Goal: Submit feedback/report problem: Submit feedback/report problem

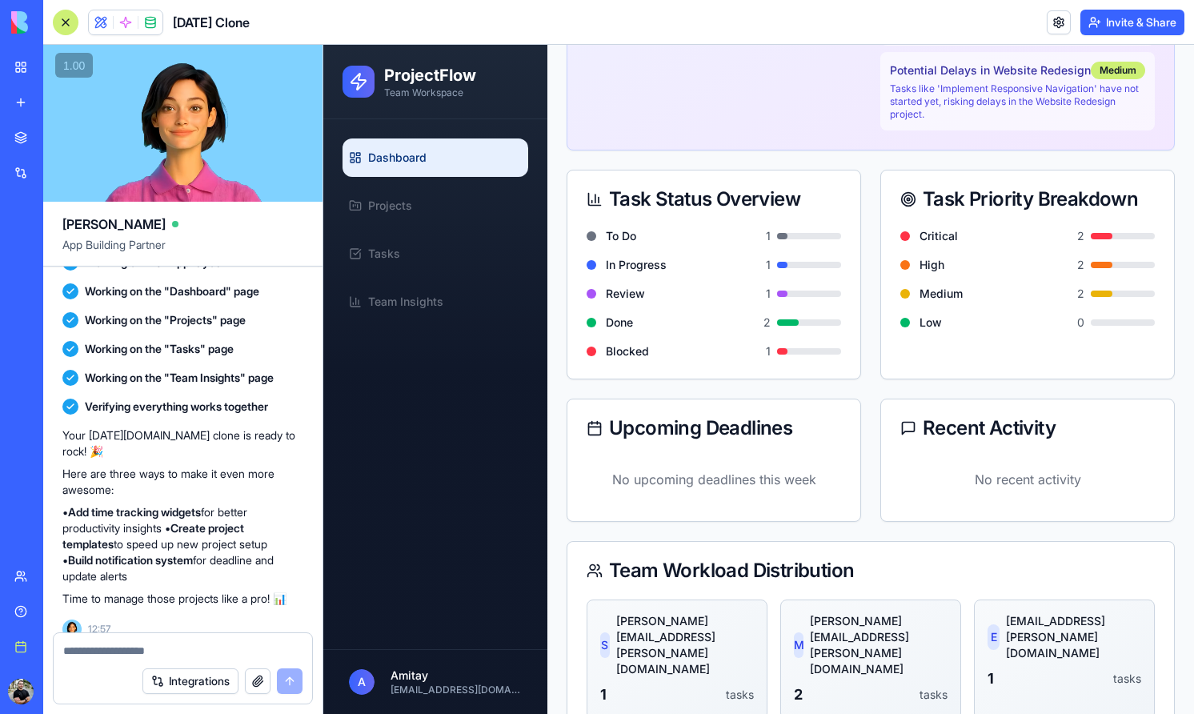
scroll to position [562, 0]
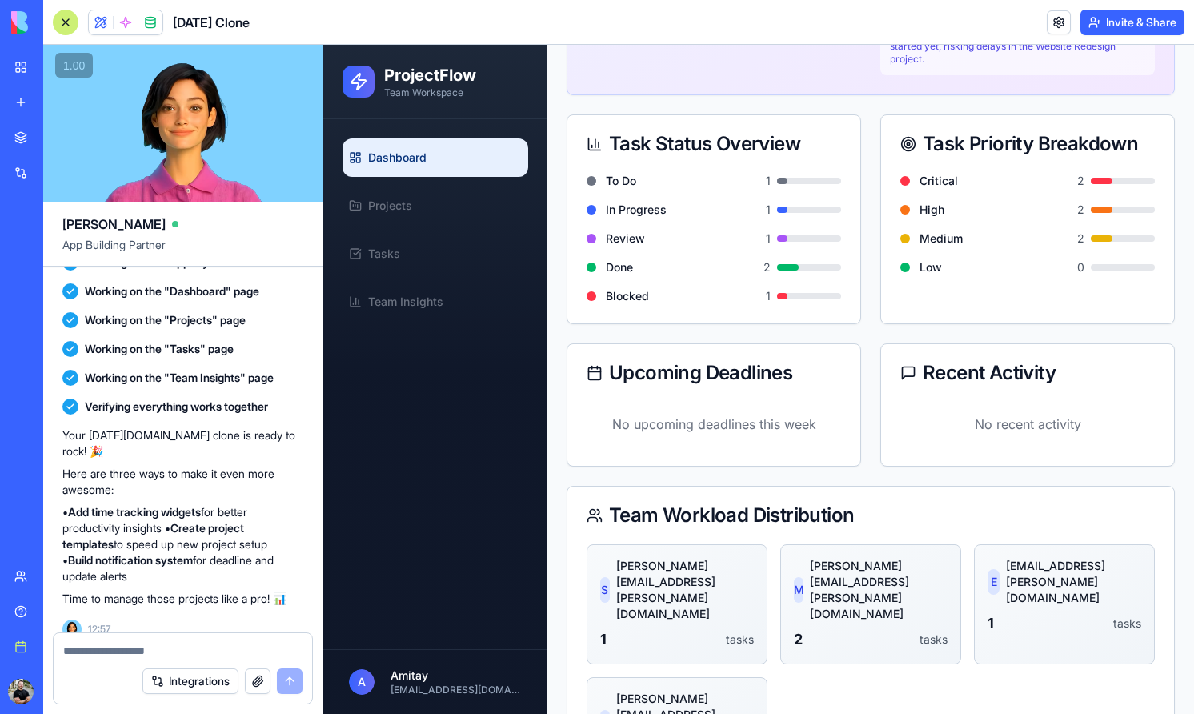
click at [756, 308] on div "To Do 1 In Progress 1 Review 1 Done 2 Blocked 1" at bounding box center [713, 248] width 293 height 150
click at [453, 211] on link "Projects" at bounding box center [436, 205] width 186 height 38
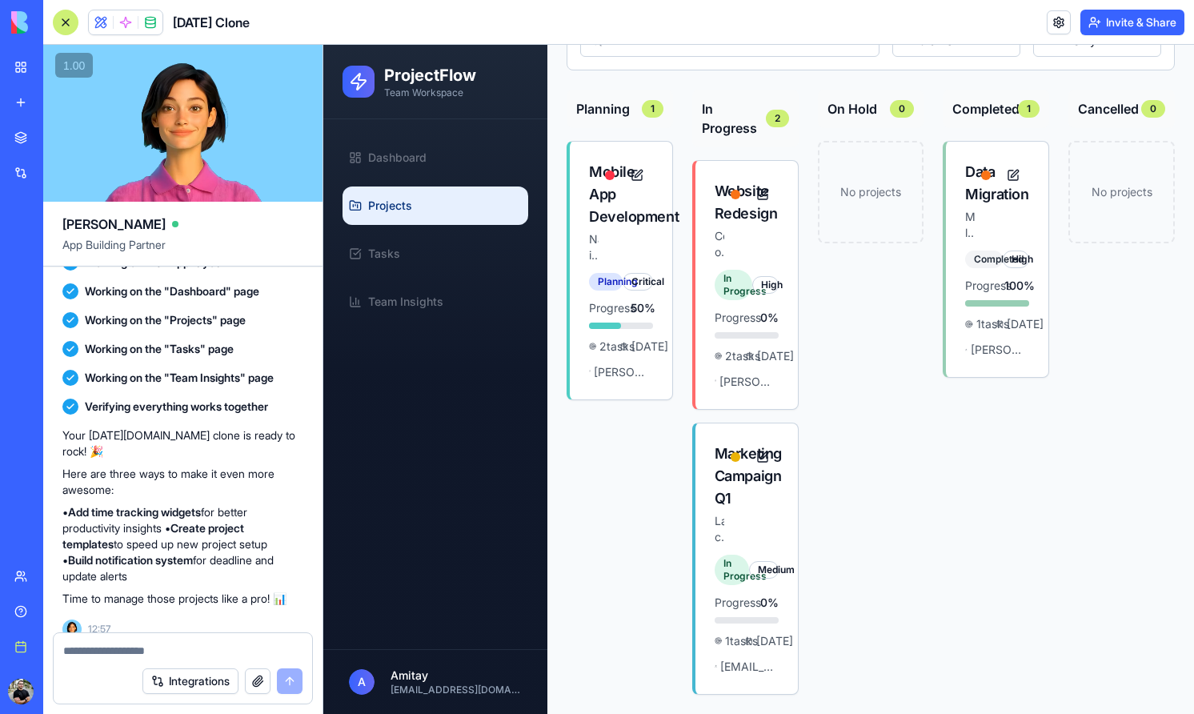
scroll to position [182, 0]
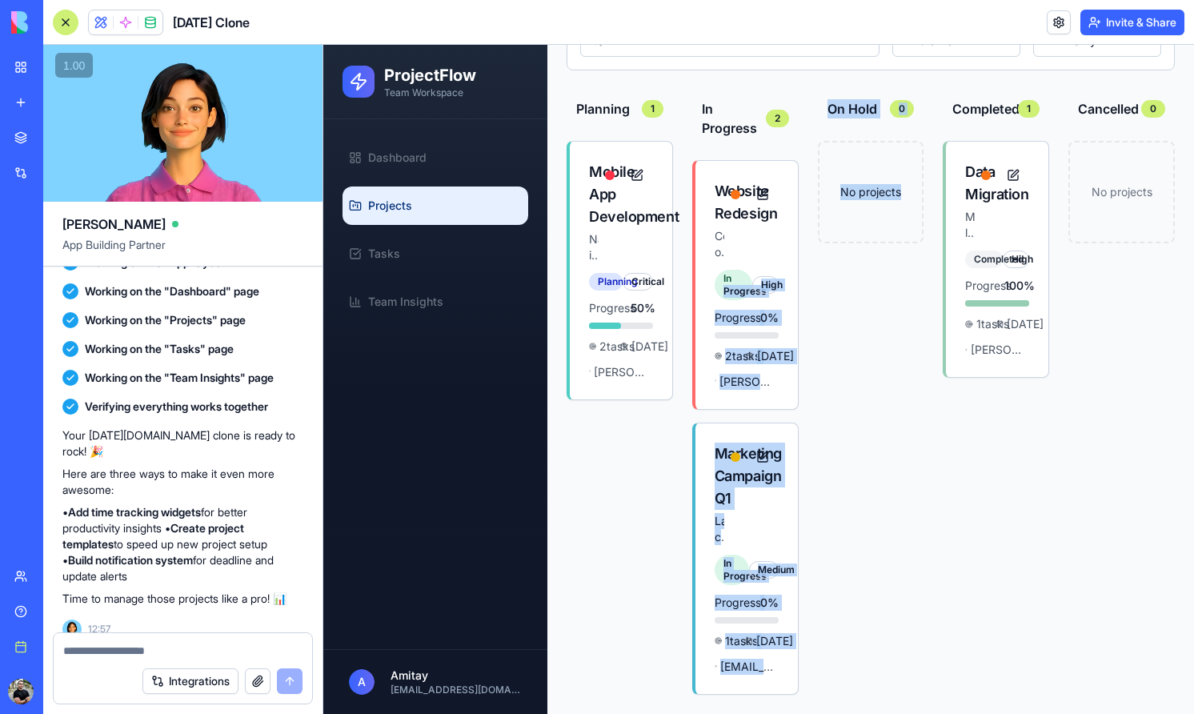
drag, startPoint x: 740, startPoint y: 241, endPoint x: 920, endPoint y: 227, distance: 180.6
click at [760, 180] on button at bounding box center [763, 194] width 32 height 29
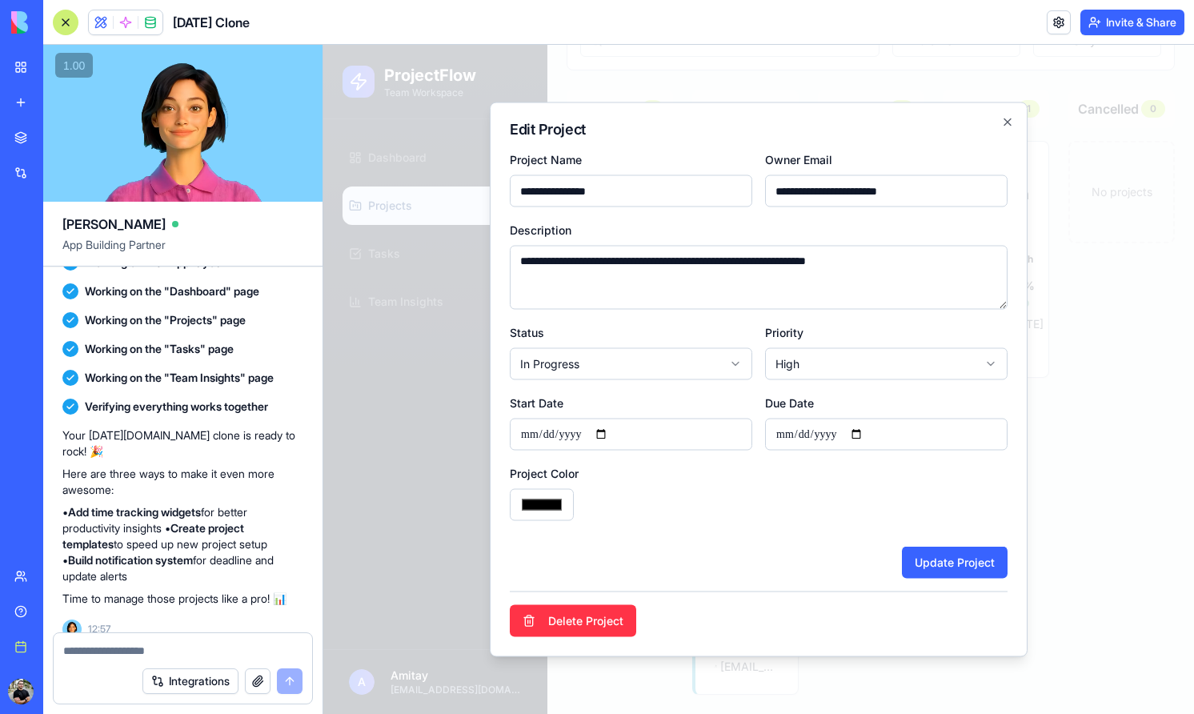
click at [692, 211] on form "**********" at bounding box center [759, 364] width 498 height 429
click at [78, 651] on textarea at bounding box center [182, 651] width 239 height 16
click at [1011, 126] on icon "button" at bounding box center [1007, 122] width 13 height 13
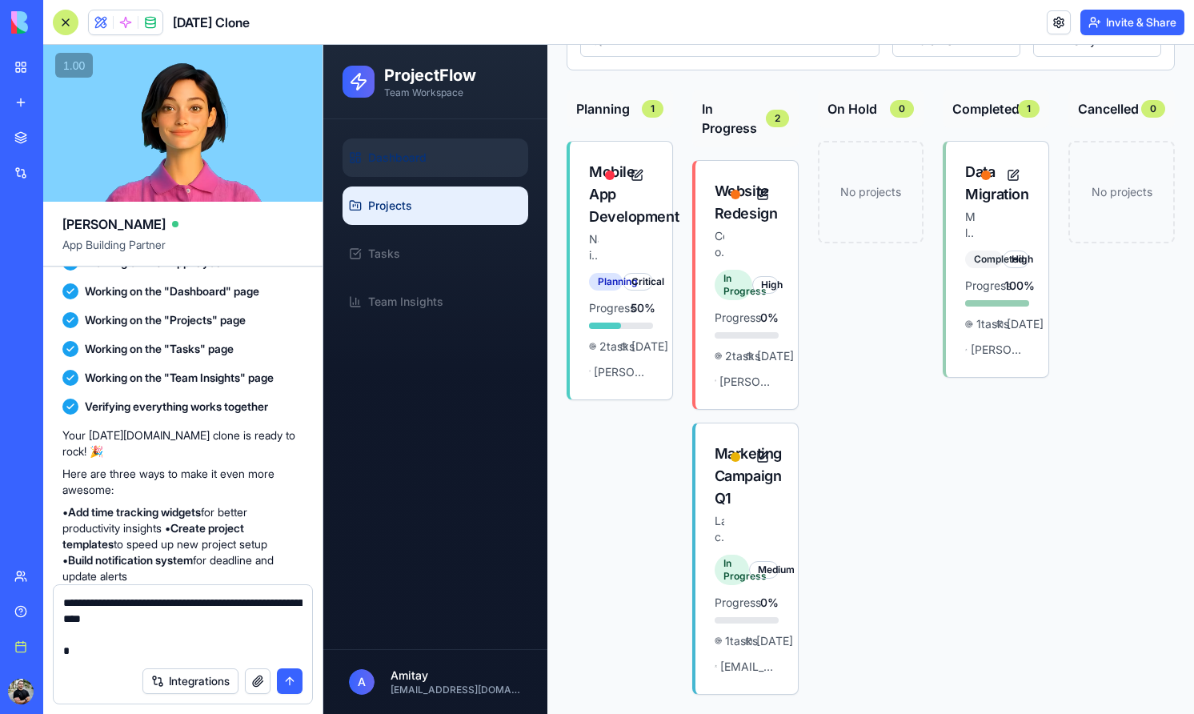
click at [444, 162] on link "Dashboard" at bounding box center [436, 157] width 186 height 38
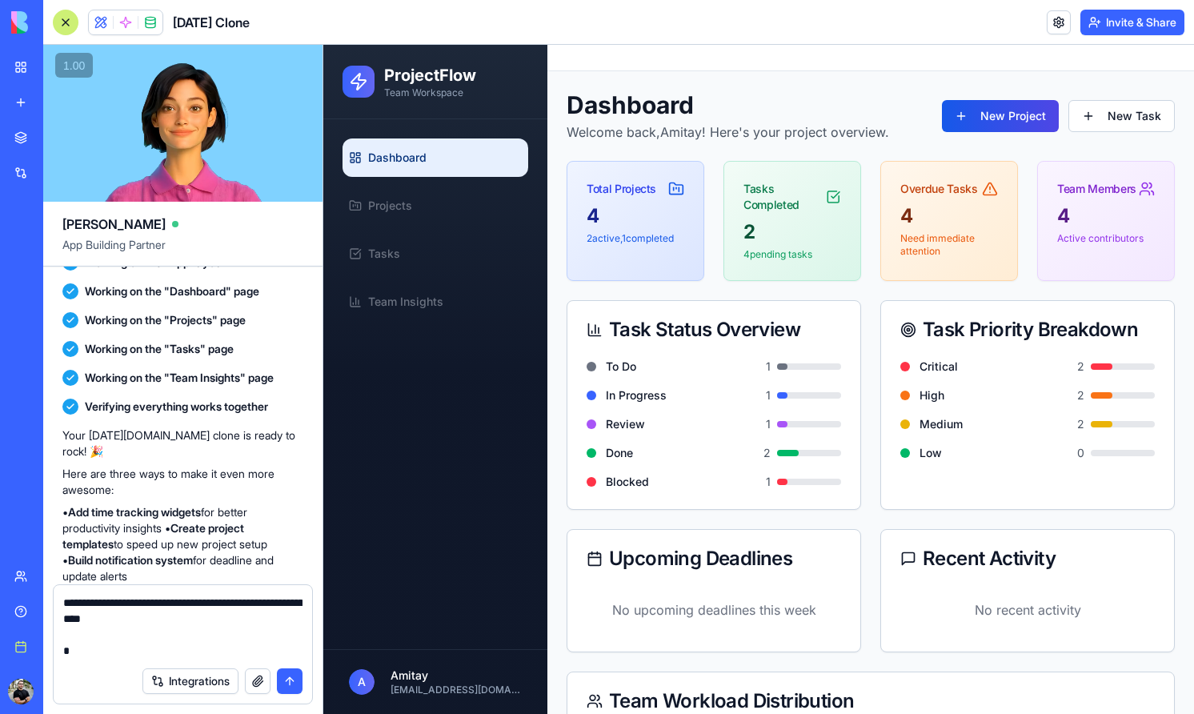
click at [699, 369] on div "To Do 1" at bounding box center [714, 367] width 255 height 16
click at [150, 19] on span at bounding box center [150, 22] width 45 height 45
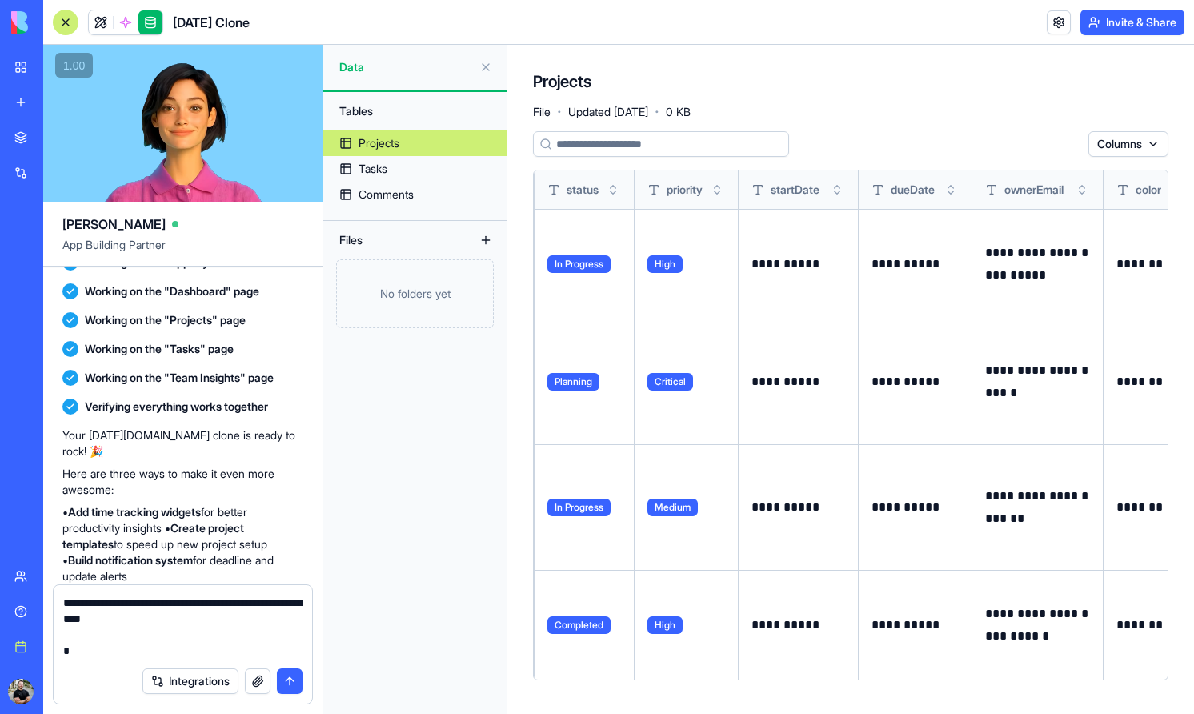
scroll to position [0, 327]
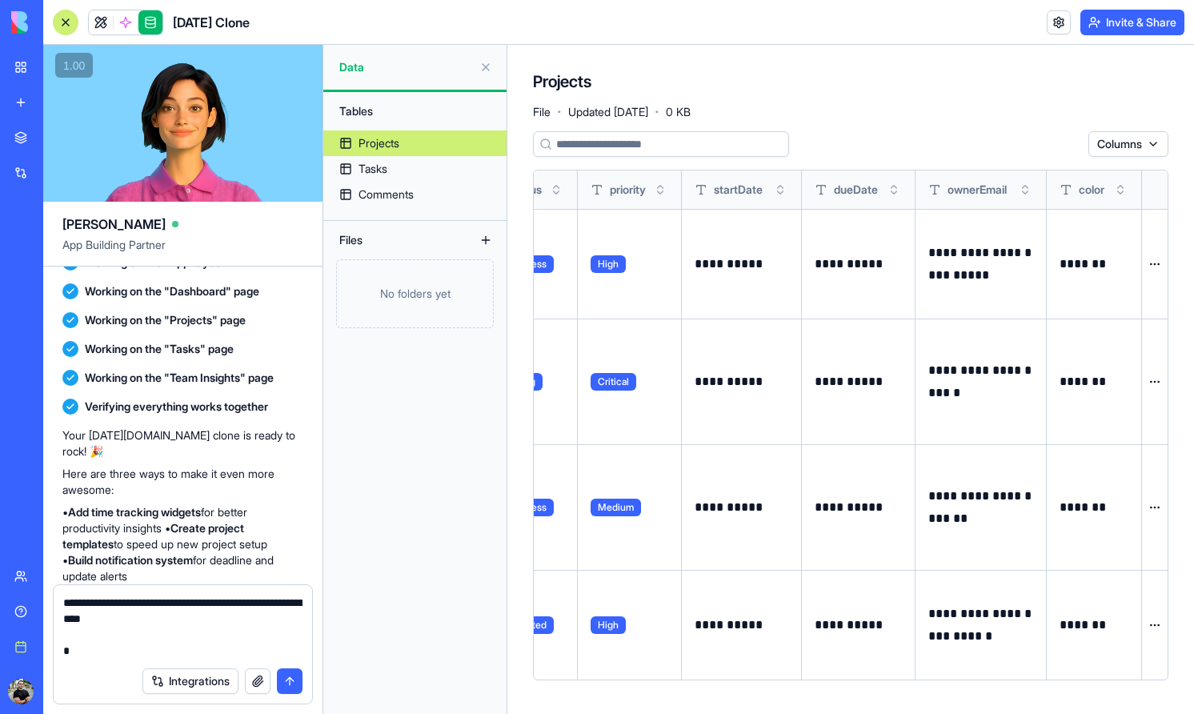
click at [1157, 186] on th at bounding box center [1155, 189] width 26 height 38
click at [1149, 143] on html "BETA My workspace New app Marketplace Integrations Recent Project Tracker Pro T…" at bounding box center [597, 357] width 1194 height 714
click at [948, 128] on html "BETA My workspace New app Marketplace Integrations Recent Project Tracker Pro T…" at bounding box center [597, 357] width 1194 height 714
click at [444, 190] on link "Comments" at bounding box center [414, 195] width 183 height 26
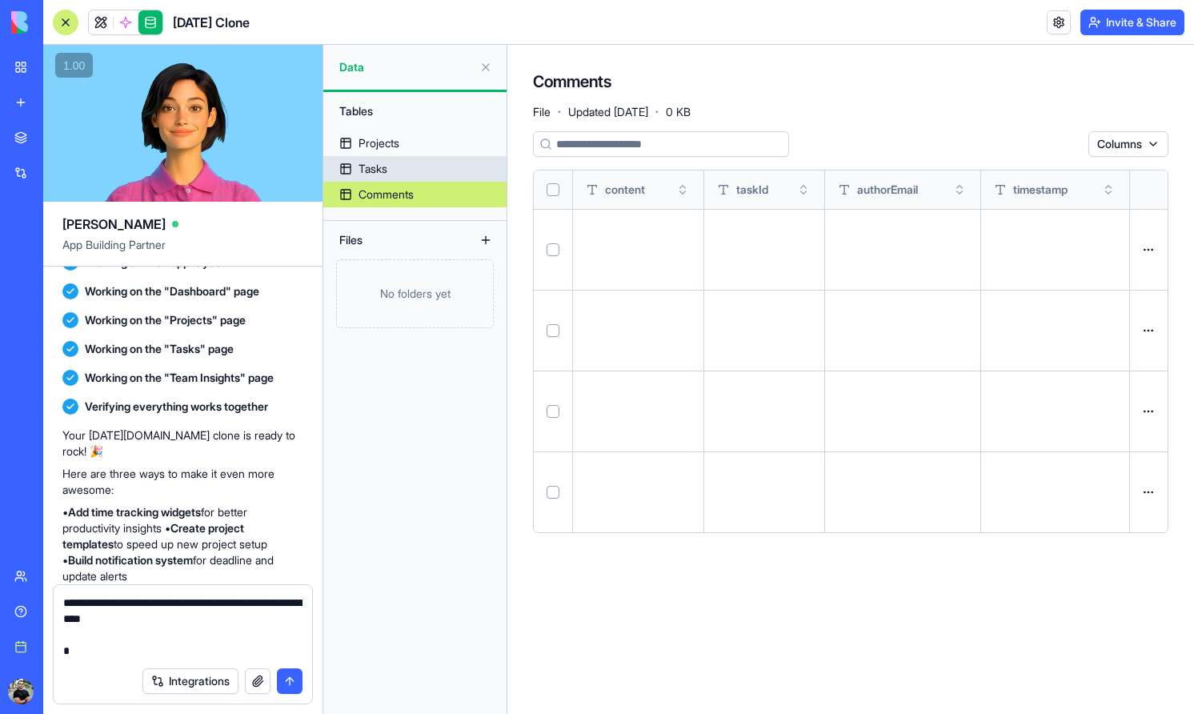
click at [451, 173] on link "Tasks" at bounding box center [414, 169] width 183 height 26
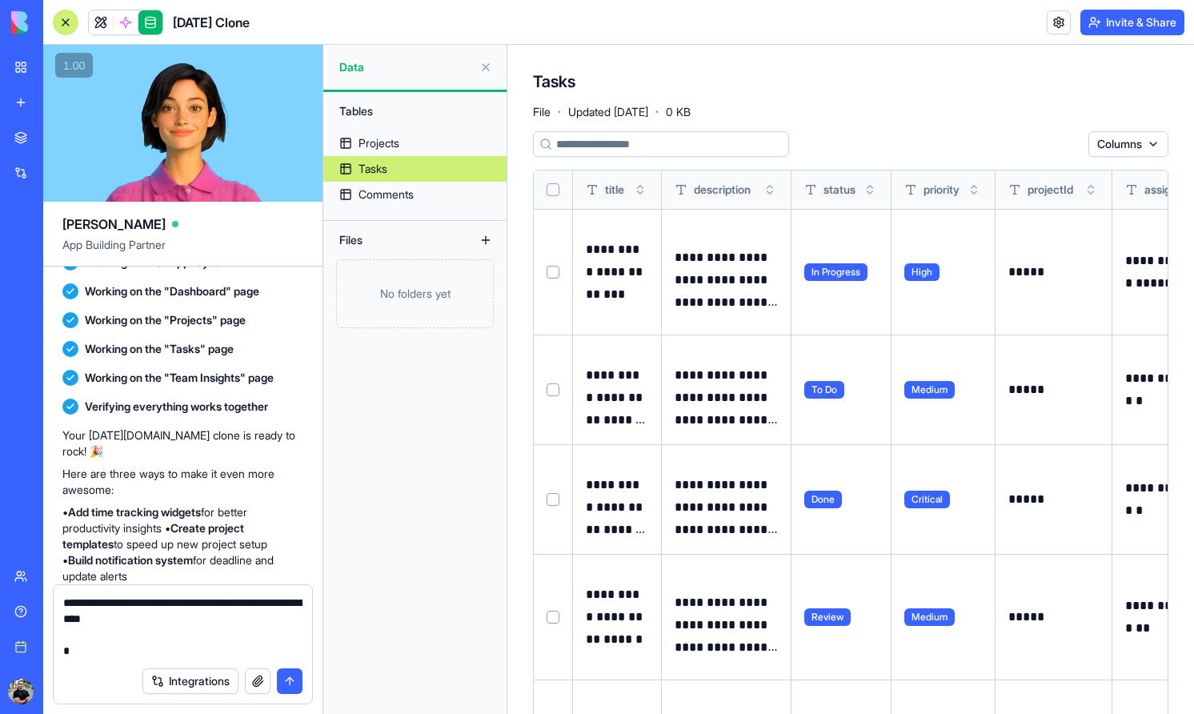
click at [545, 267] on td at bounding box center [553, 272] width 39 height 126
click at [551, 273] on button "Select row" at bounding box center [553, 272] width 13 height 13
click at [551, 273] on button "Select row" at bounding box center [553, 273] width 13 height 13
click at [552, 188] on button "Select all" at bounding box center [553, 189] width 13 height 13
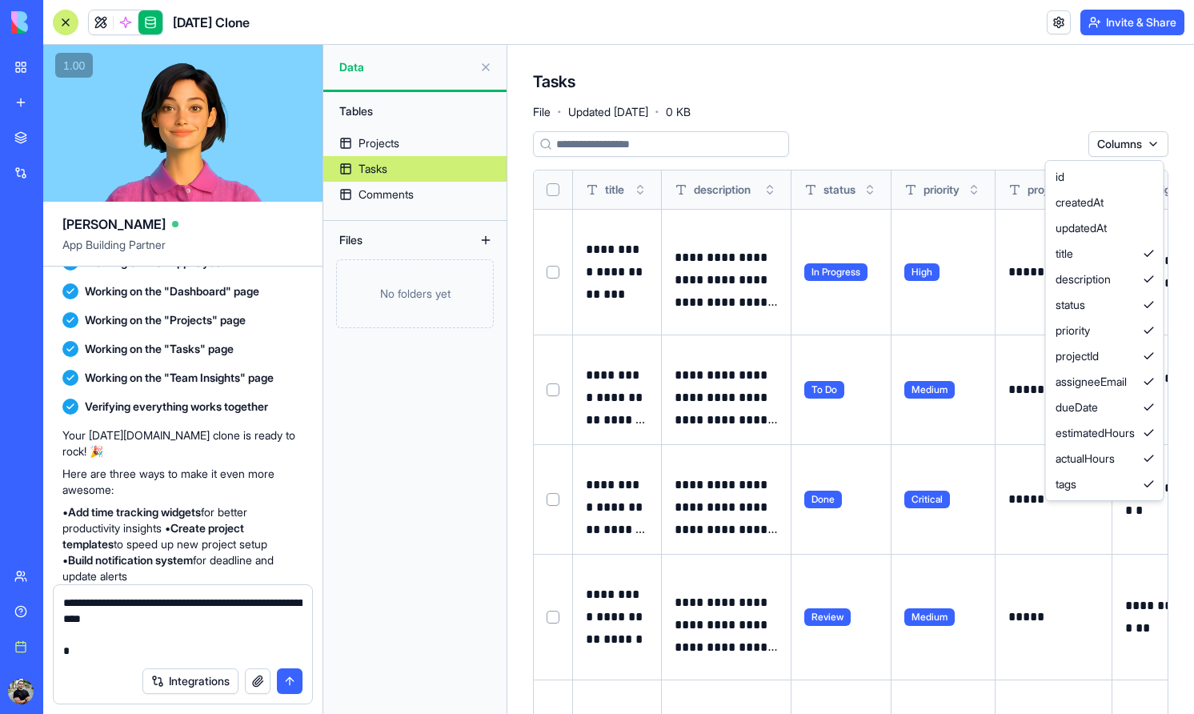
click at [1121, 144] on html "BETA My workspace New app Marketplace Integrations Recent Project Tracker Pro T…" at bounding box center [597, 357] width 1194 height 714
click at [1122, 265] on div "title" at bounding box center [1104, 254] width 111 height 26
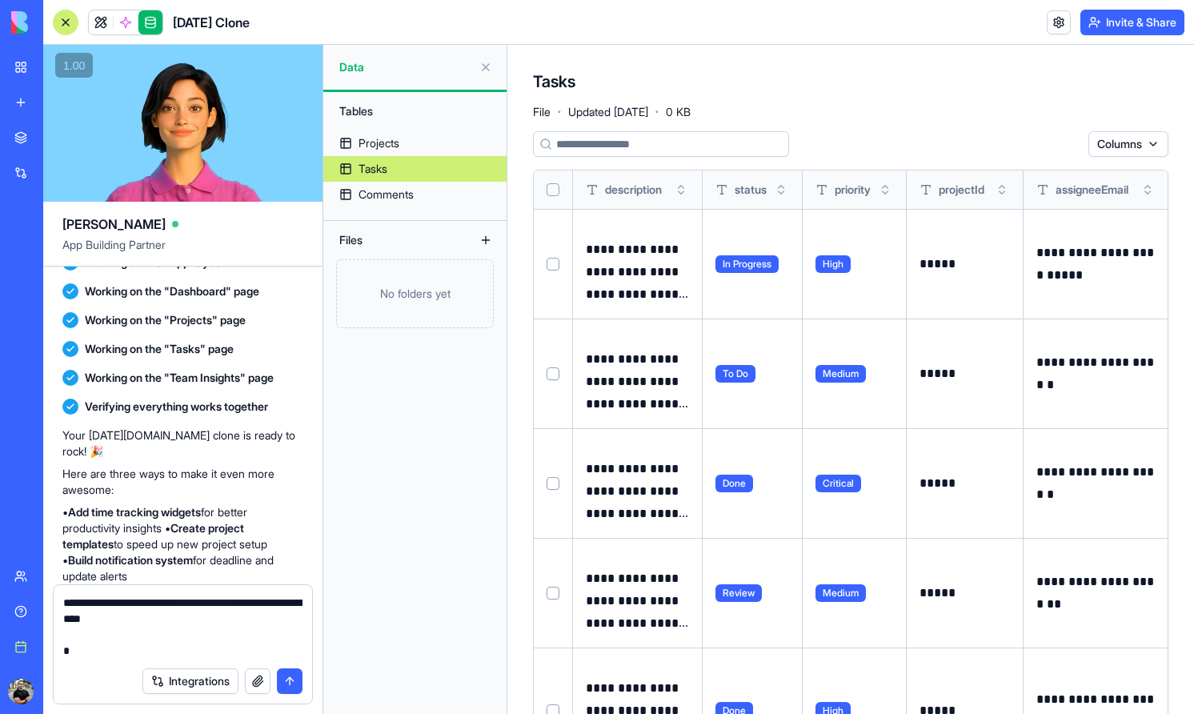
click at [1138, 155] on html "BETA My workspace New app Marketplace Integrations Recent Project Tracker Pro T…" at bounding box center [597, 357] width 1194 height 714
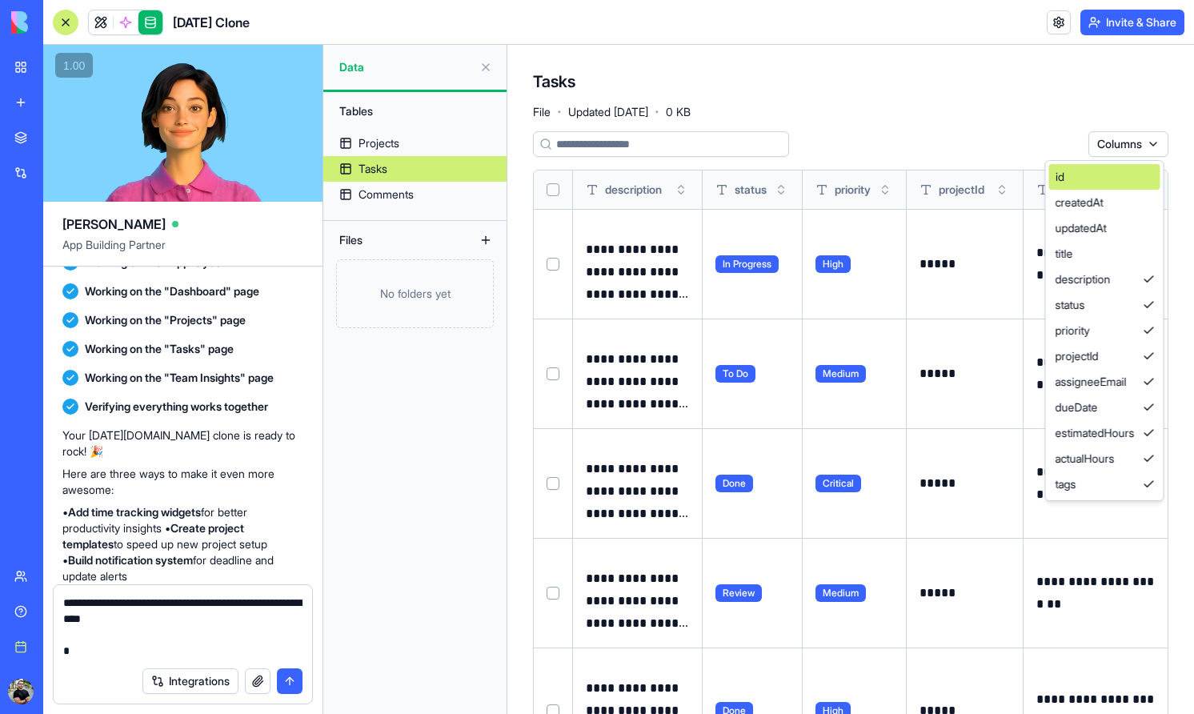
click at [1120, 179] on div "id" at bounding box center [1104, 177] width 111 height 26
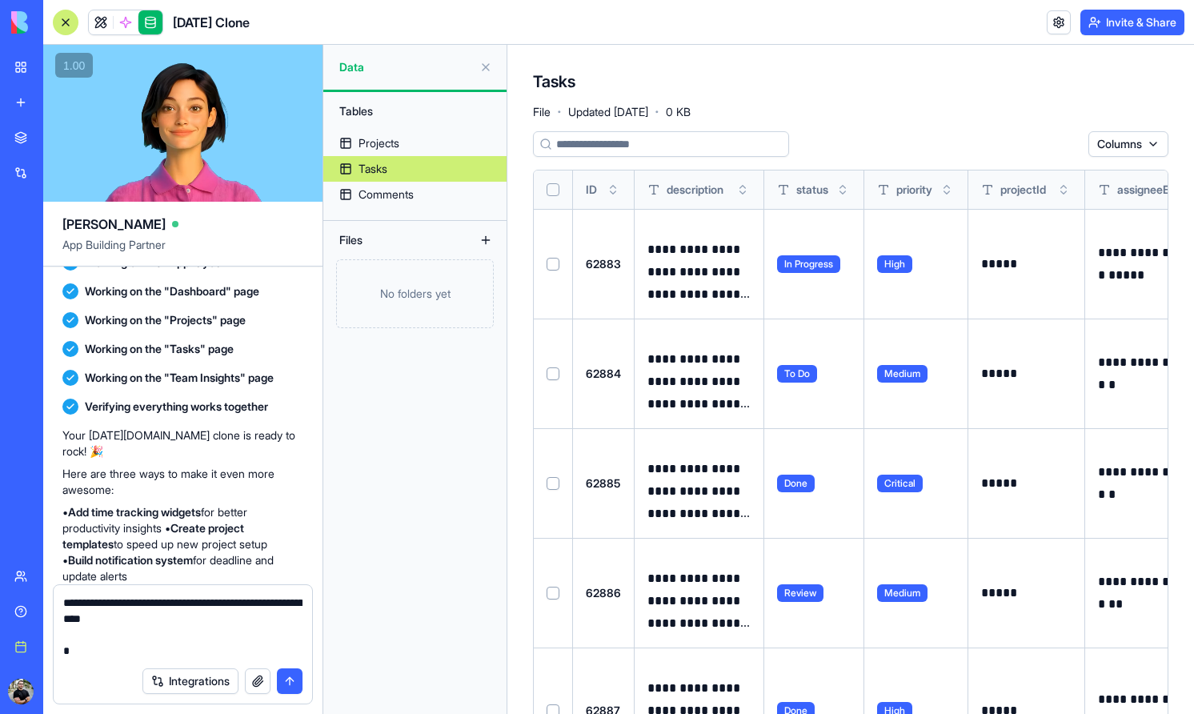
scroll to position [10, 0]
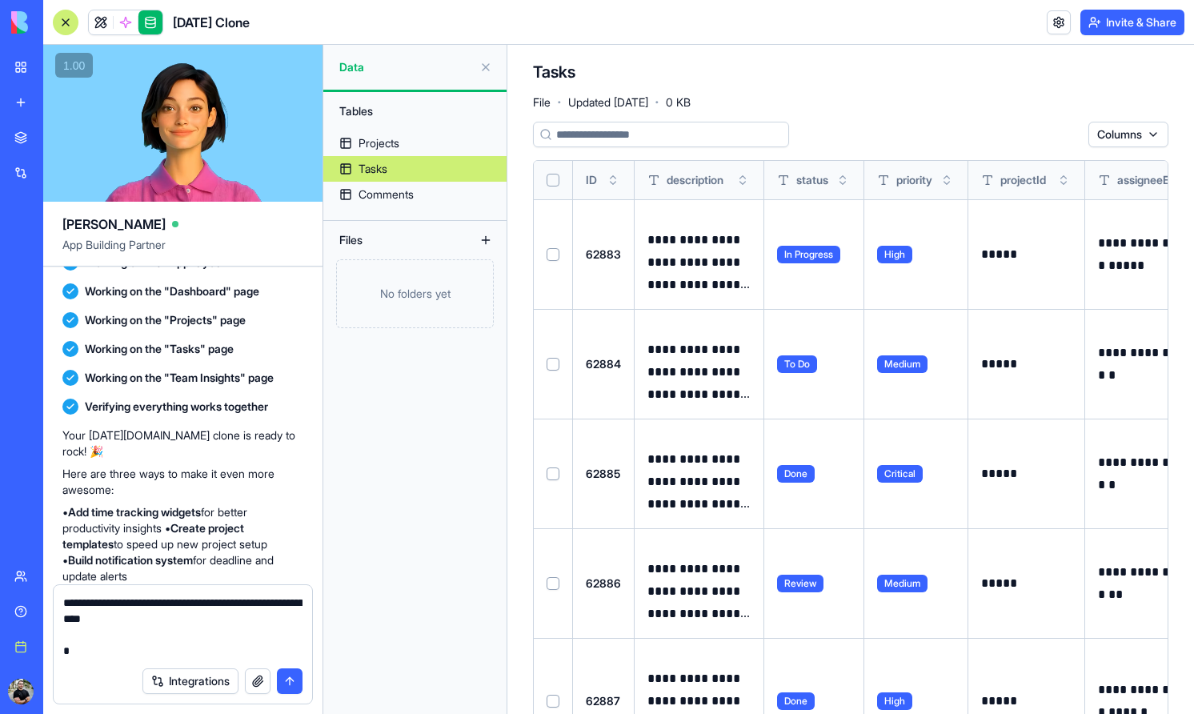
click at [135, 646] on textarea "**********" at bounding box center [182, 627] width 239 height 64
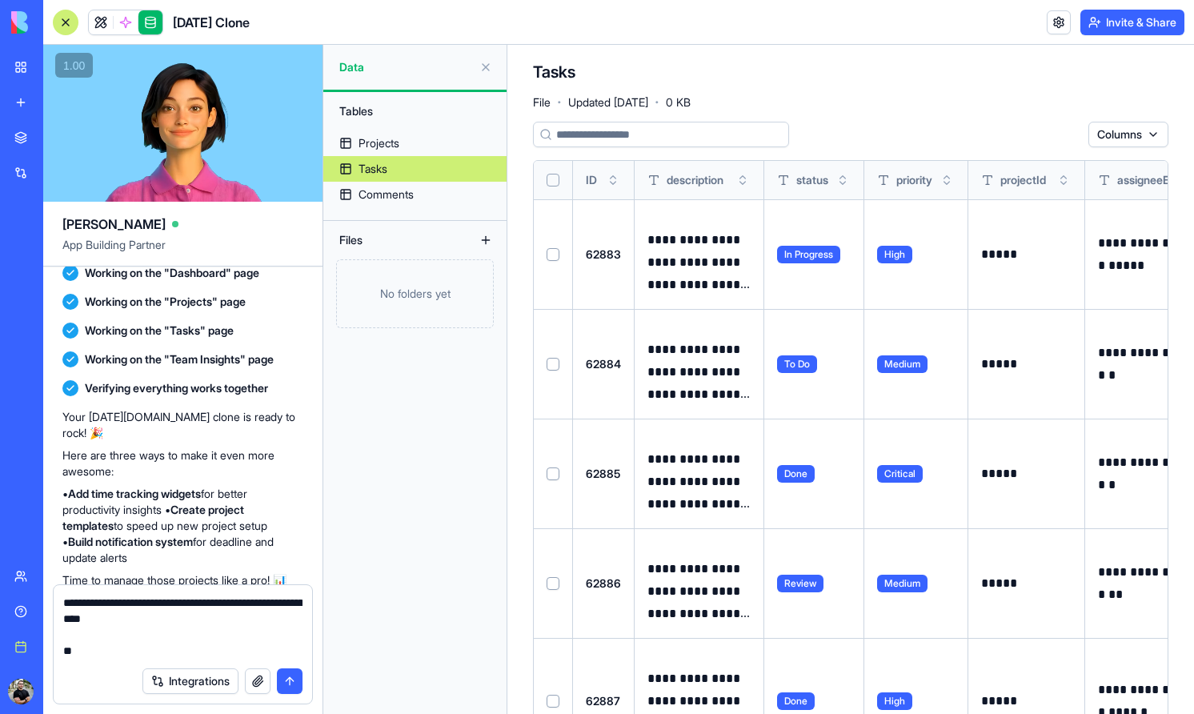
scroll to position [417, 0]
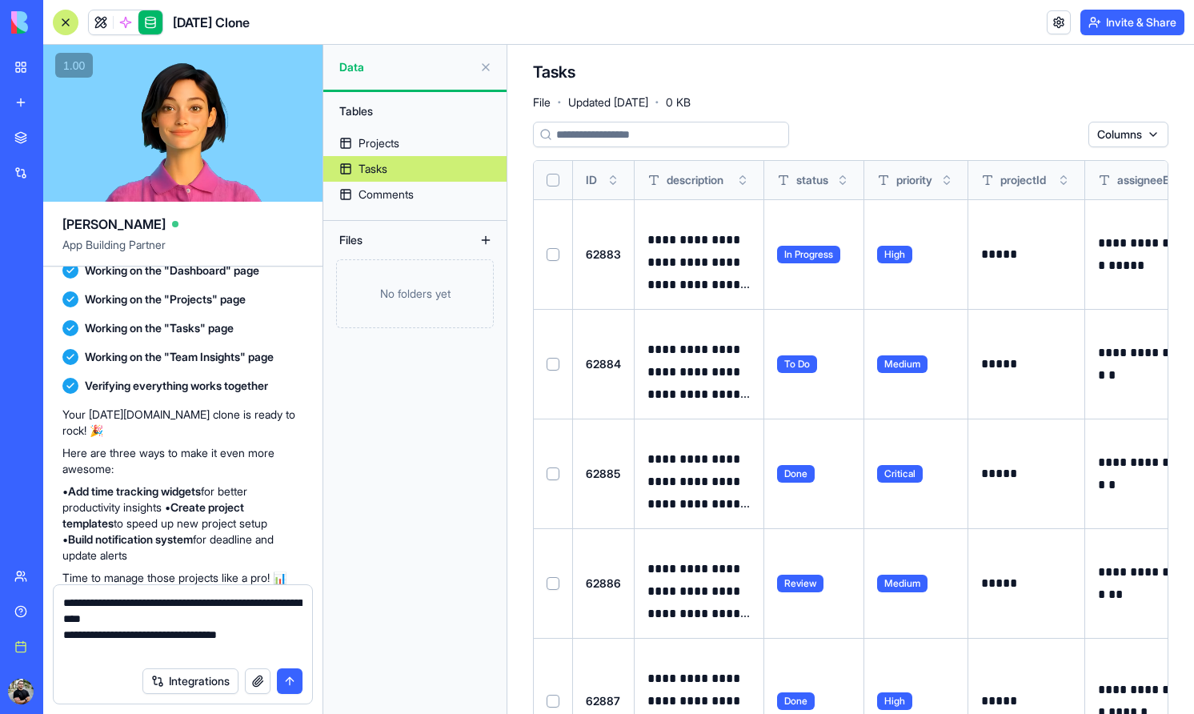
type textarea "**********"
click at [480, 62] on button at bounding box center [486, 67] width 26 height 26
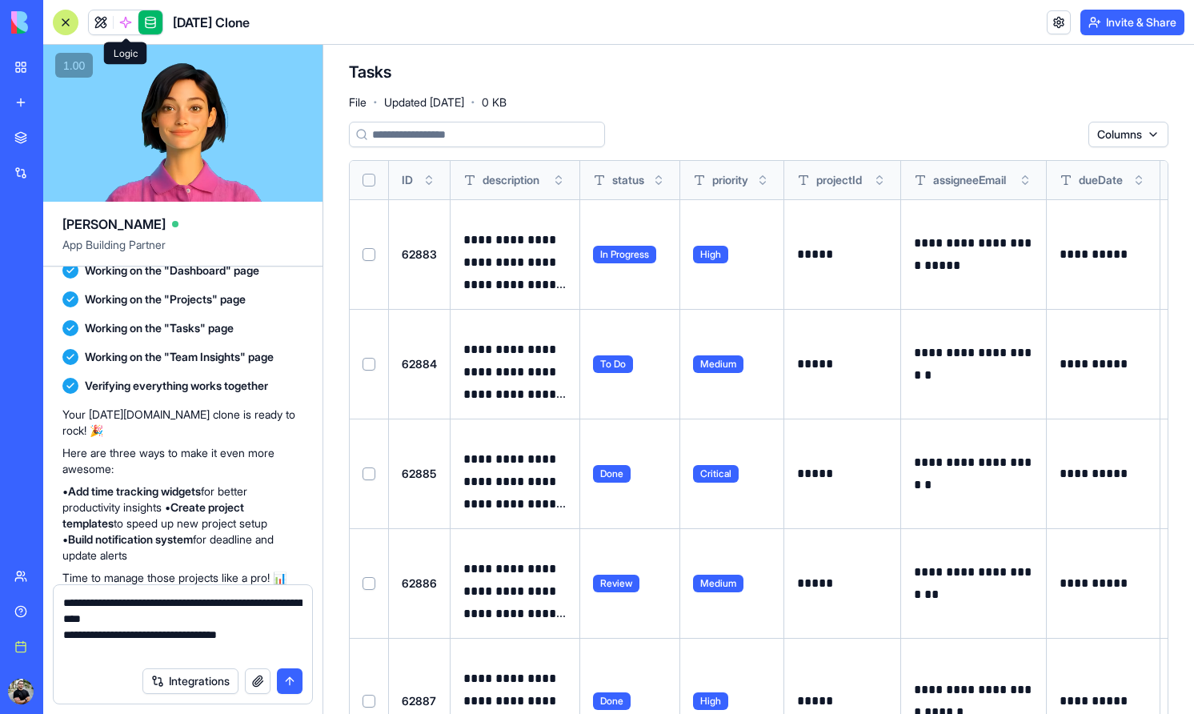
click at [123, 25] on span at bounding box center [125, 22] width 45 height 45
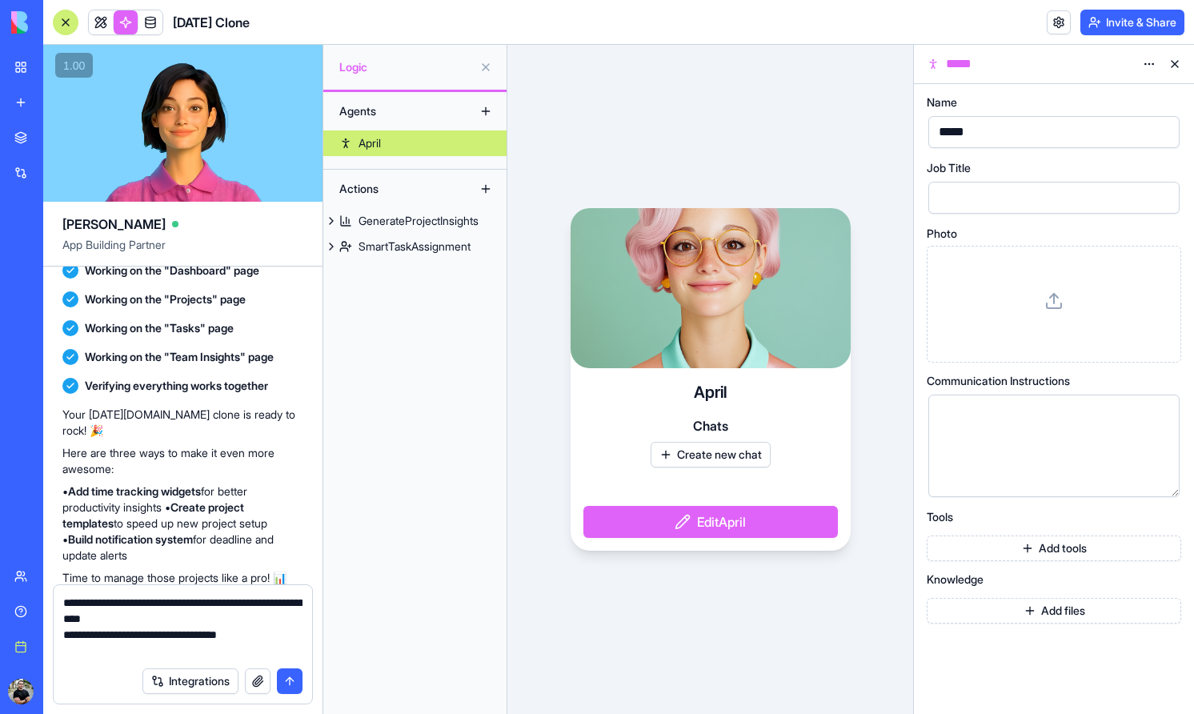
click at [708, 402] on h4 "April" at bounding box center [710, 392] width 33 height 22
click at [711, 456] on button "Create new chat" at bounding box center [711, 455] width 120 height 26
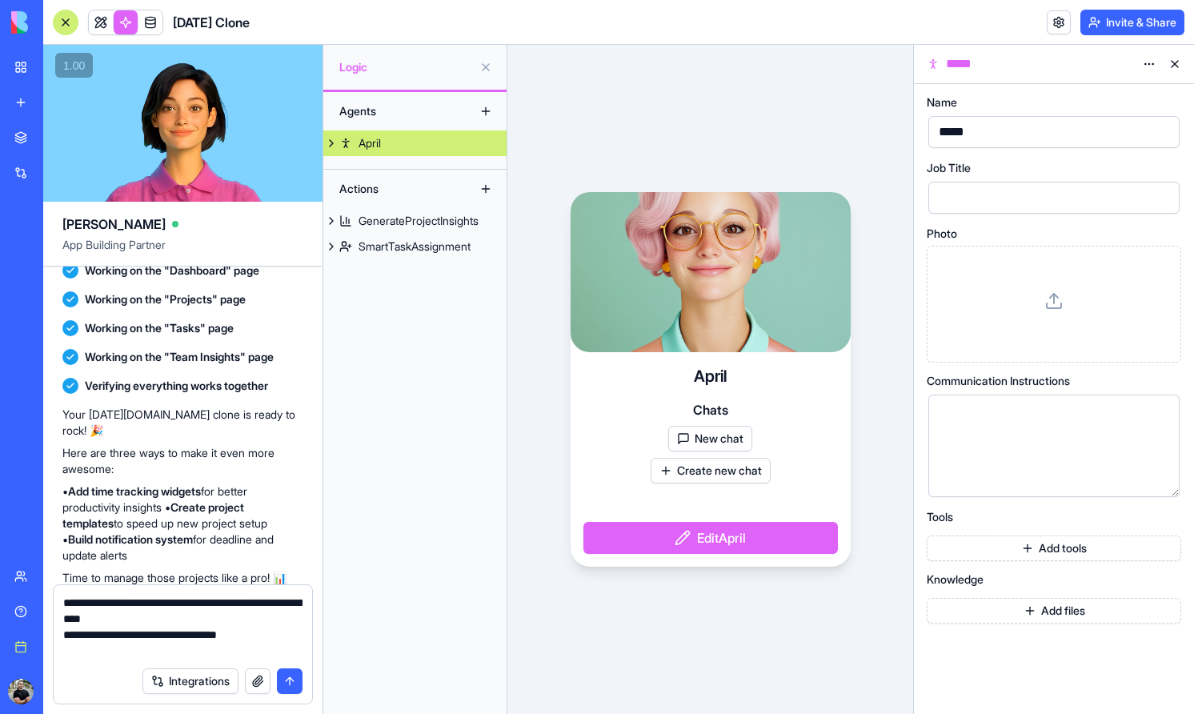
click at [757, 467] on button "Create new chat" at bounding box center [711, 471] width 120 height 26
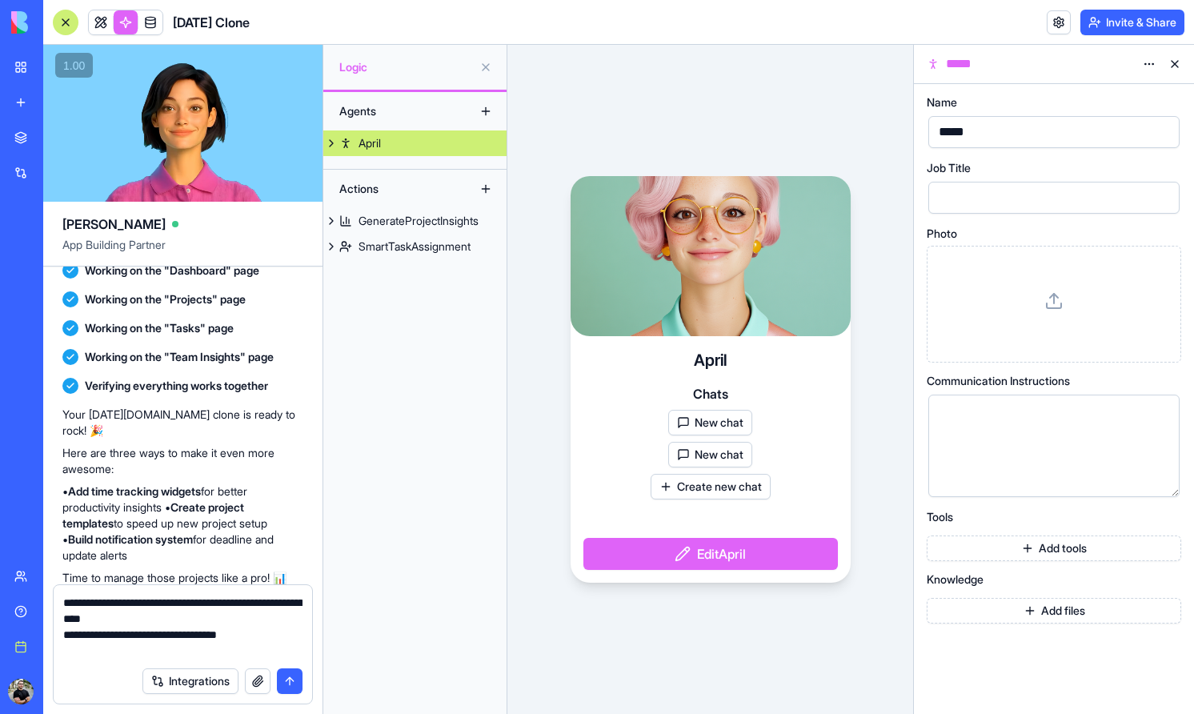
click at [748, 462] on button "New chat" at bounding box center [710, 455] width 84 height 26
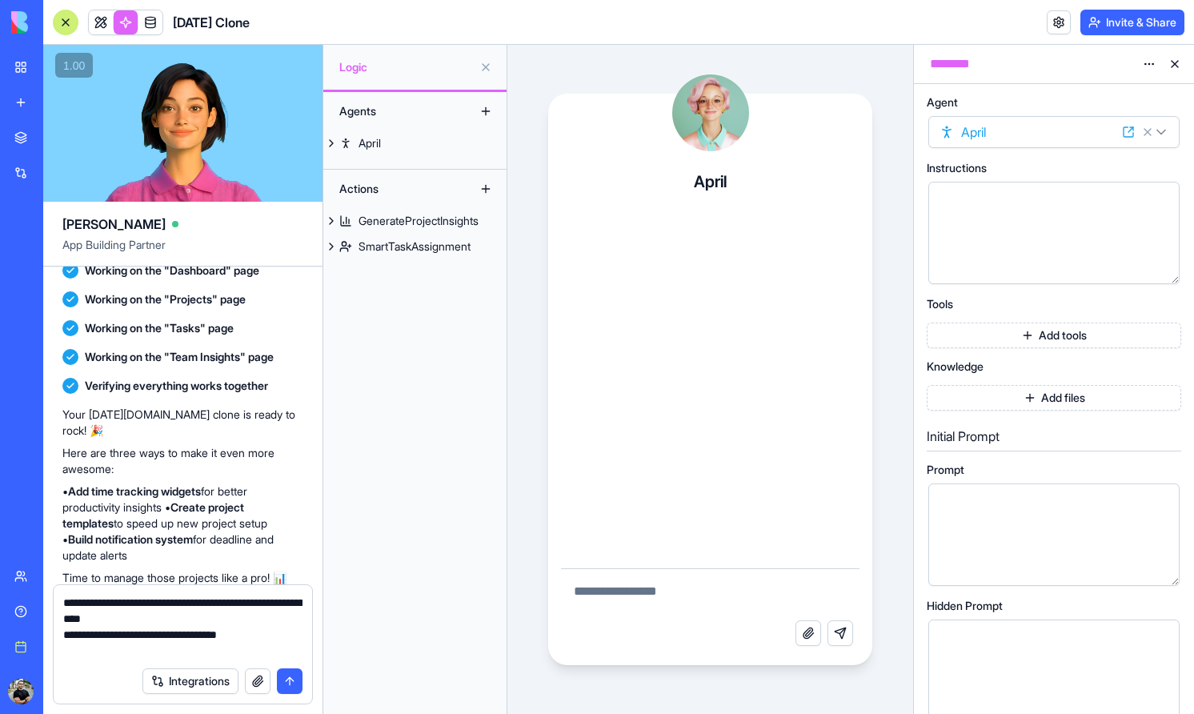
click at [701, 590] on textarea at bounding box center [710, 594] width 299 height 51
type textarea "***"
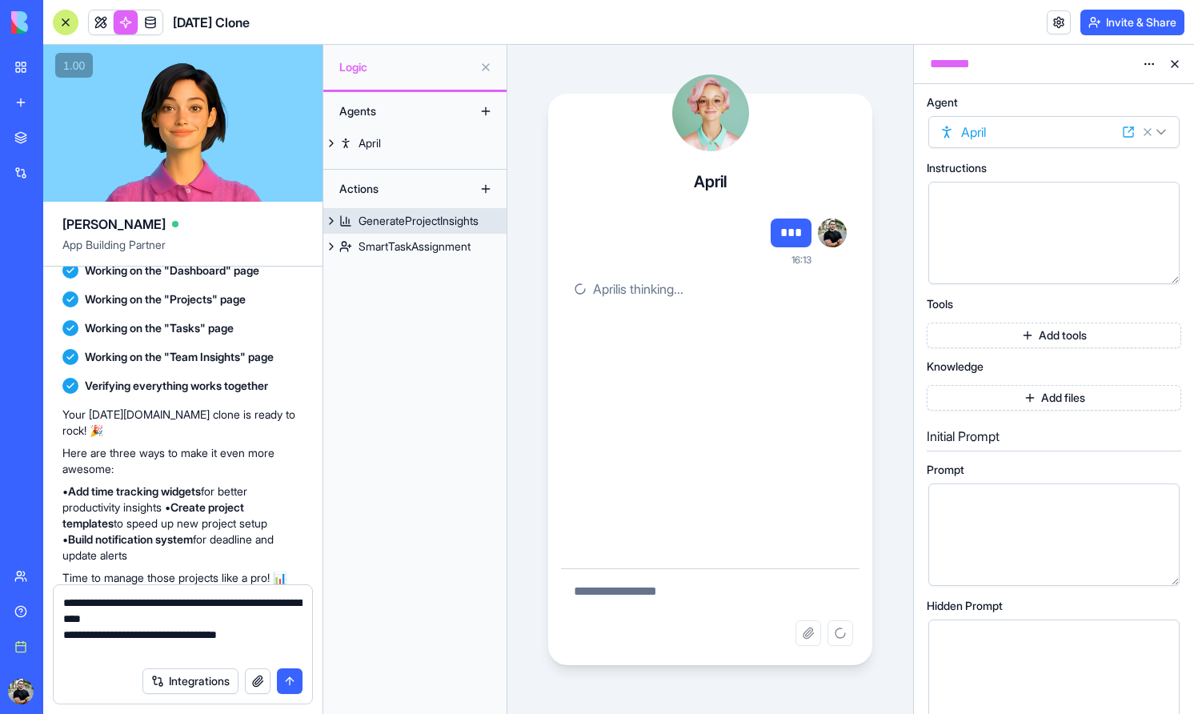
click at [405, 230] on link "GenerateProjectInsights" at bounding box center [414, 221] width 183 height 26
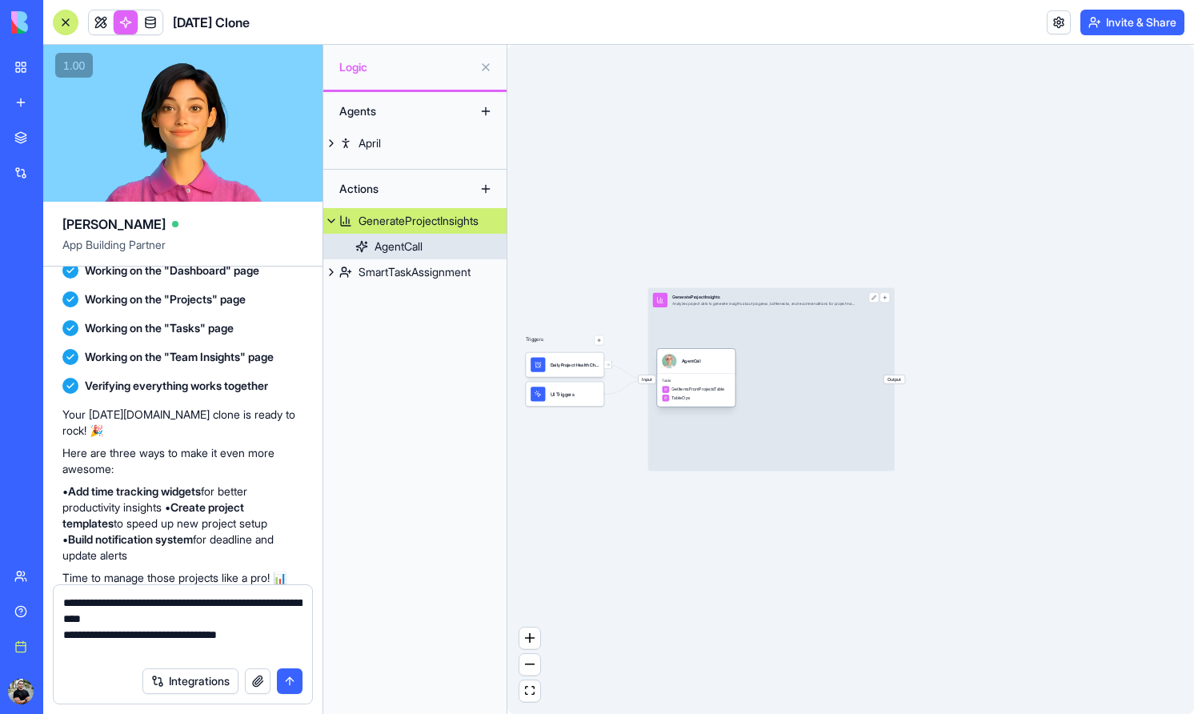
click at [394, 251] on div "AgentCall" at bounding box center [399, 247] width 48 height 16
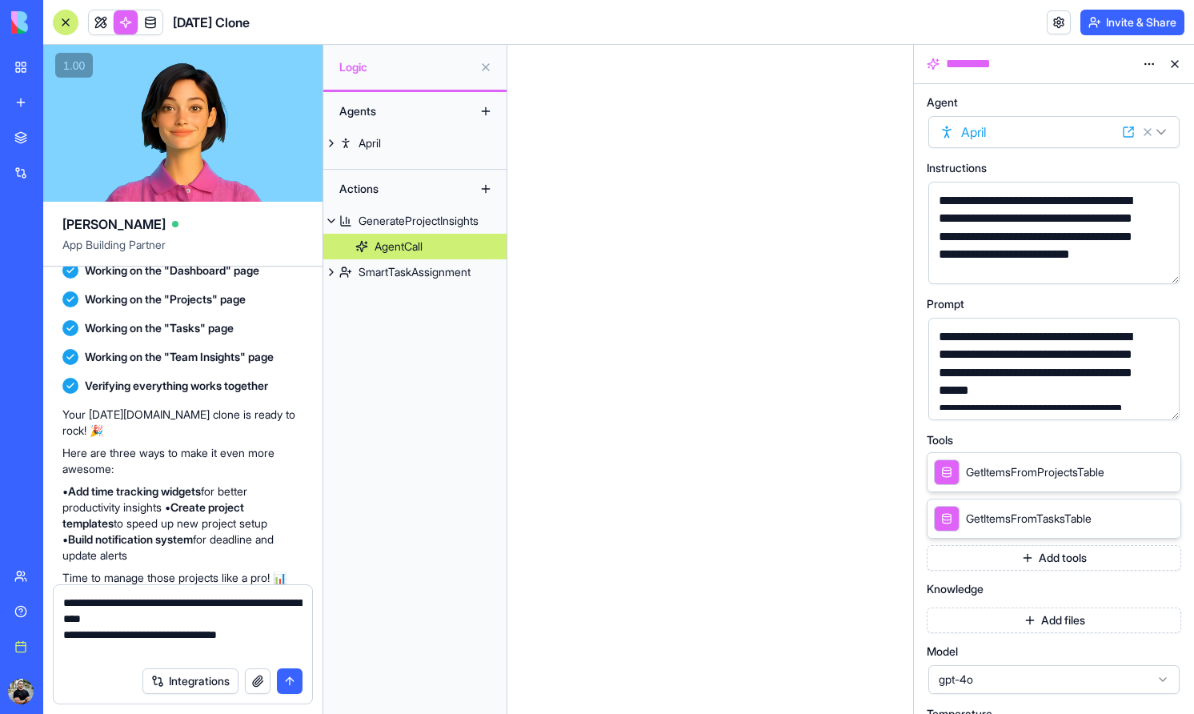
click at [368, 269] on div "SmartTaskAssignment" at bounding box center [415, 272] width 112 height 16
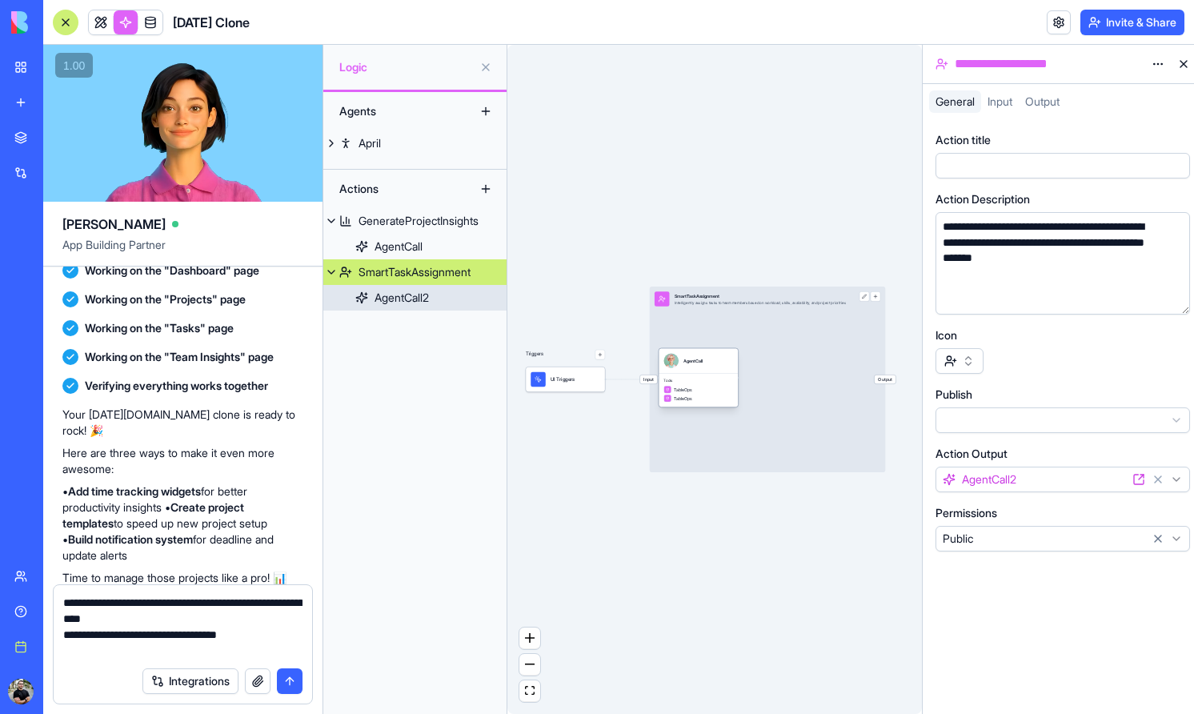
click at [373, 301] on link "AgentCall2" at bounding box center [414, 298] width 183 height 26
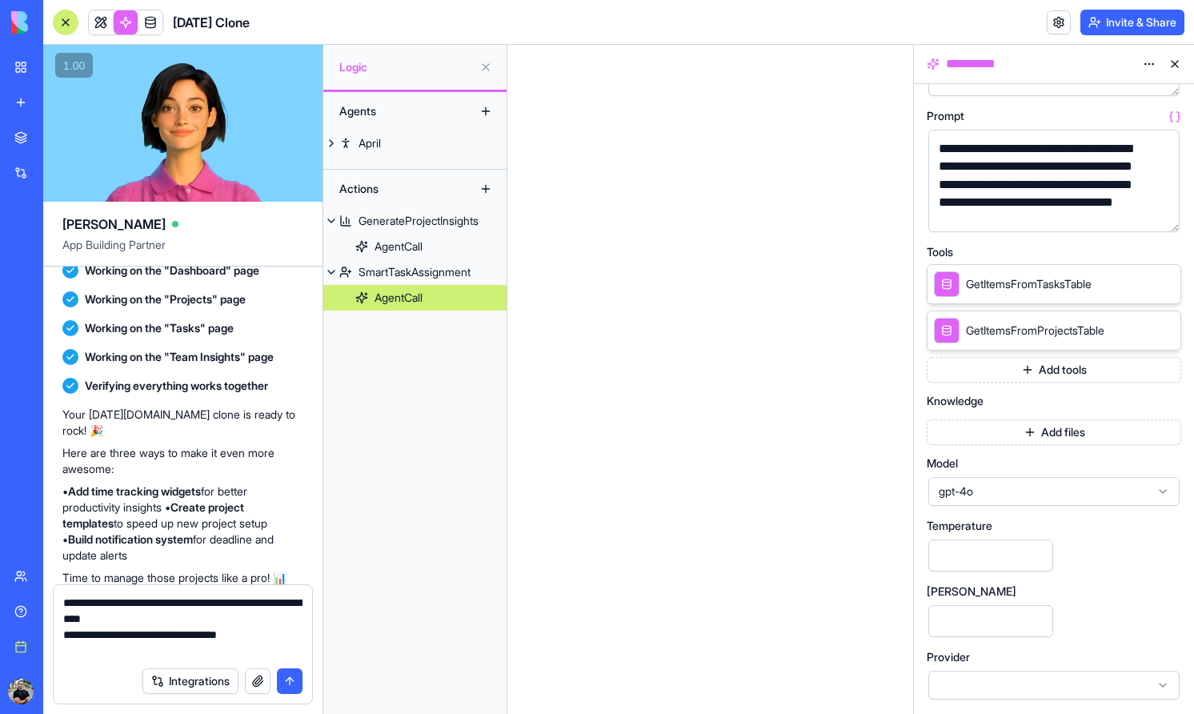
click at [1029, 502] on div "gpt-4o" at bounding box center [1053, 491] width 251 height 29
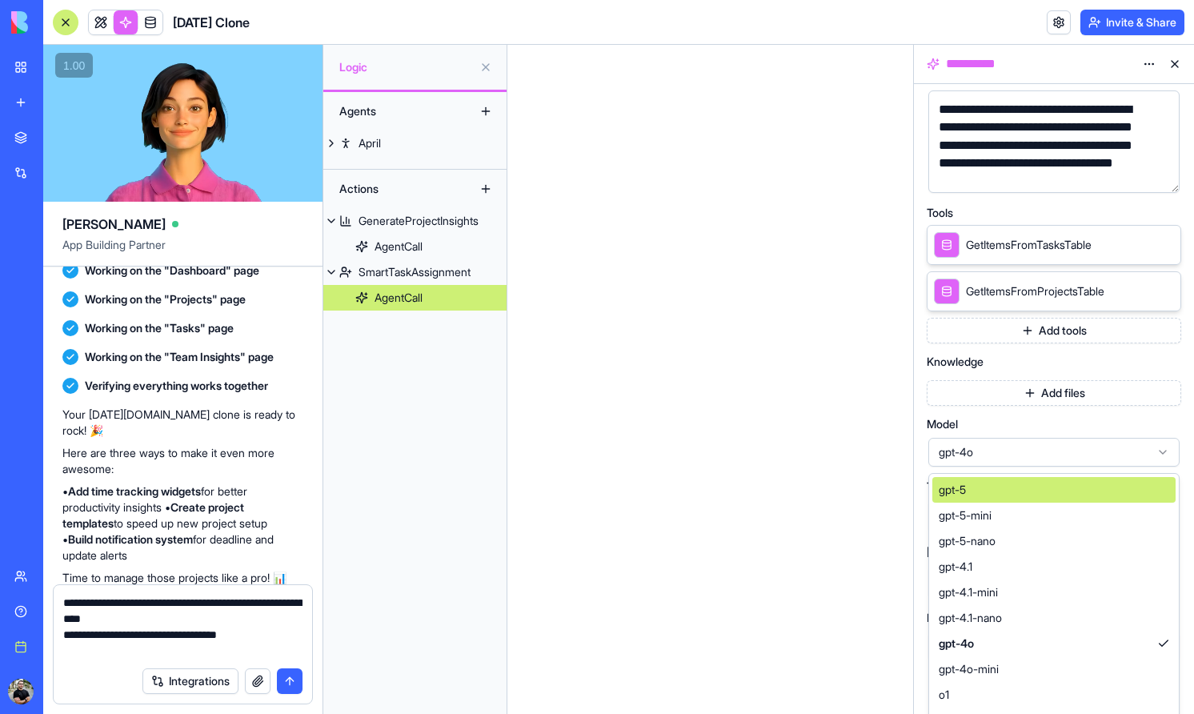
click at [1032, 477] on div "gpt-5" at bounding box center [1053, 490] width 243 height 26
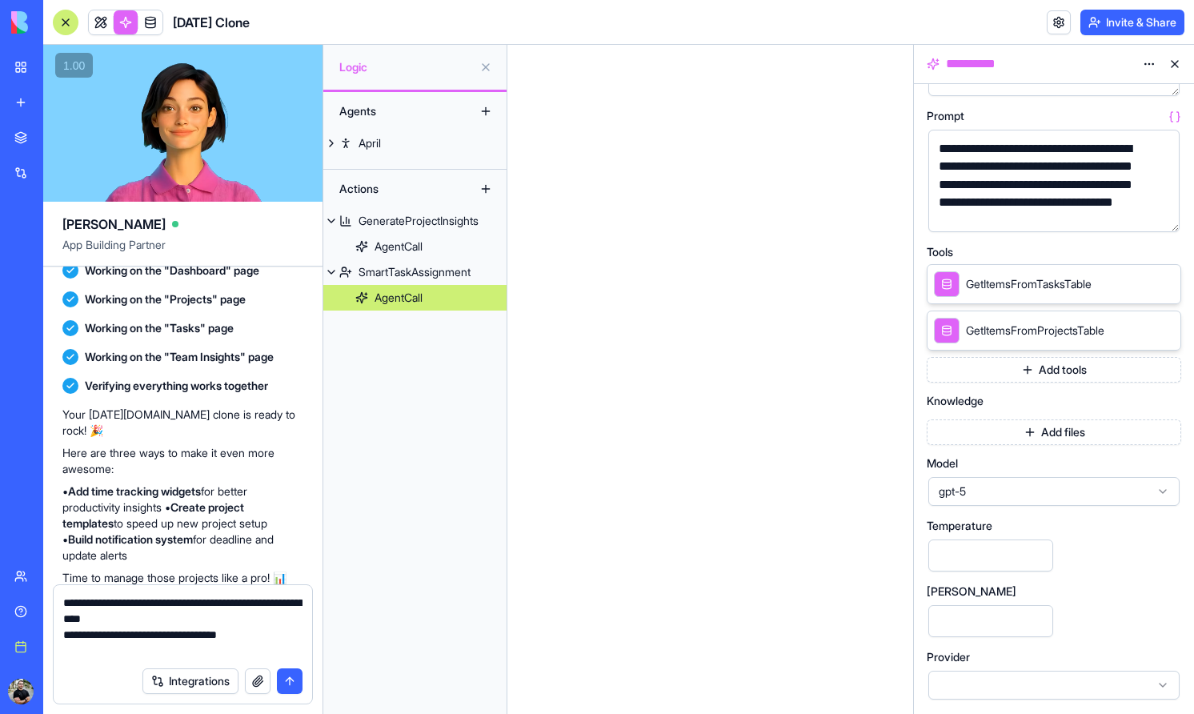
scroll to position [0, 0]
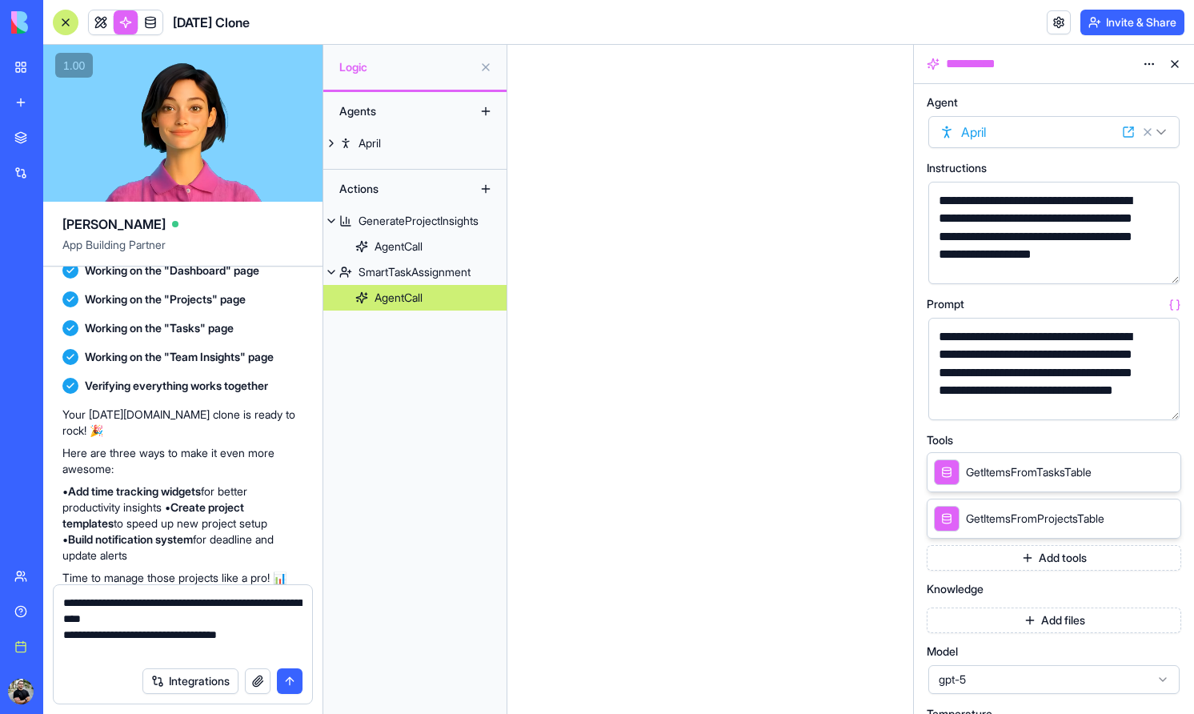
click at [1124, 129] on icon at bounding box center [1129, 132] width 10 height 10
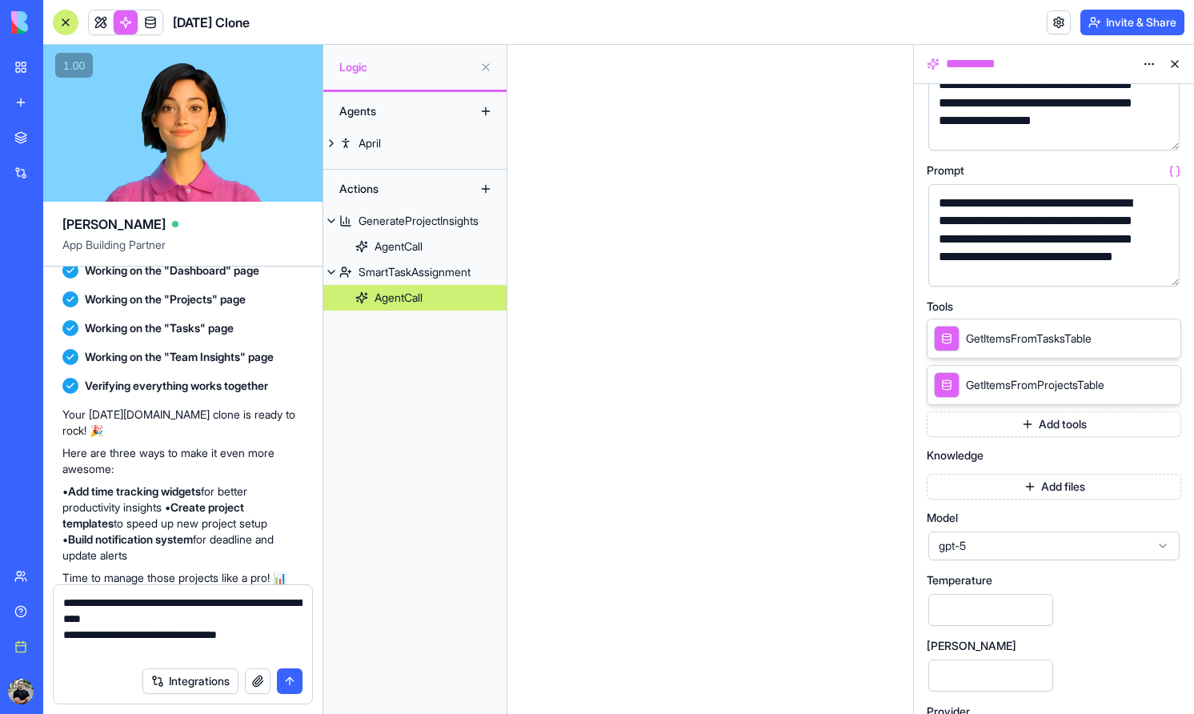
scroll to position [136, 0]
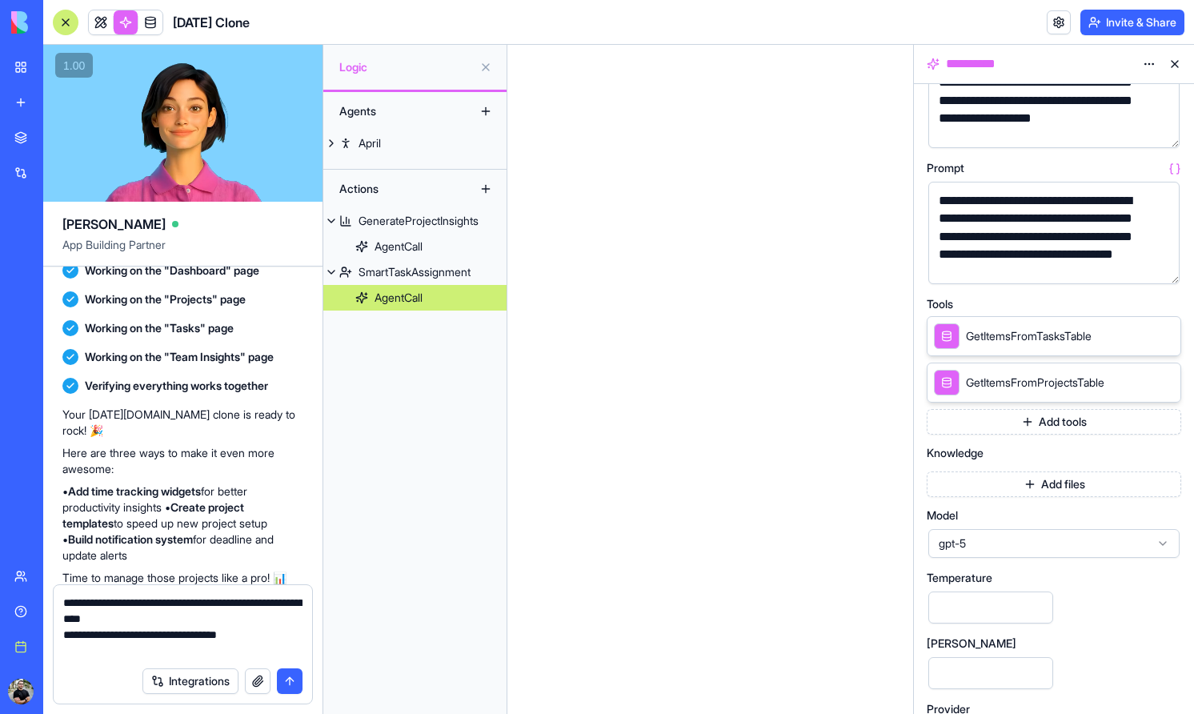
click at [1084, 425] on button "Add tools" at bounding box center [1054, 422] width 255 height 26
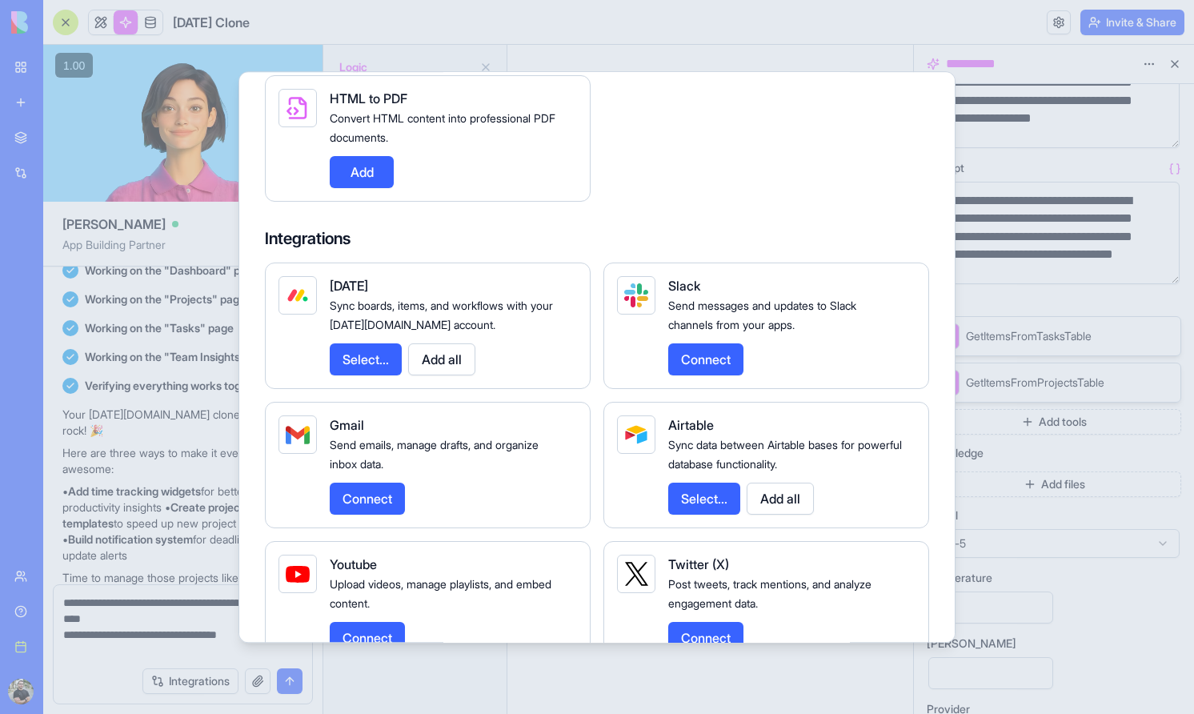
scroll to position [1592, 0]
click at [383, 368] on button "Select..." at bounding box center [366, 359] width 72 height 32
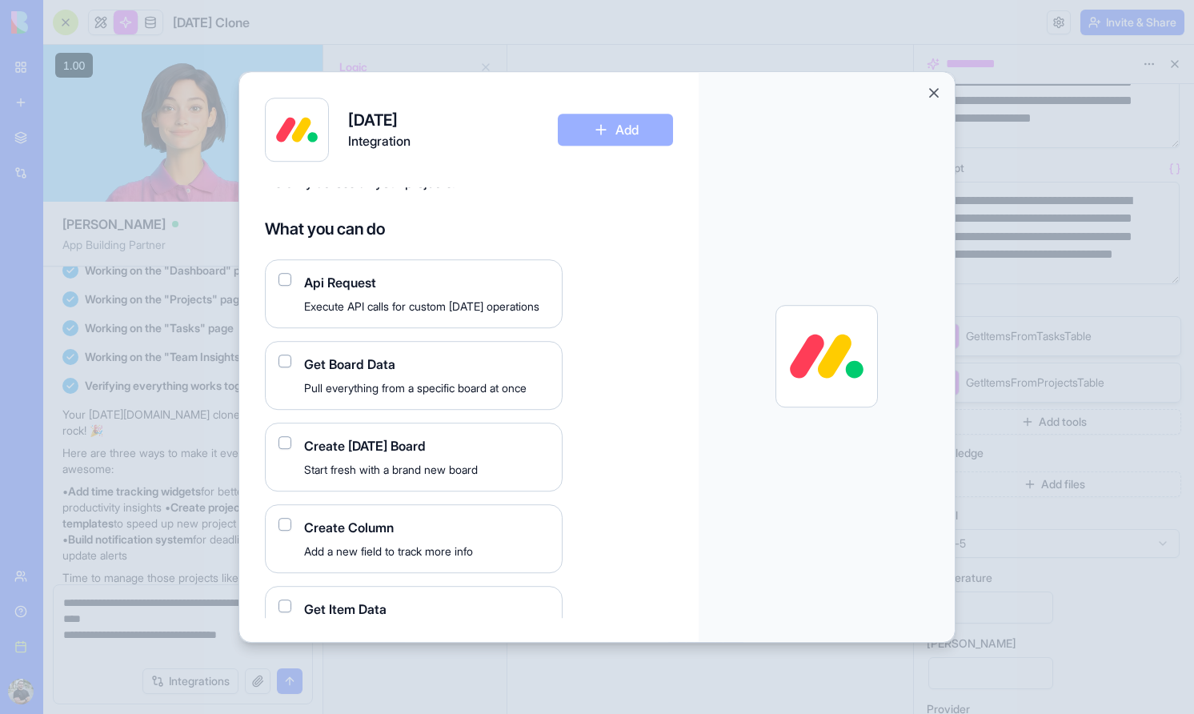
scroll to position [0, 0]
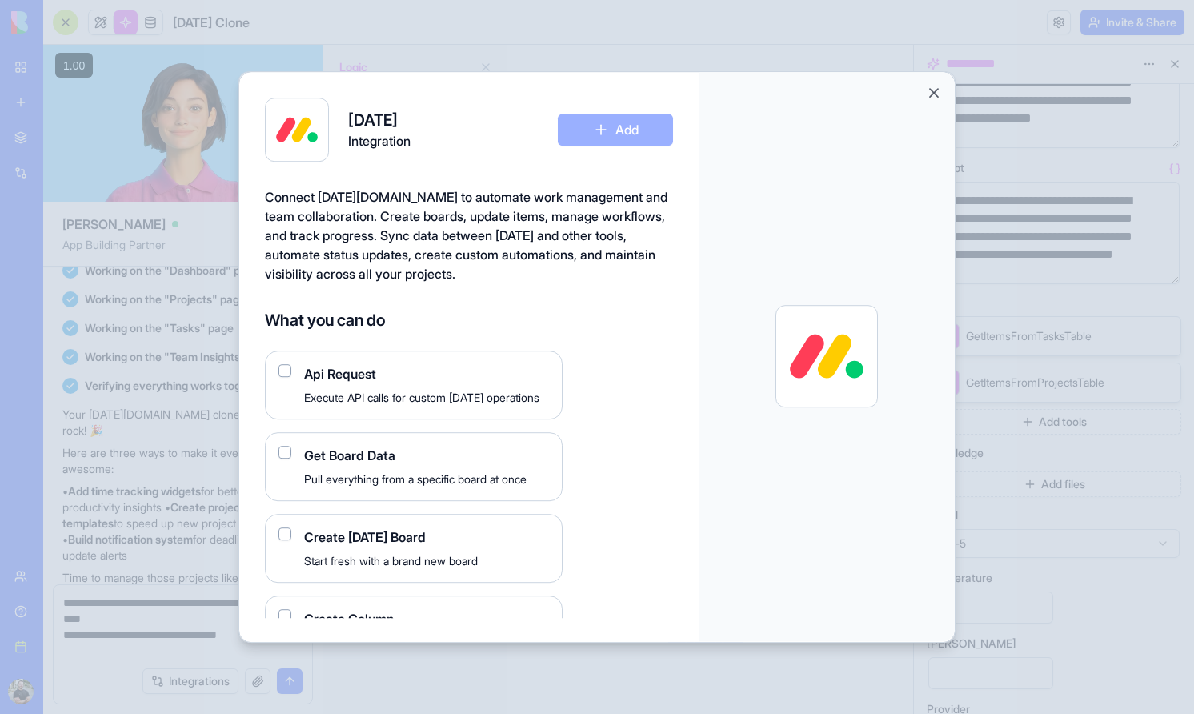
click at [286, 373] on Request "button" at bounding box center [285, 370] width 13 height 13
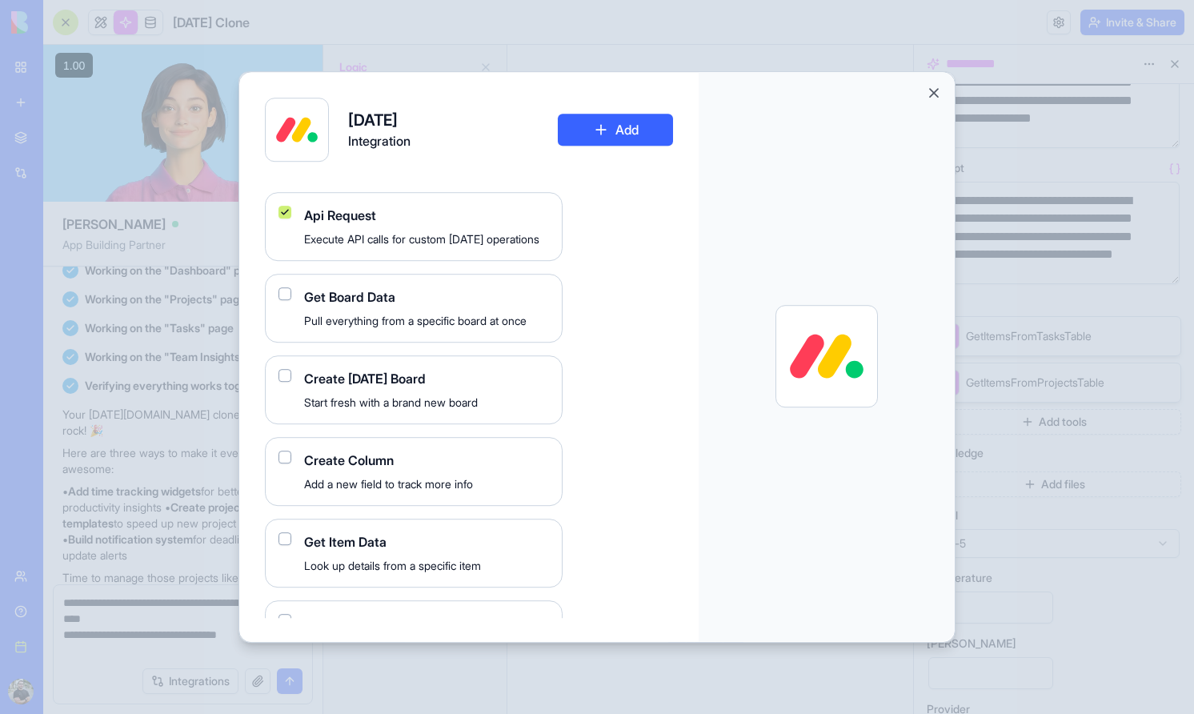
scroll to position [159, 0]
click at [290, 300] on div "Get Board Data Pull everything from a specific board at once" at bounding box center [414, 307] width 298 height 69
click at [287, 292] on Data "button" at bounding box center [285, 293] width 13 height 13
click at [280, 209] on Request "button" at bounding box center [285, 211] width 13 height 13
click at [614, 120] on button "Add" at bounding box center [615, 130] width 115 height 32
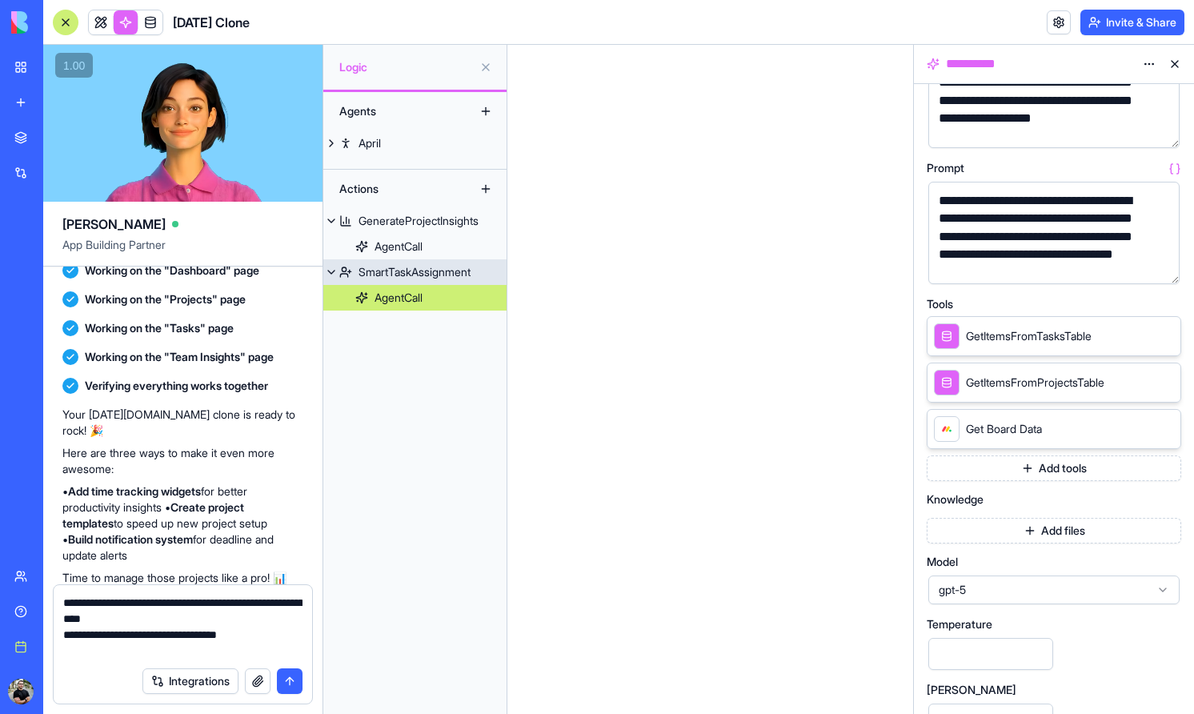
click at [471, 264] on div "SmartTaskAssignment" at bounding box center [415, 272] width 112 height 16
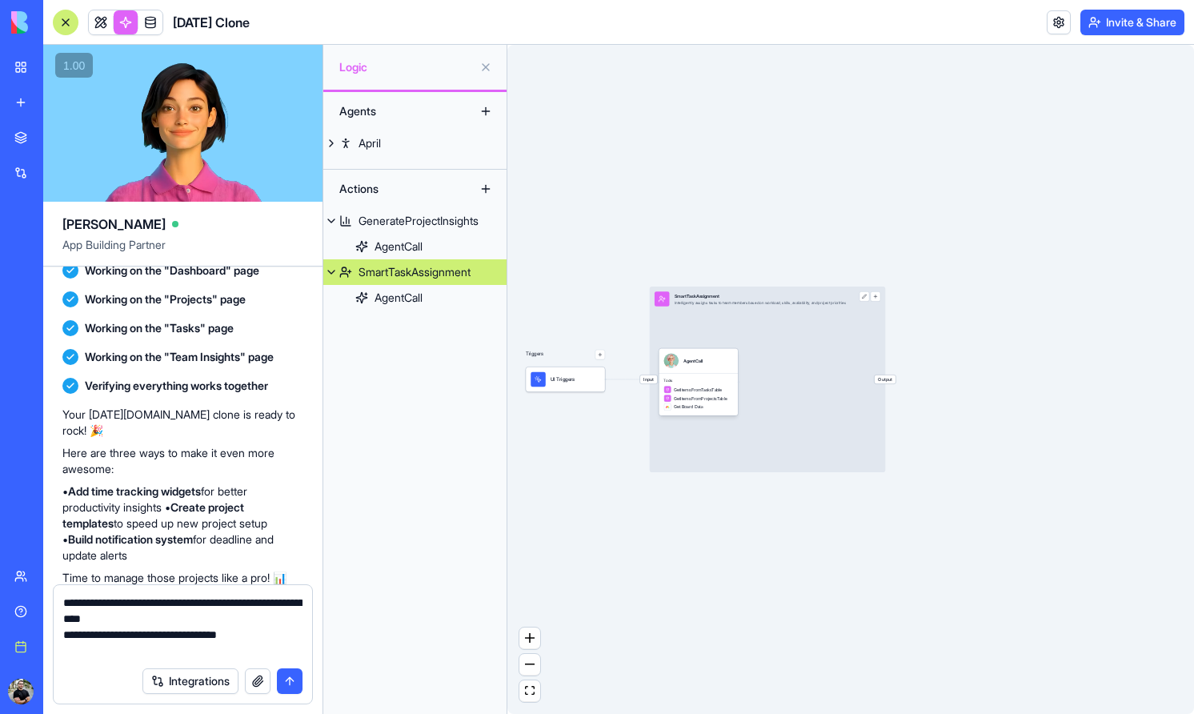
click at [892, 377] on span "Output" at bounding box center [886, 379] width 22 height 9
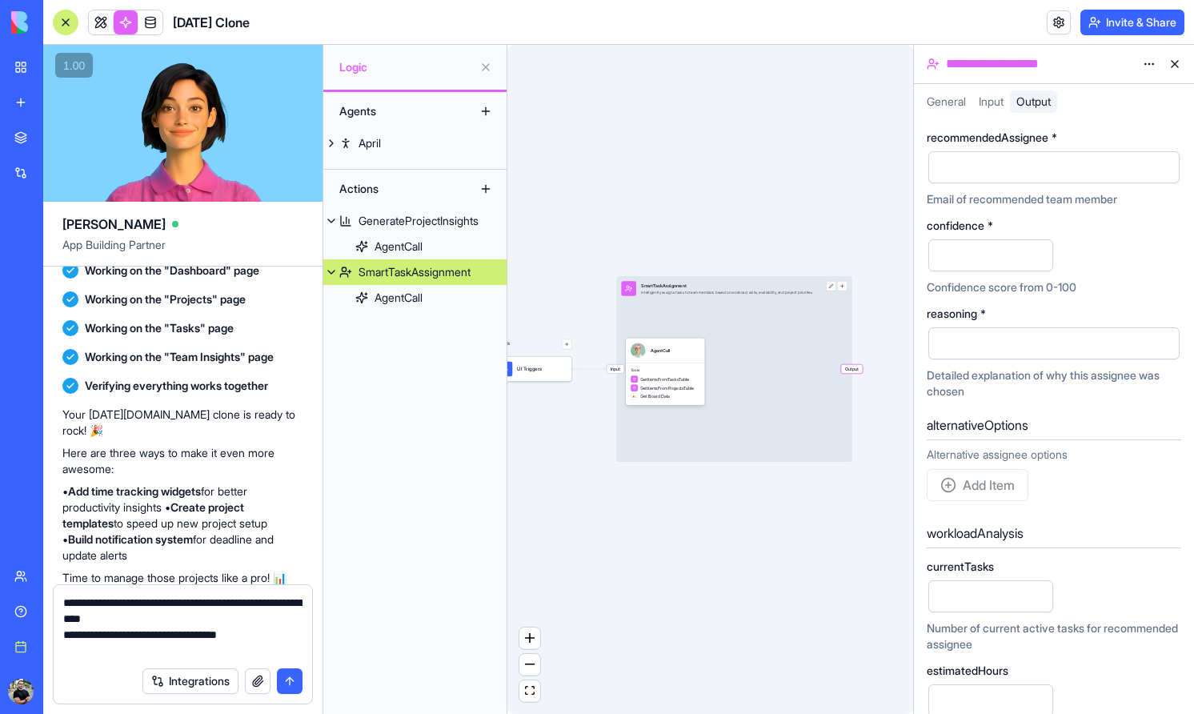
click at [838, 308] on div "Input SmartTaskAssignment Intelligently assigns tasks to team members based on …" at bounding box center [734, 369] width 236 height 186
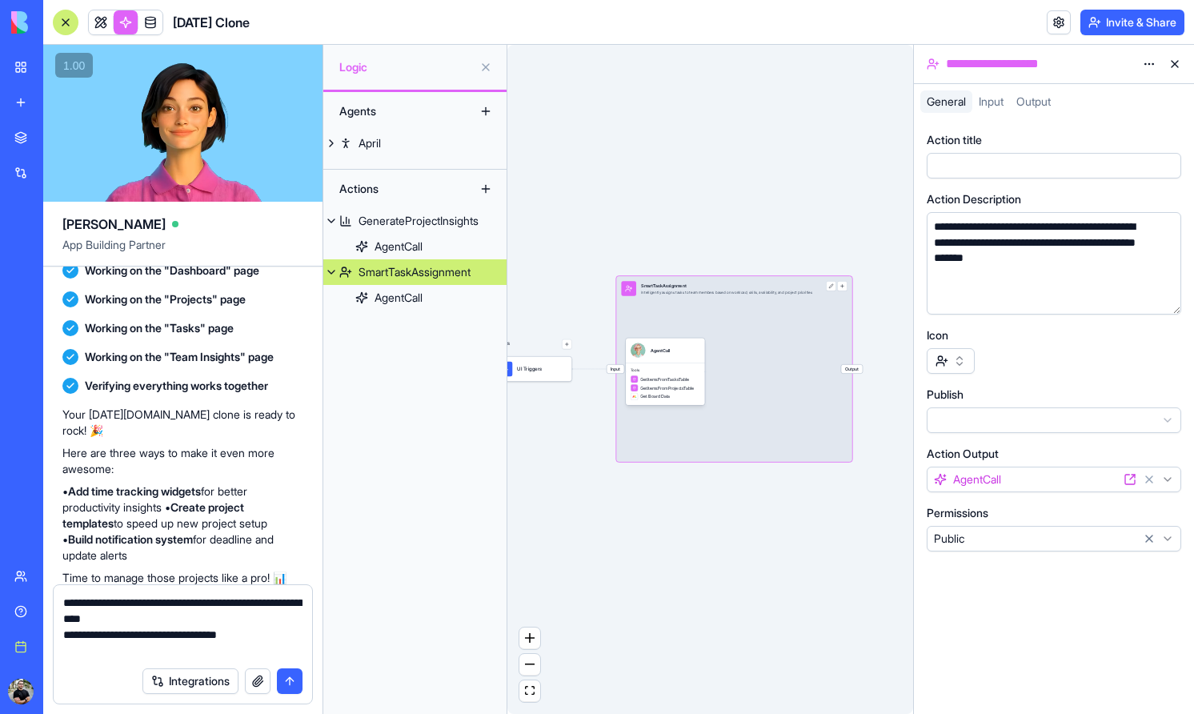
click at [860, 367] on span "Output" at bounding box center [852, 369] width 22 height 9
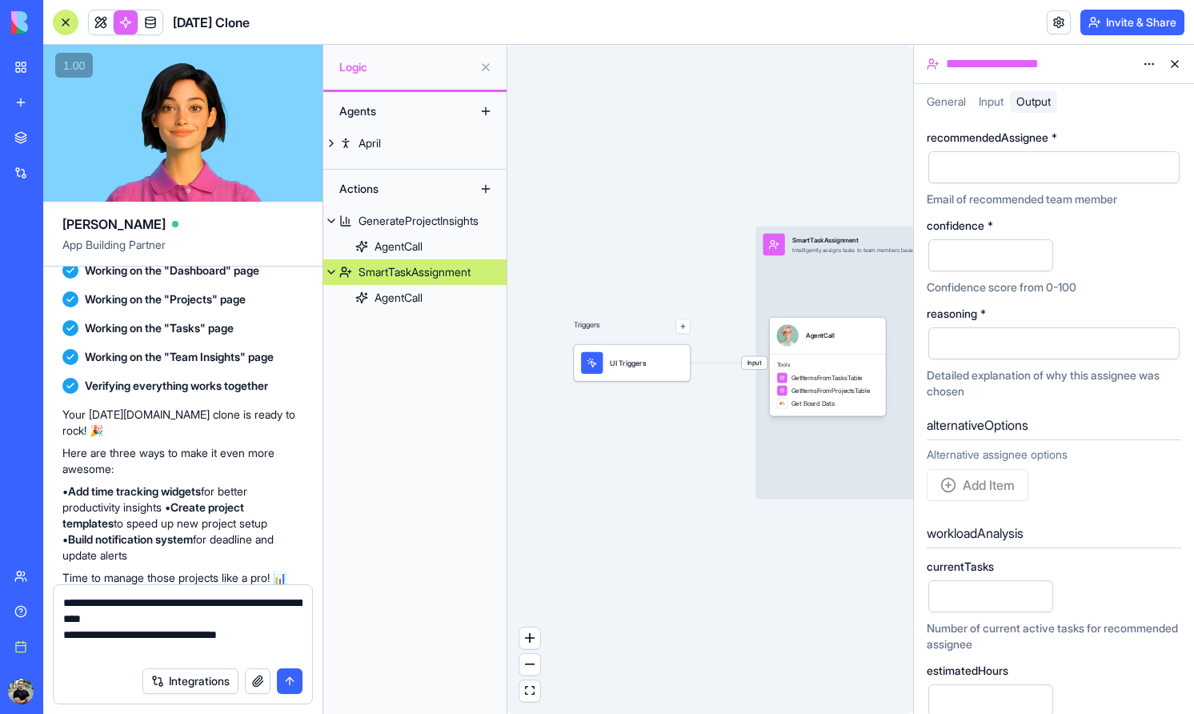
click at [1171, 51] on button at bounding box center [1175, 64] width 26 height 26
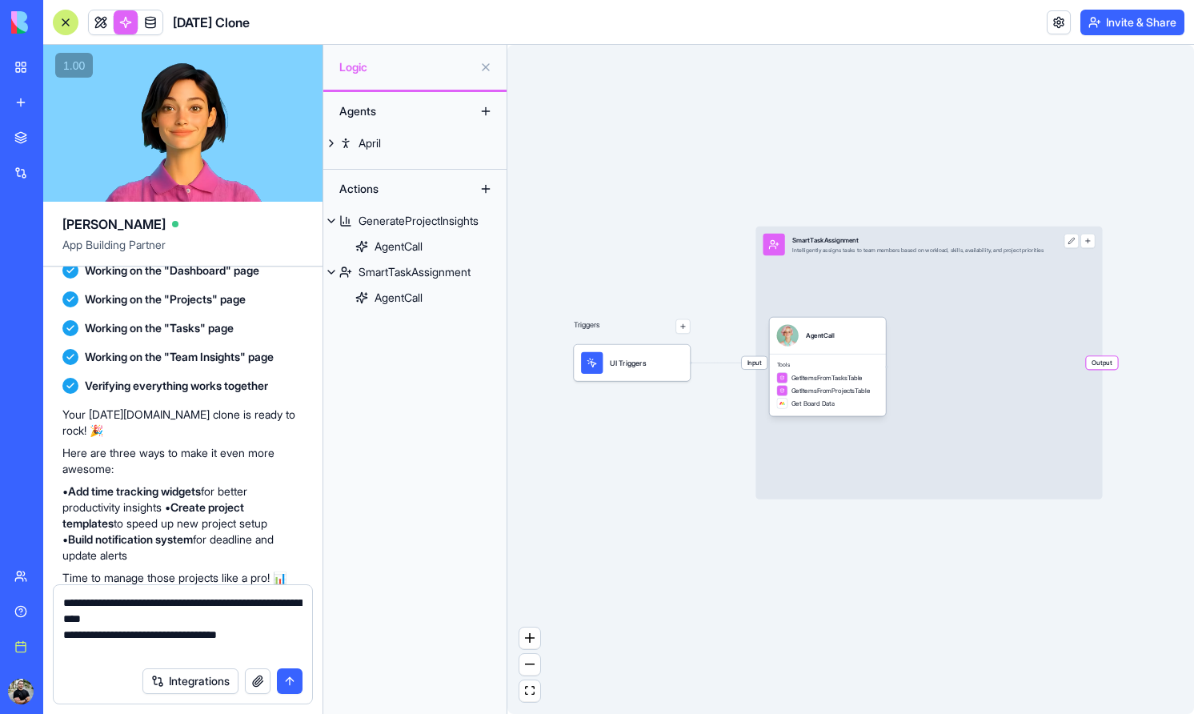
click at [488, 64] on button at bounding box center [486, 67] width 26 height 26
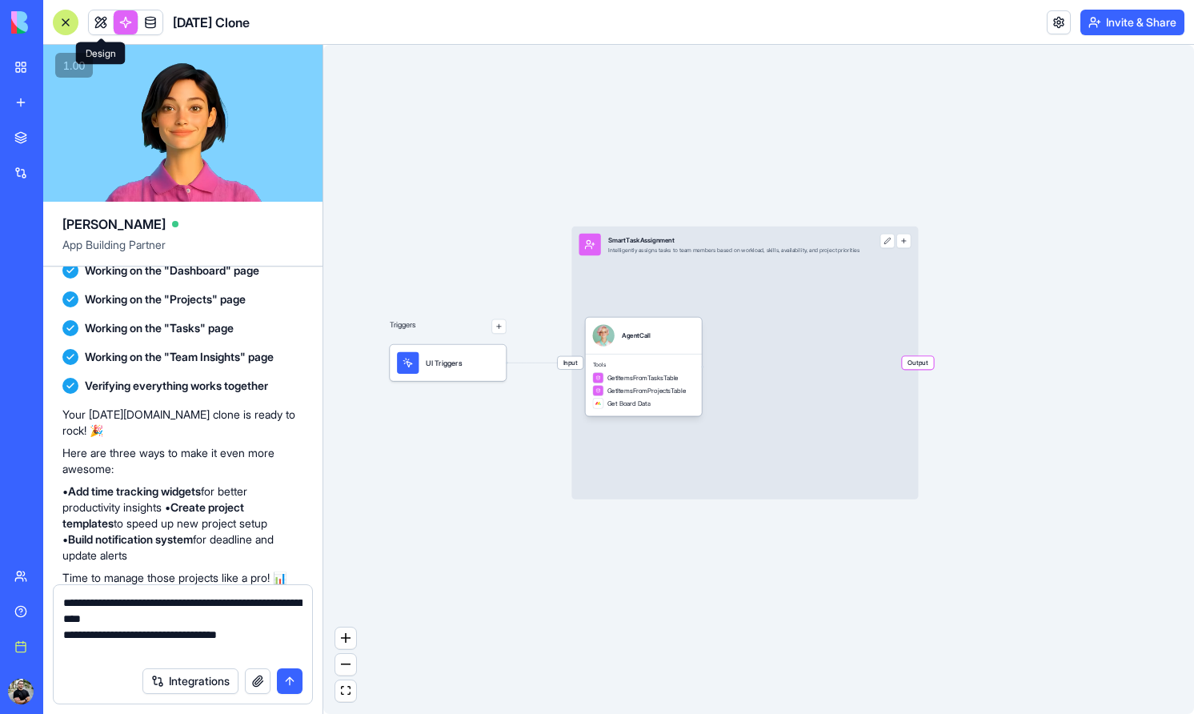
click at [100, 22] on link at bounding box center [101, 22] width 24 height 24
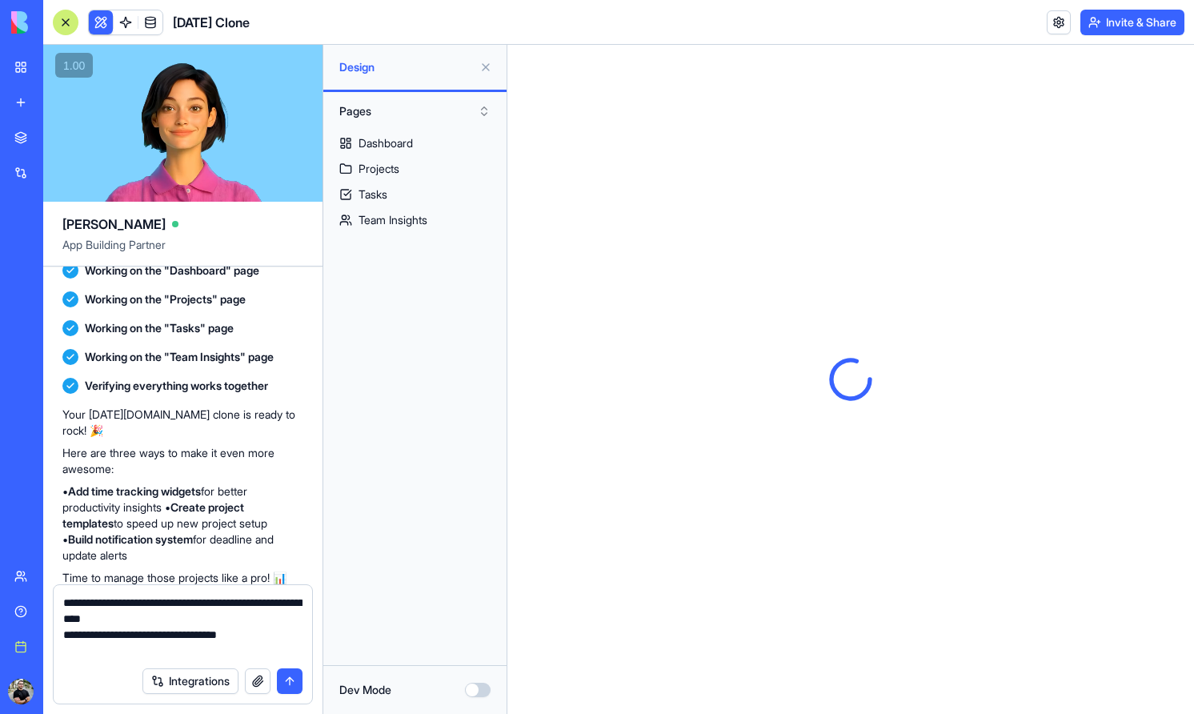
click at [258, 626] on textarea "**********" at bounding box center [182, 627] width 239 height 64
click at [291, 638] on textarea "**********" at bounding box center [182, 627] width 239 height 64
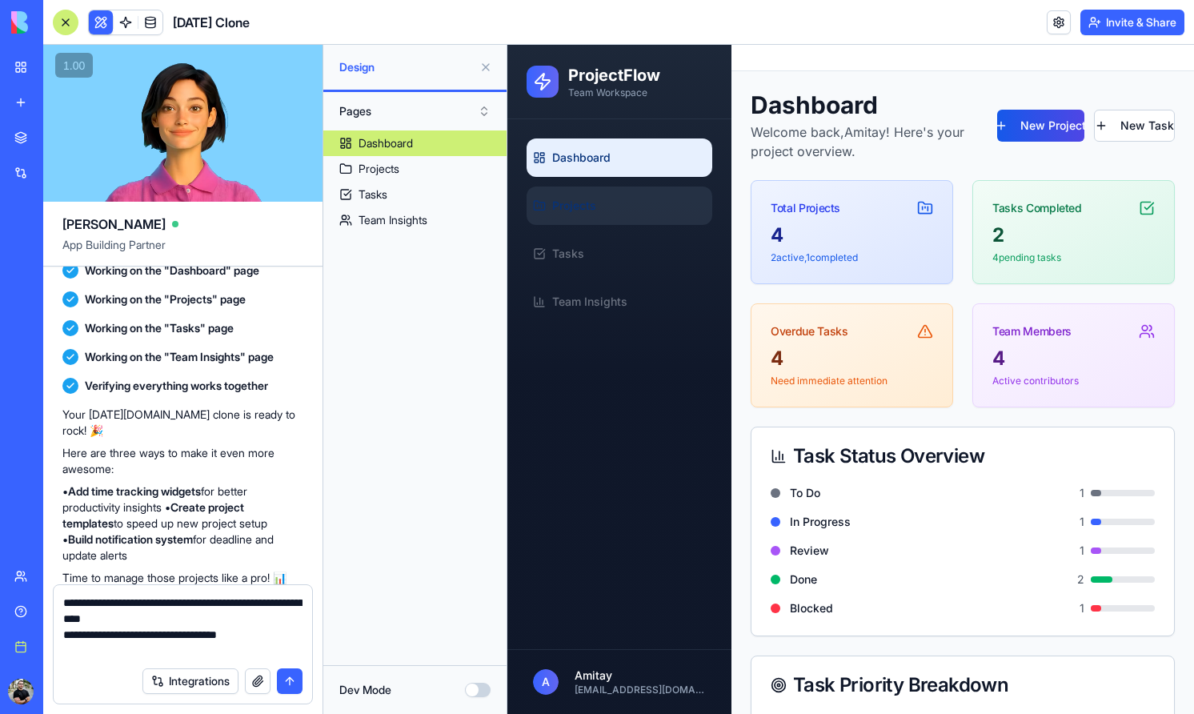
click at [654, 208] on link "Projects" at bounding box center [620, 205] width 186 height 38
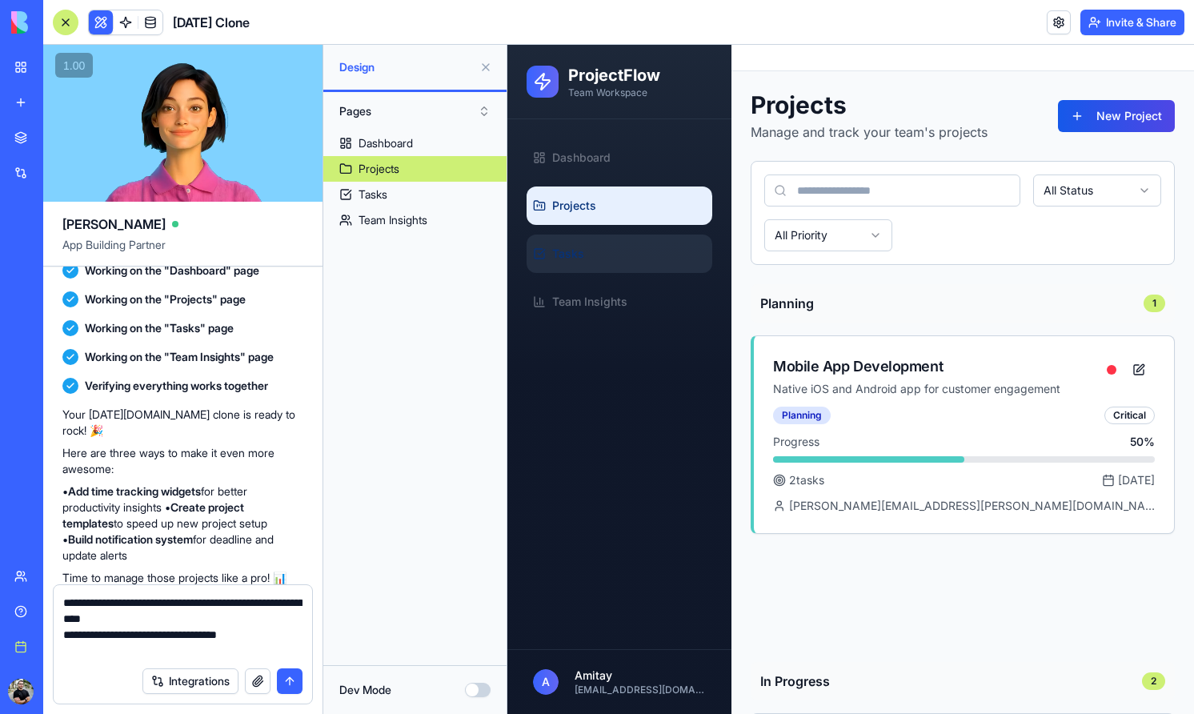
click at [654, 263] on link "Tasks" at bounding box center [620, 254] width 186 height 38
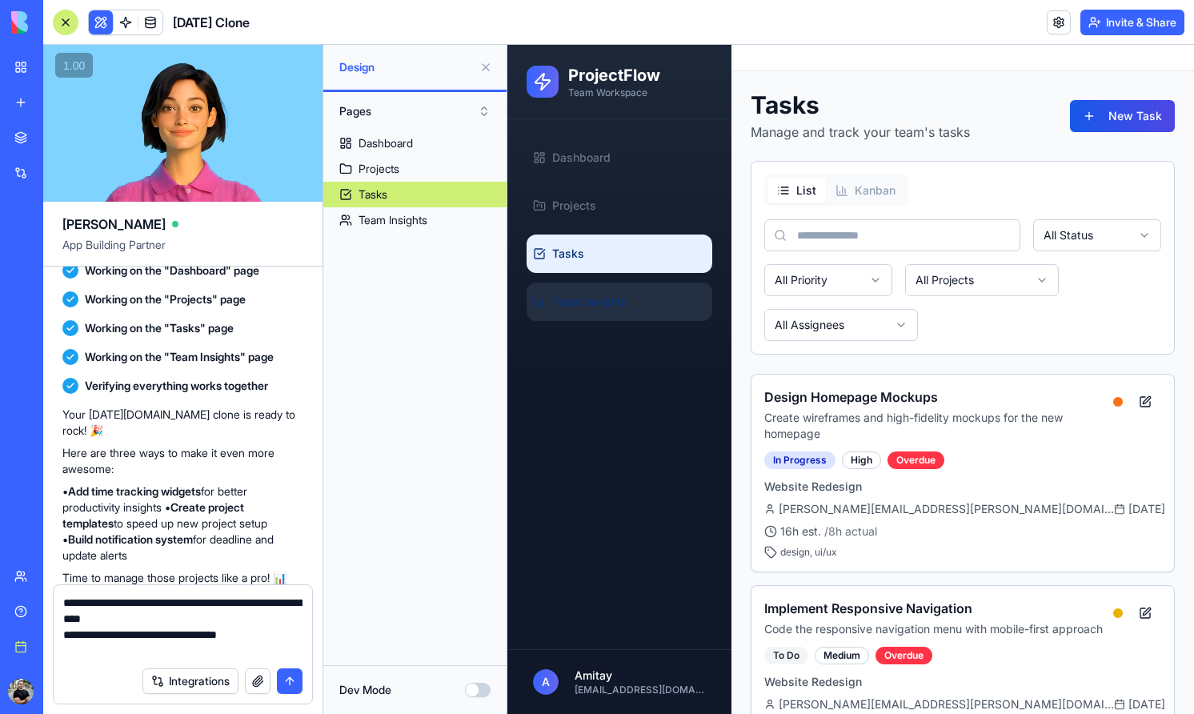
click at [645, 297] on link "Team Insights" at bounding box center [620, 302] width 186 height 38
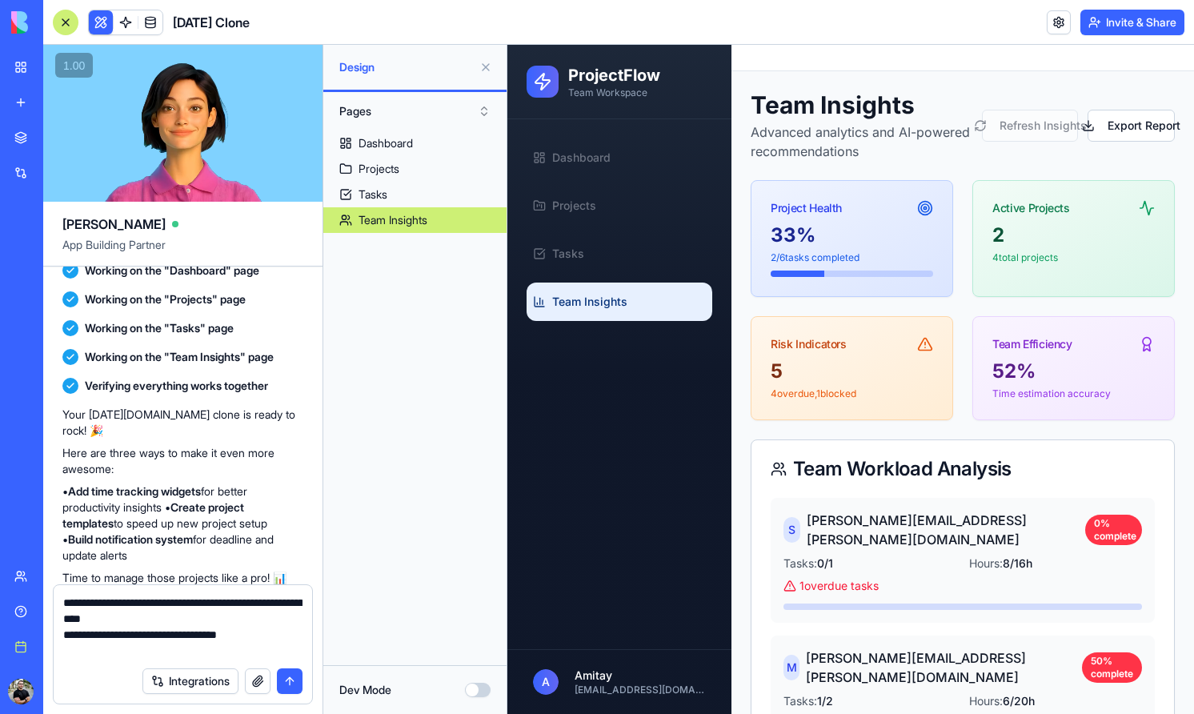
click at [485, 66] on button at bounding box center [486, 67] width 26 height 26
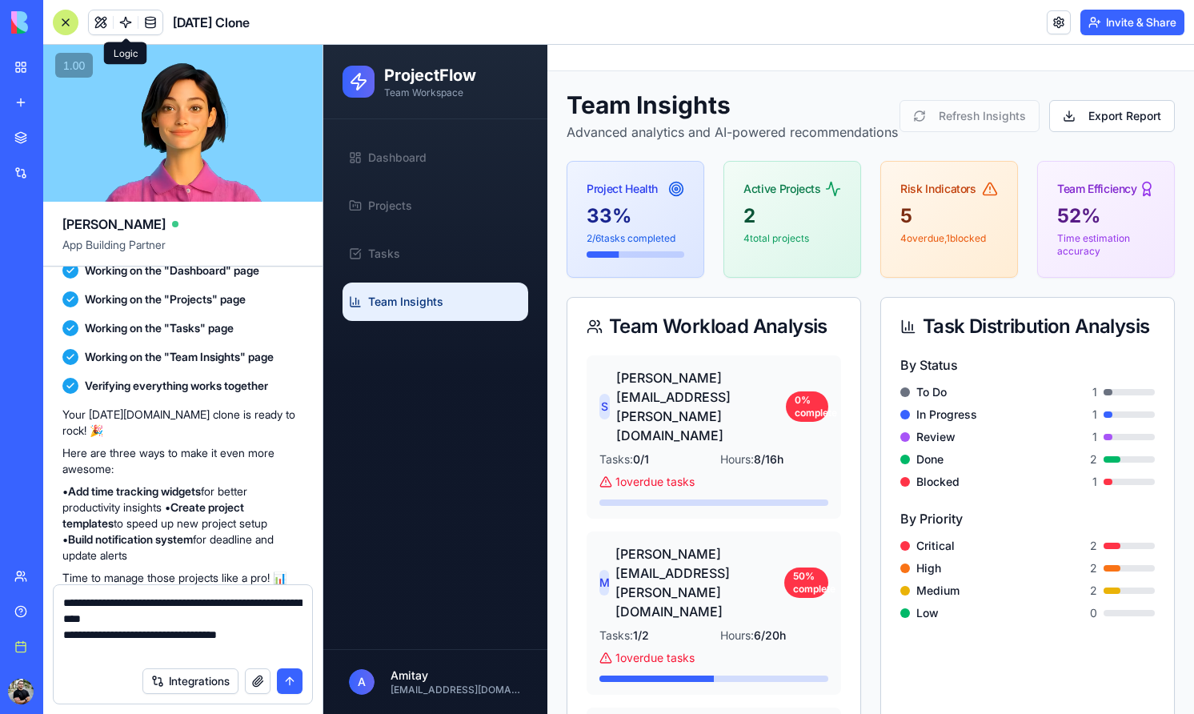
click at [101, 18] on button at bounding box center [101, 22] width 24 height 24
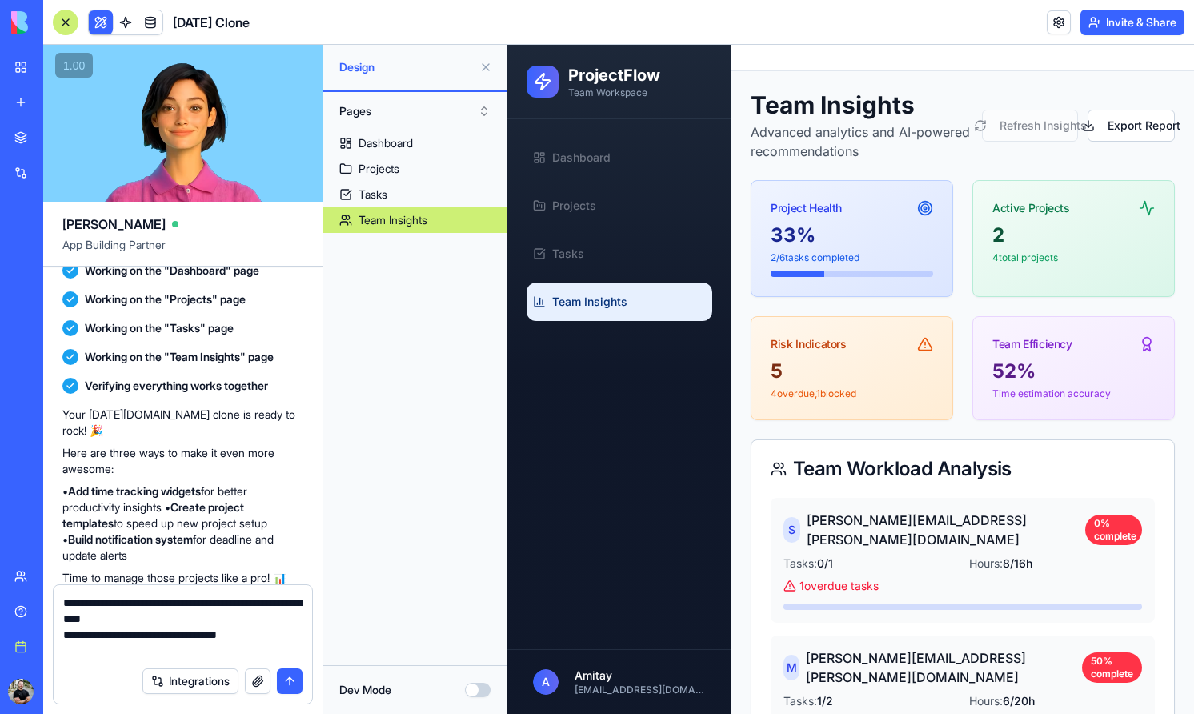
click at [100, 18] on button at bounding box center [101, 22] width 24 height 24
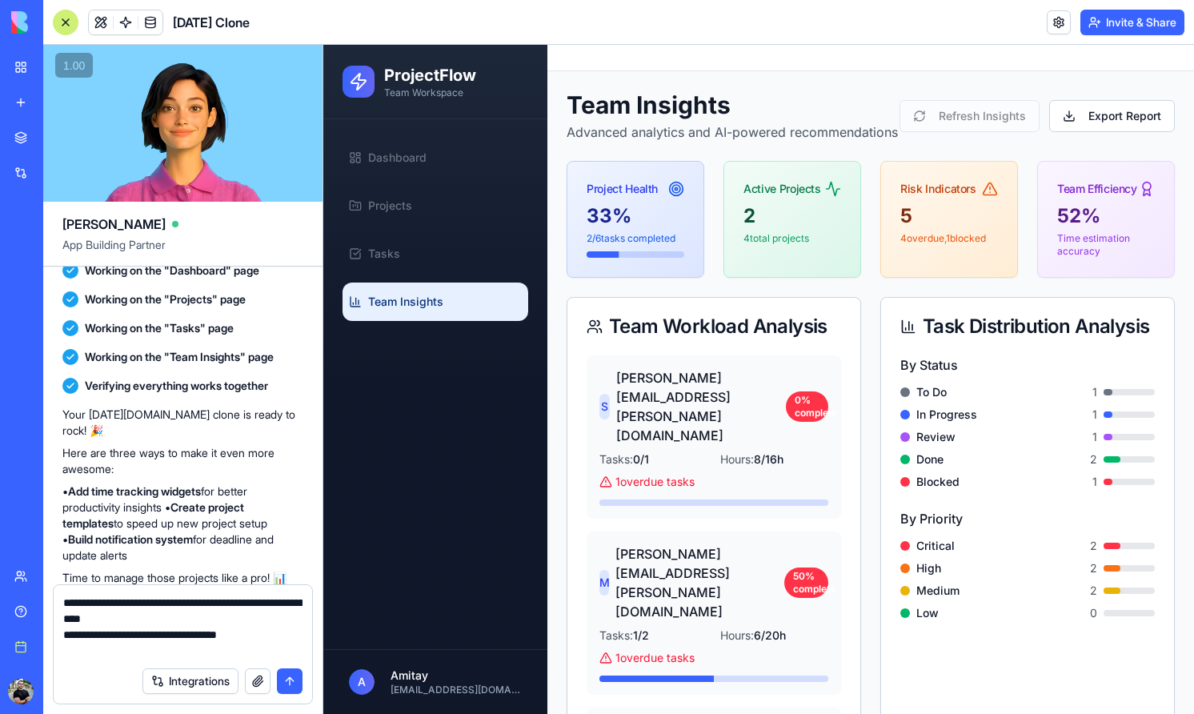
click at [100, 18] on button at bounding box center [101, 22] width 24 height 24
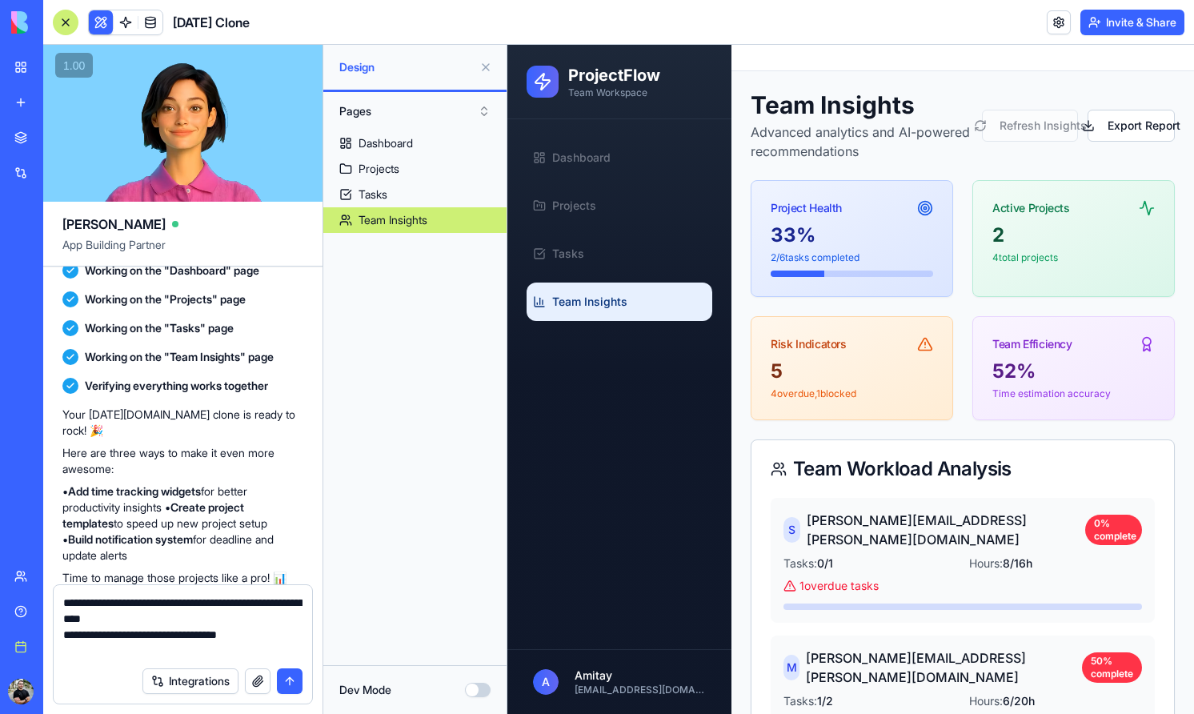
click at [100, 18] on button at bounding box center [101, 22] width 24 height 24
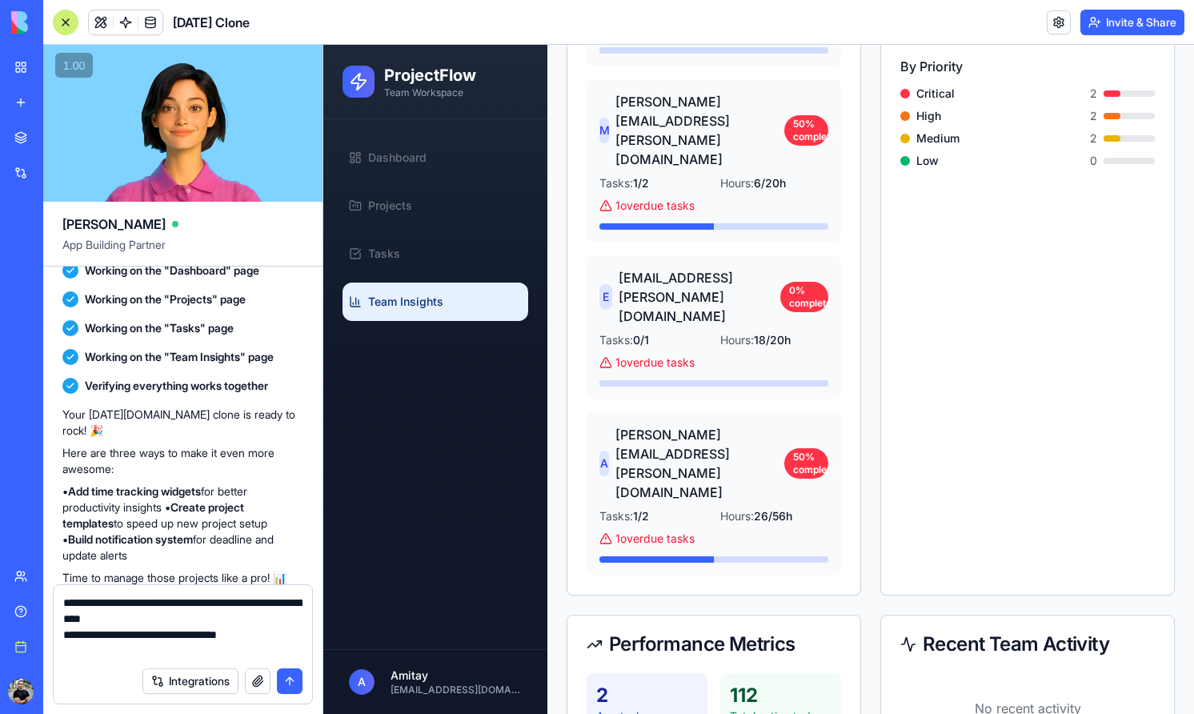
scroll to position [371, 0]
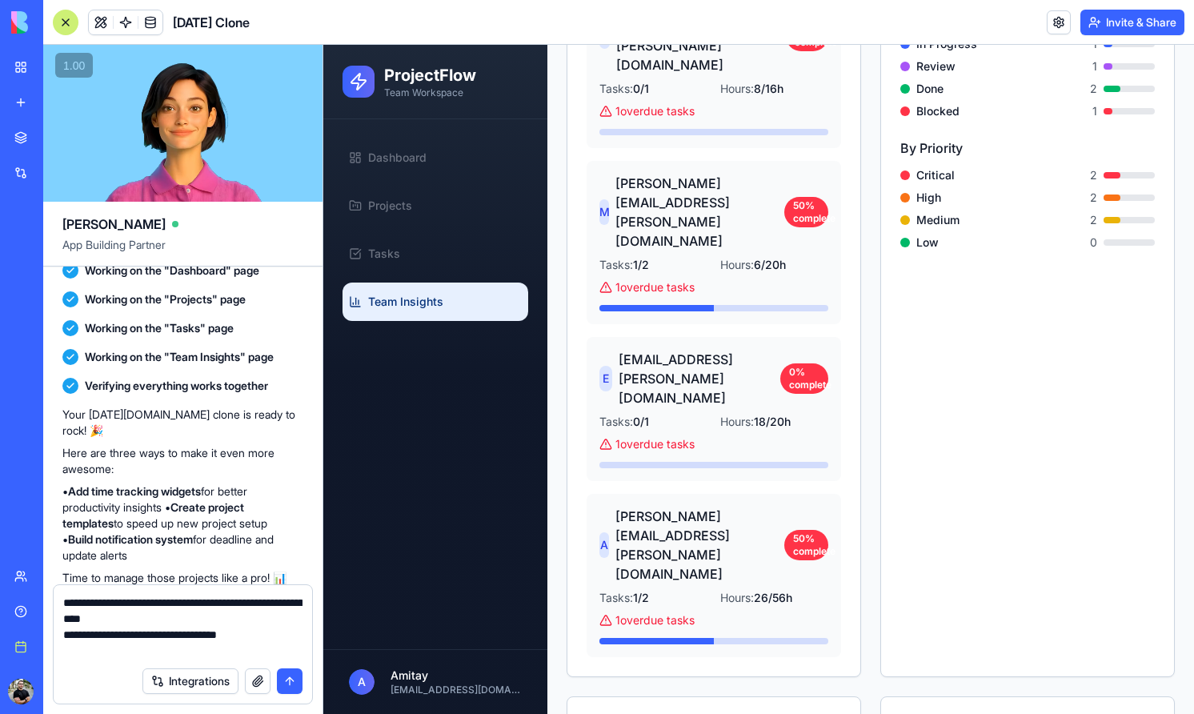
click at [768, 507] on div "A alex.rodriguez@company.com 50 % complete" at bounding box center [713, 545] width 229 height 77
click at [700, 507] on span "[PERSON_NAME][EMAIL_ADDRESS][PERSON_NAME][DOMAIN_NAME]" at bounding box center [699, 545] width 169 height 77
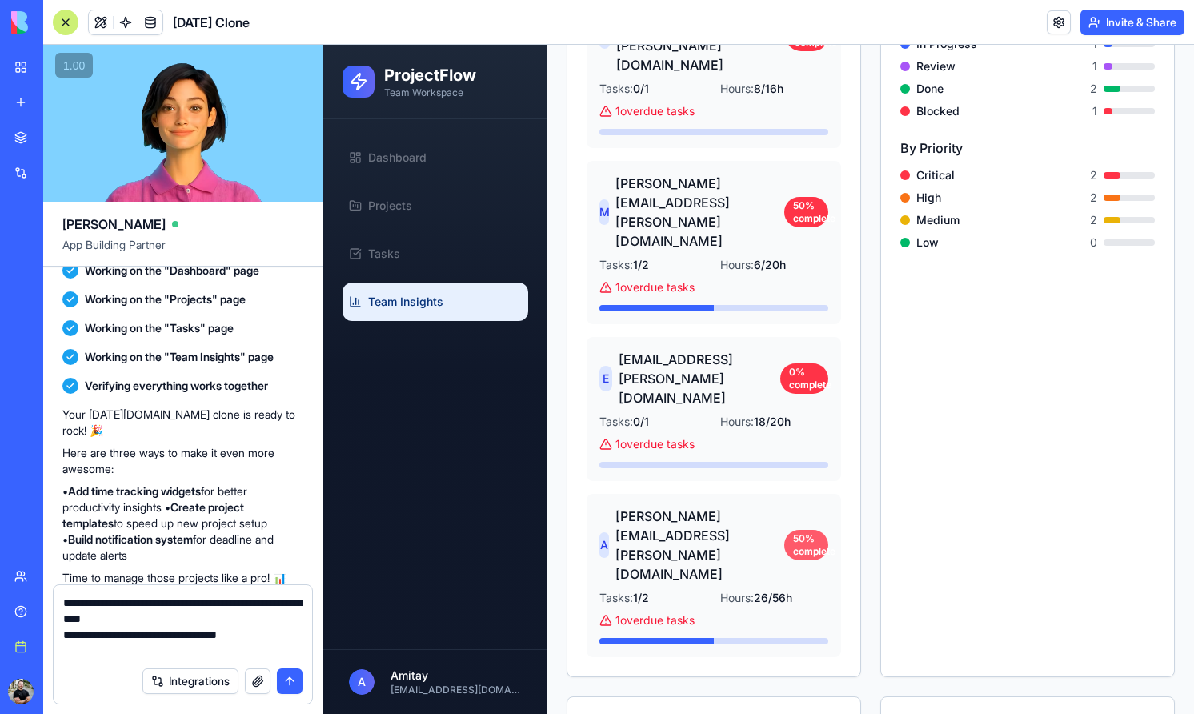
click at [824, 530] on div "50 % complete" at bounding box center [806, 545] width 44 height 30
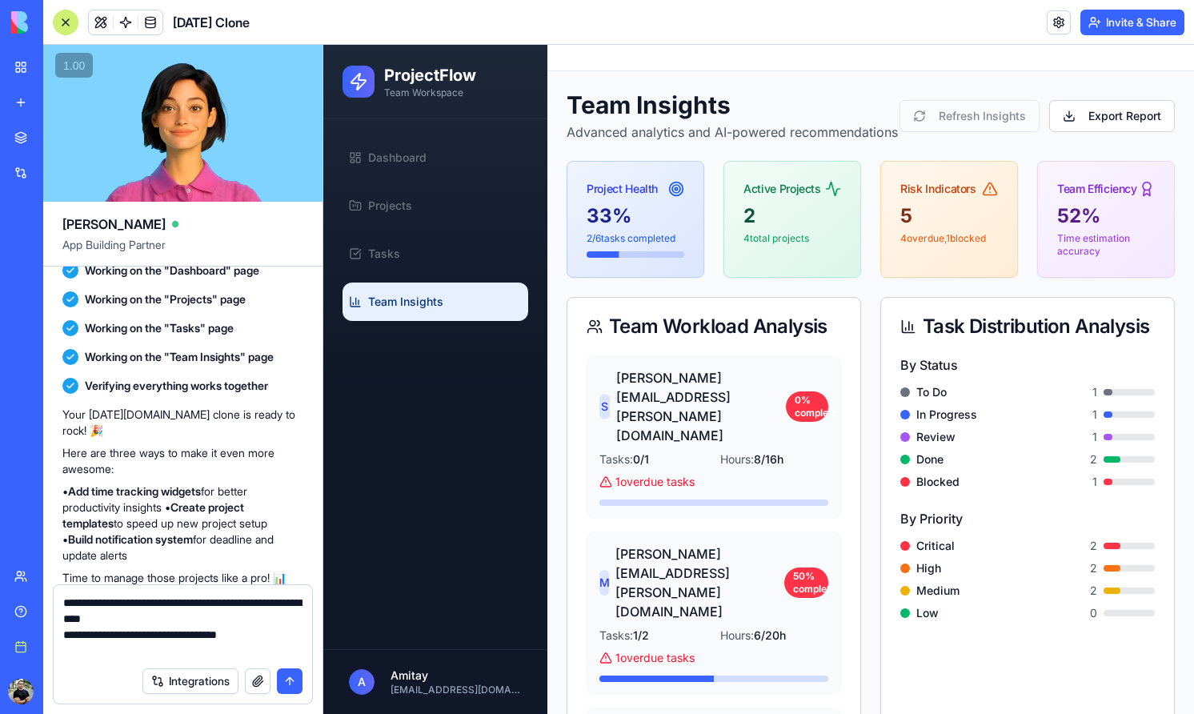
click at [960, 466] on div "To Do 1 In Progress 1 Review 1 Done 2 Blocked 1" at bounding box center [1027, 437] width 255 height 106
click at [950, 450] on div at bounding box center [950, 450] width 0 height 0
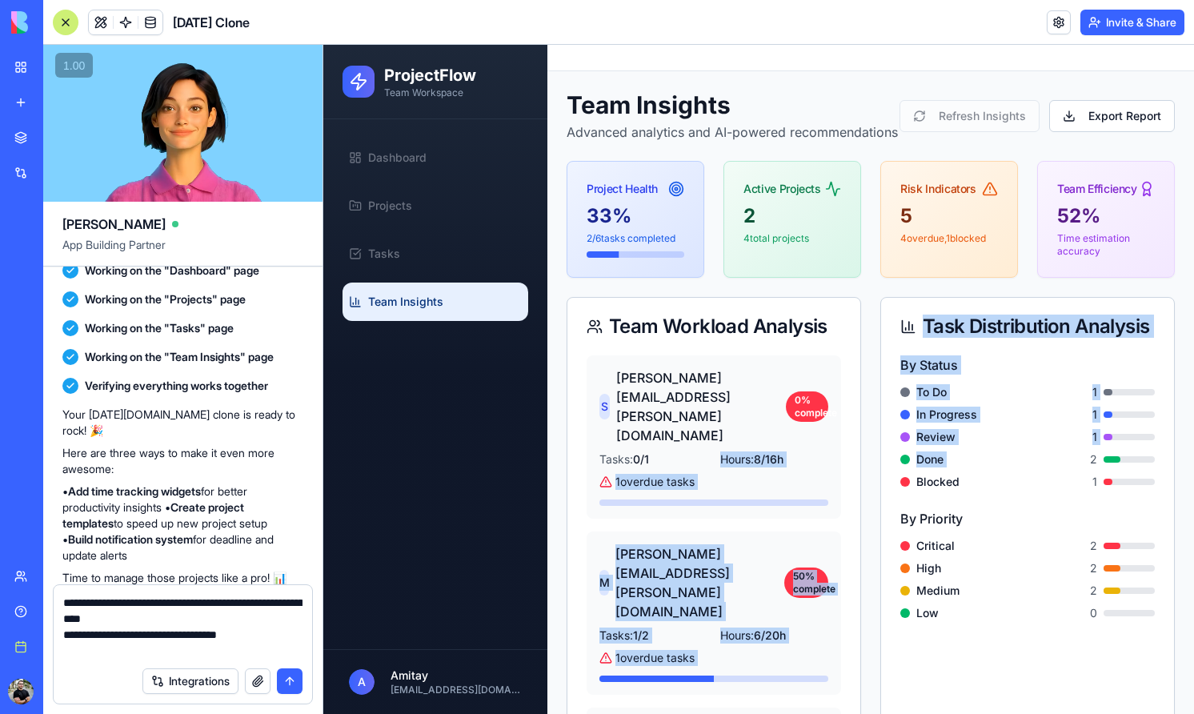
drag, startPoint x: 960, startPoint y: 466, endPoint x: 756, endPoint y: 429, distance: 208.2
click at [756, 429] on div "Team Workload Analysis S sarah.johnson@company.com 0 % complete Tasks: 0 / 1 Ho…" at bounding box center [871, 672] width 608 height 751
click at [761, 452] on span "8 / 16 h" at bounding box center [769, 459] width 30 height 14
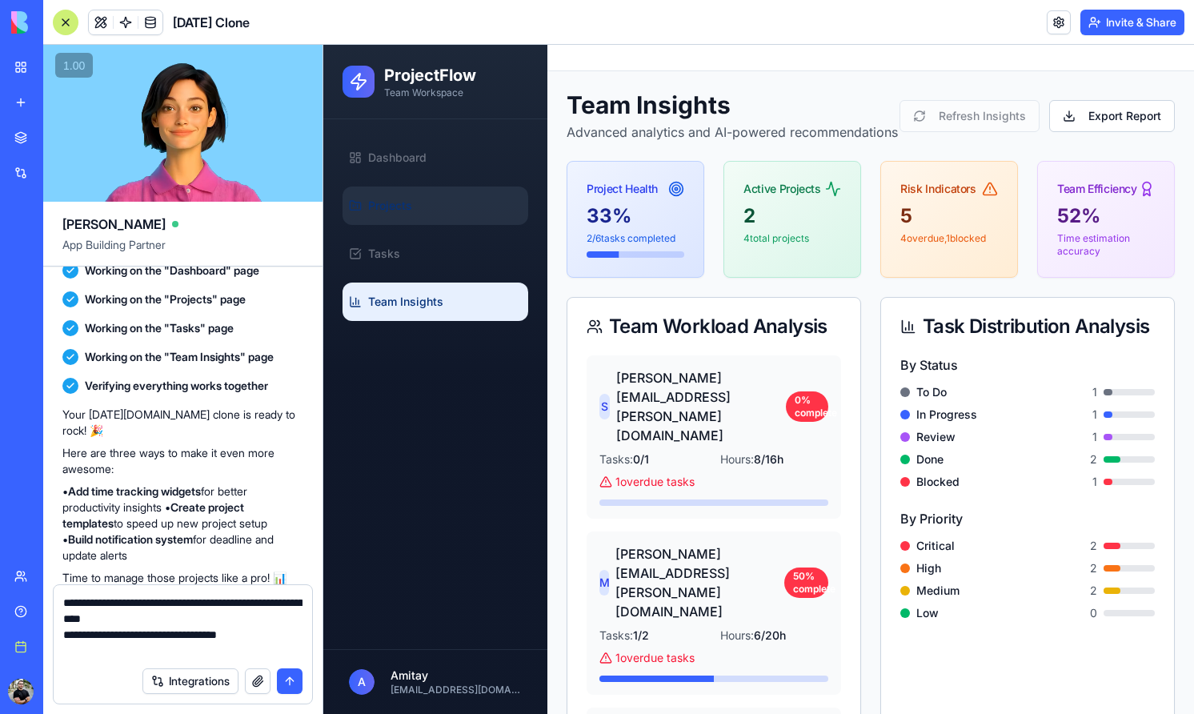
click at [397, 211] on span "Projects" at bounding box center [390, 206] width 44 height 16
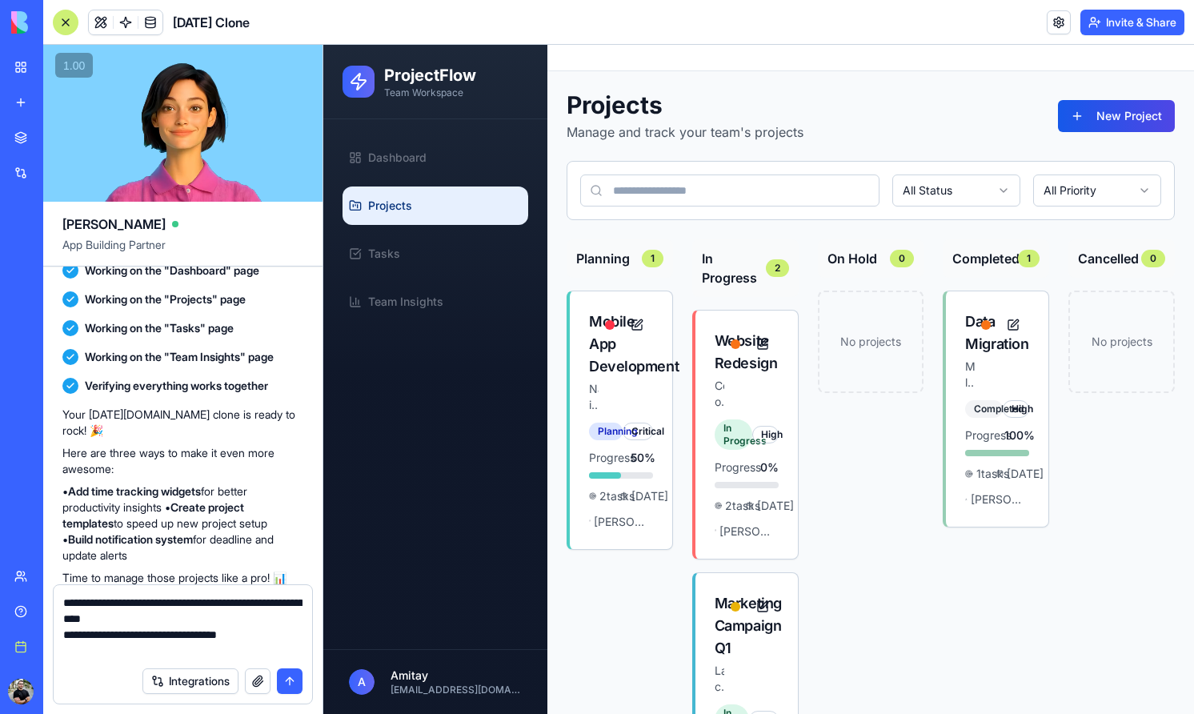
click at [1088, 190] on html "ProjectFlow Team Workspace Dashboard Projects Tasks Team Insights A Amitay amit…" at bounding box center [758, 454] width 871 height 819
click at [945, 198] on html "ProjectFlow Team Workspace Dashboard Projects Tasks Team Insights A Amitay amit…" at bounding box center [758, 454] width 871 height 819
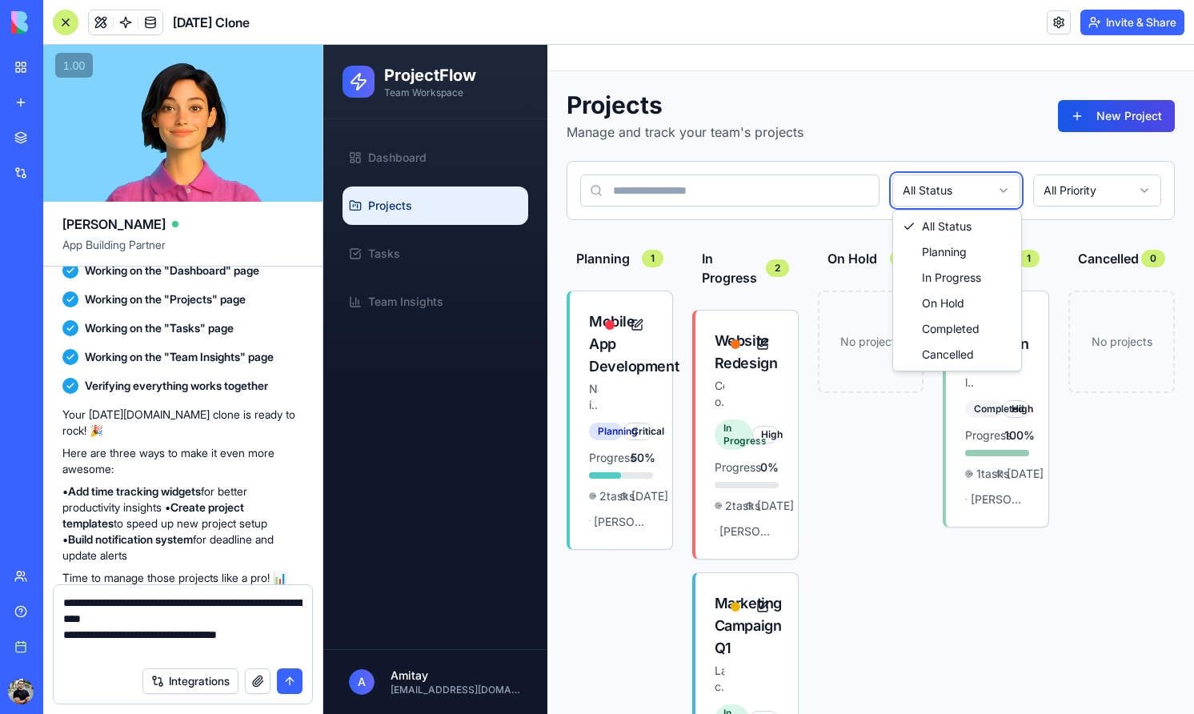
click at [944, 202] on html "ProjectFlow Team Workspace Dashboard Projects Tasks Team Insights A Amitay amit…" at bounding box center [758, 454] width 871 height 819
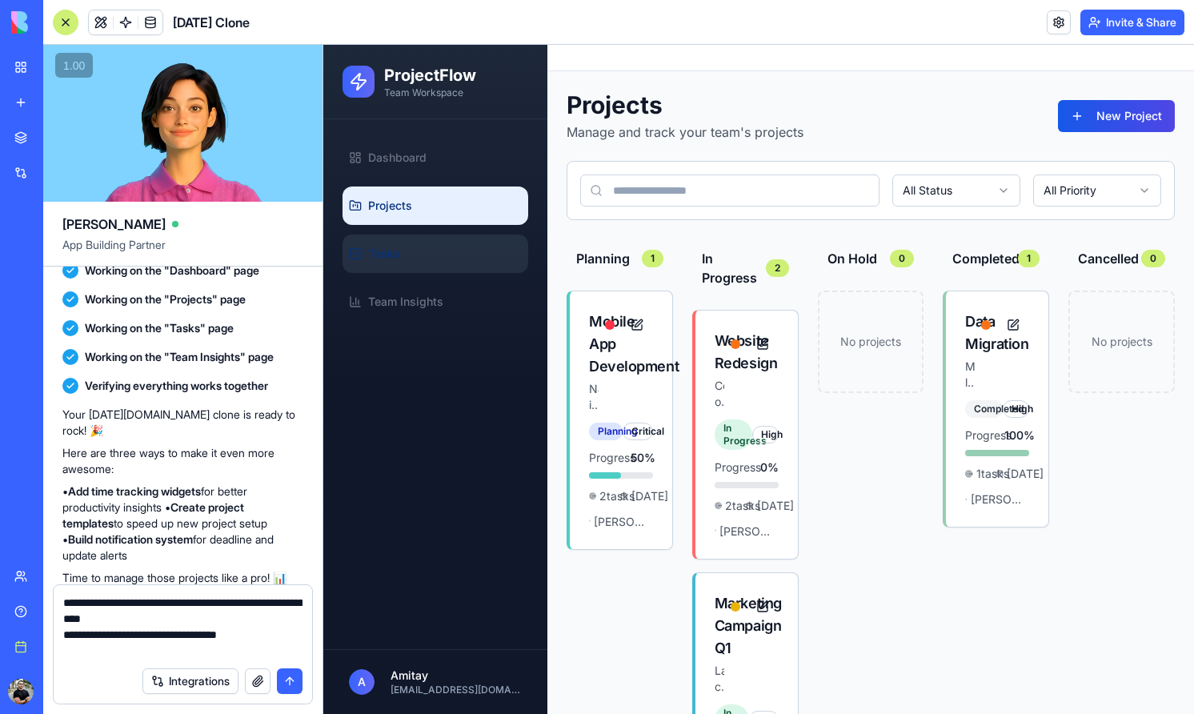
click at [439, 238] on link "Tasks" at bounding box center [436, 254] width 186 height 38
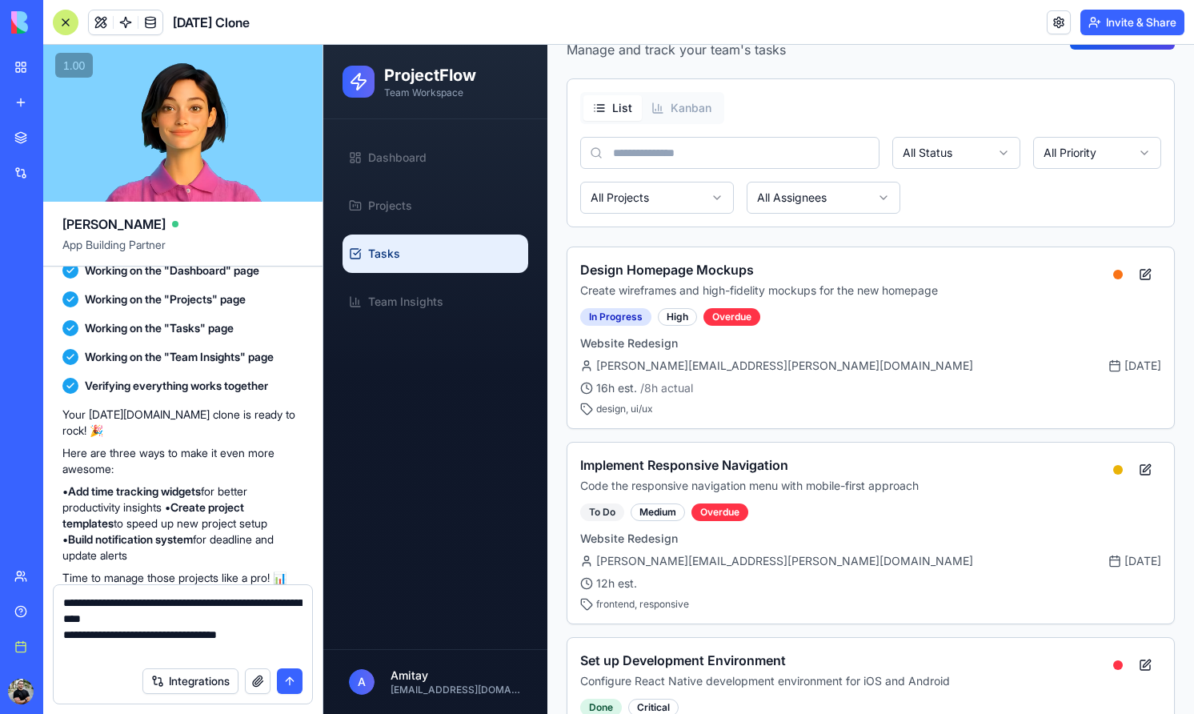
scroll to position [79, 0]
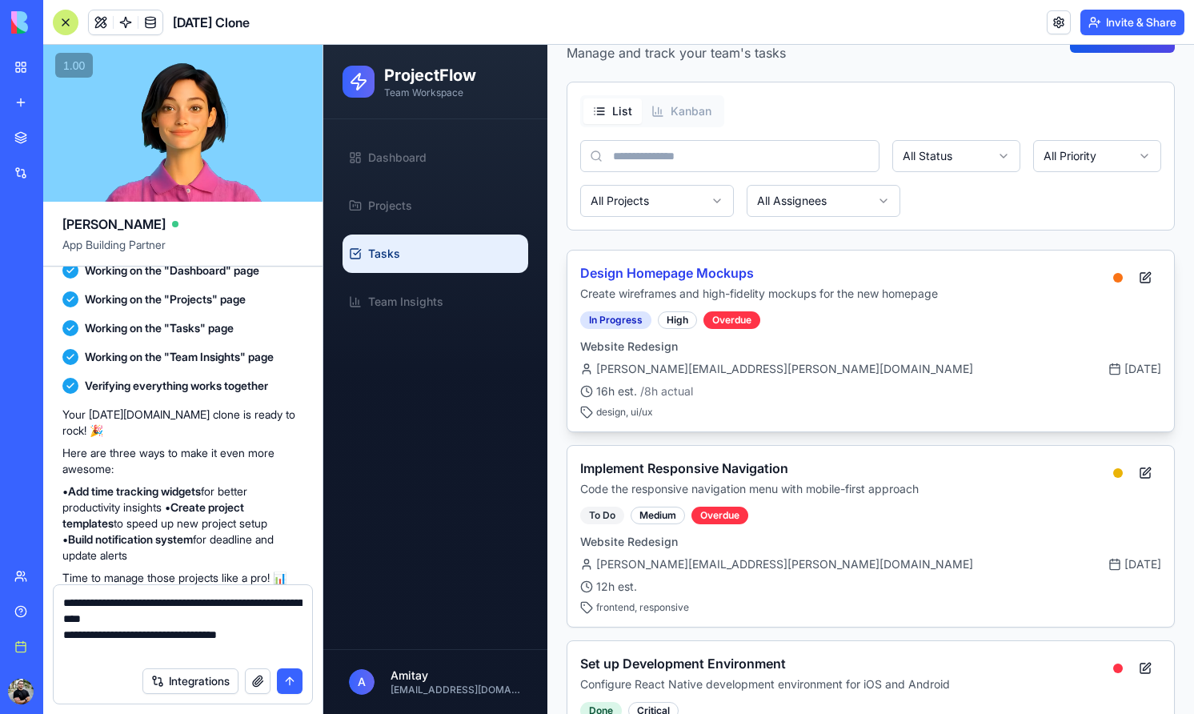
click at [746, 297] on p "Create wireframes and high-fidelity mockups for the new homepage" at bounding box center [843, 294] width 527 height 16
click at [722, 258] on div "Design Homepage Mockups Create wireframes and high-fidelity mockups for the new…" at bounding box center [870, 341] width 607 height 181
click at [714, 263] on h4 "Design Homepage Mockups" at bounding box center [843, 272] width 527 height 19
click at [697, 277] on h4 "Design Homepage Mockups" at bounding box center [843, 272] width 527 height 19
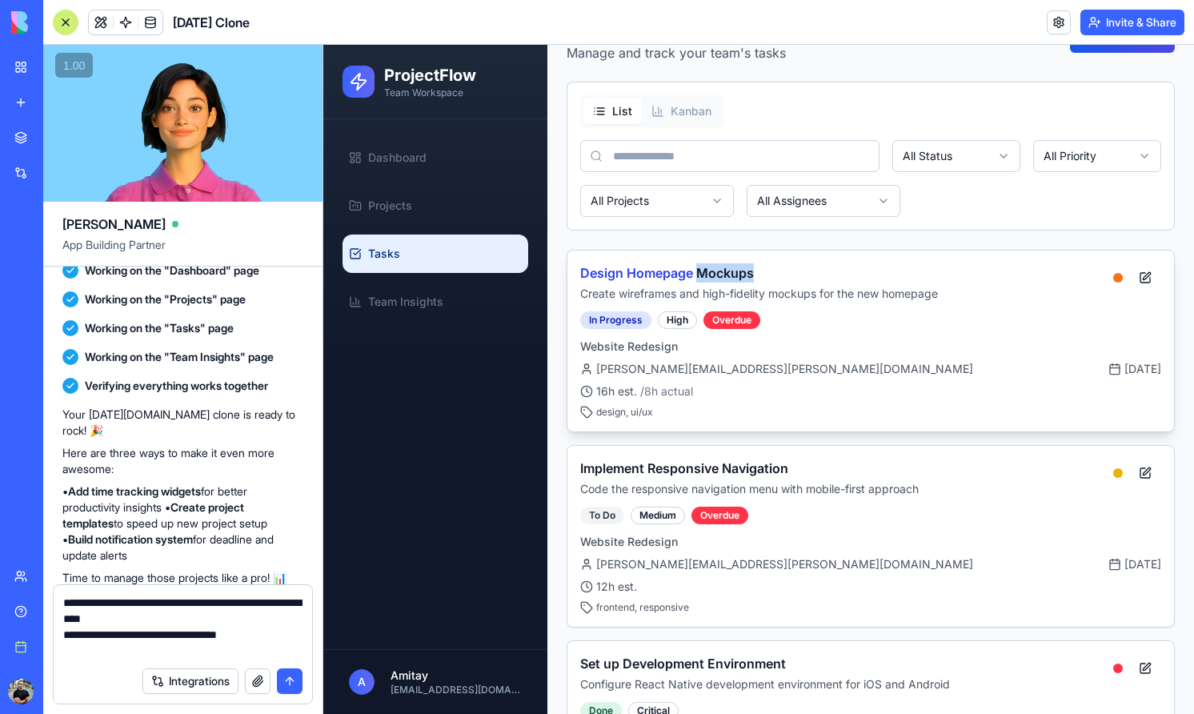
click at [697, 277] on h4 "Design Homepage Mockups" at bounding box center [843, 272] width 527 height 19
click at [209, 635] on textarea "**********" at bounding box center [182, 627] width 239 height 64
click at [216, 655] on textarea "**********" at bounding box center [182, 627] width 239 height 64
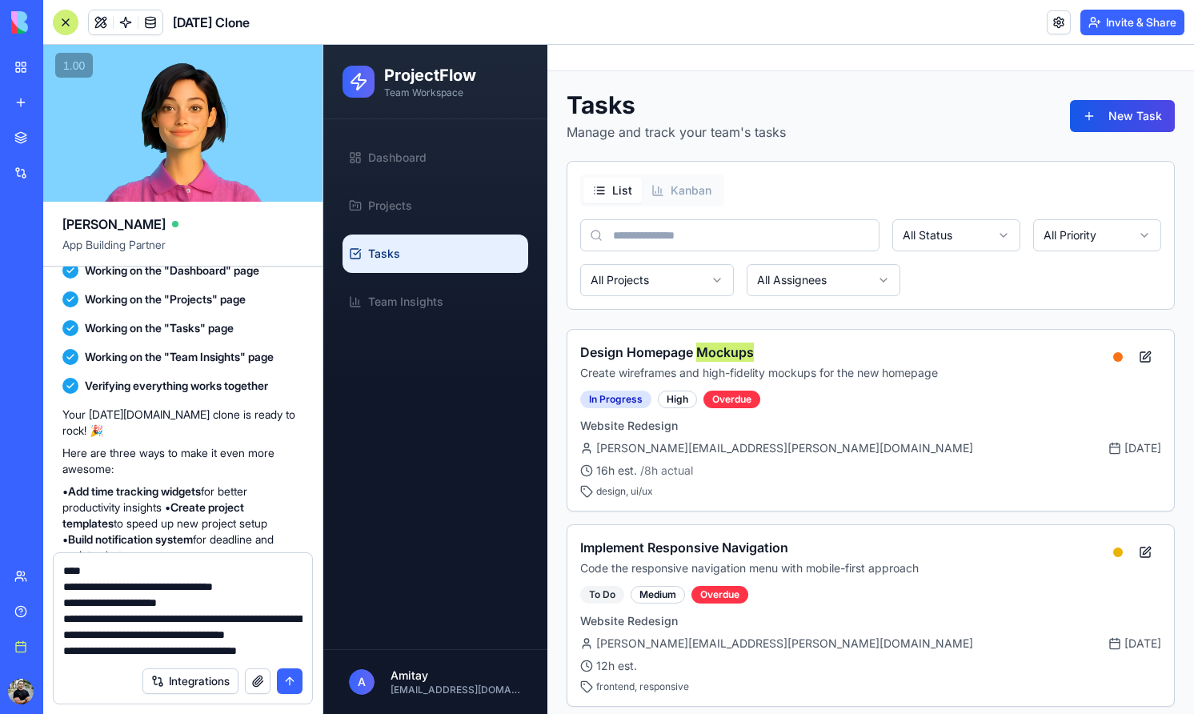
scroll to position [46, 0]
type textarea "**********"
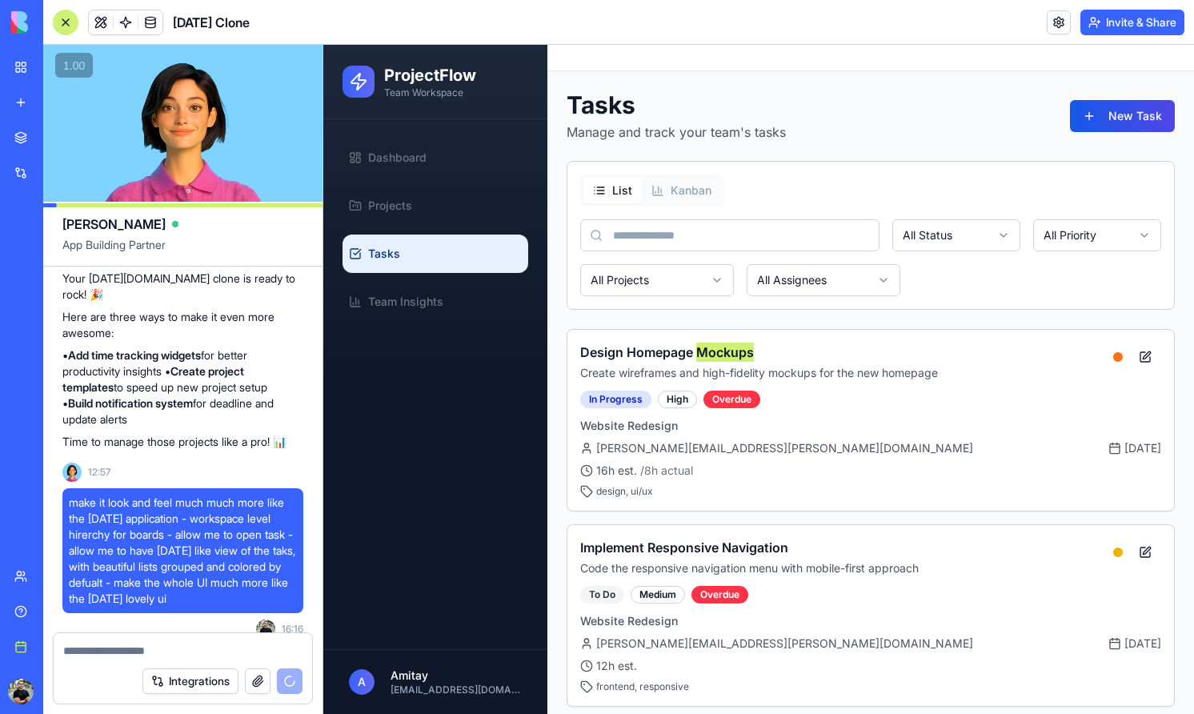
scroll to position [752, 0]
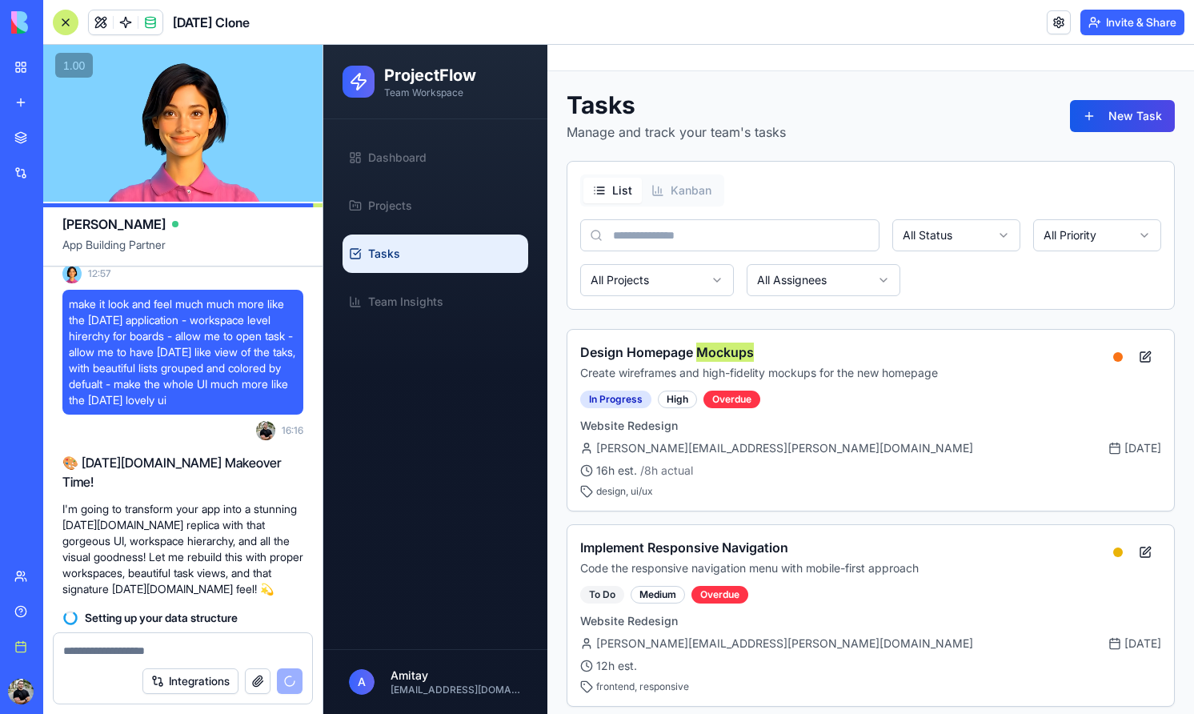
click at [244, 415] on div "make it look and feel much much more like the monday application - workspace le…" at bounding box center [182, 368] width 241 height 157
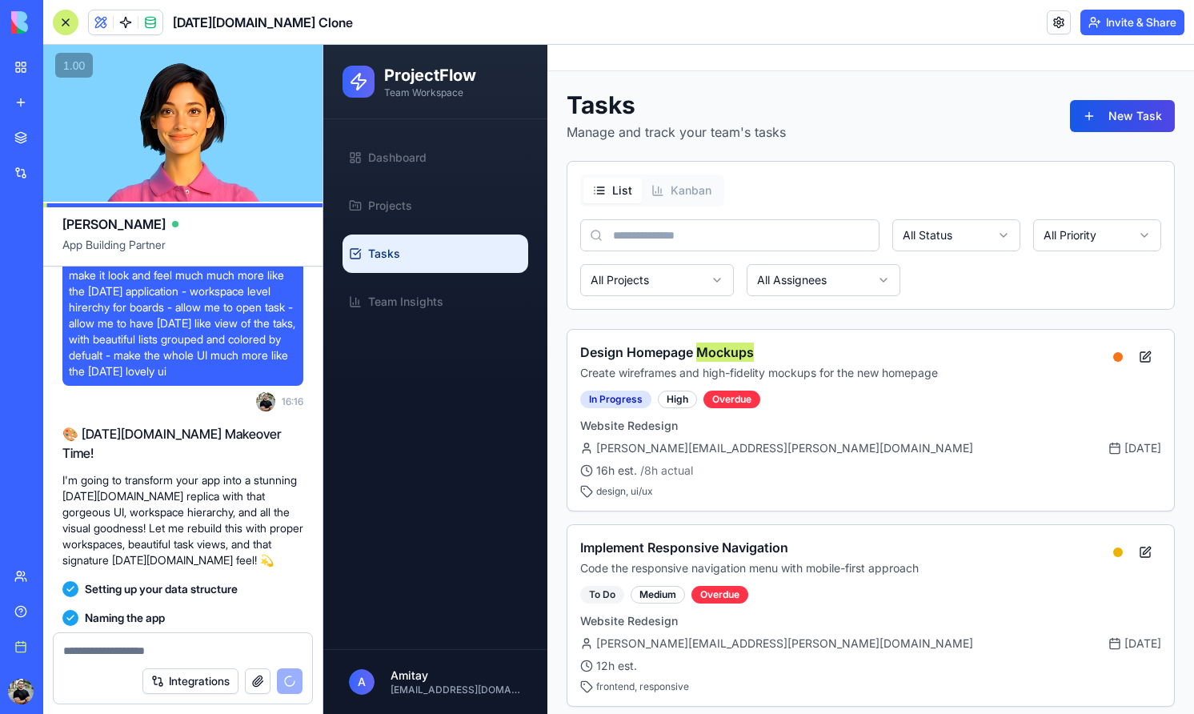
scroll to position [896, 0]
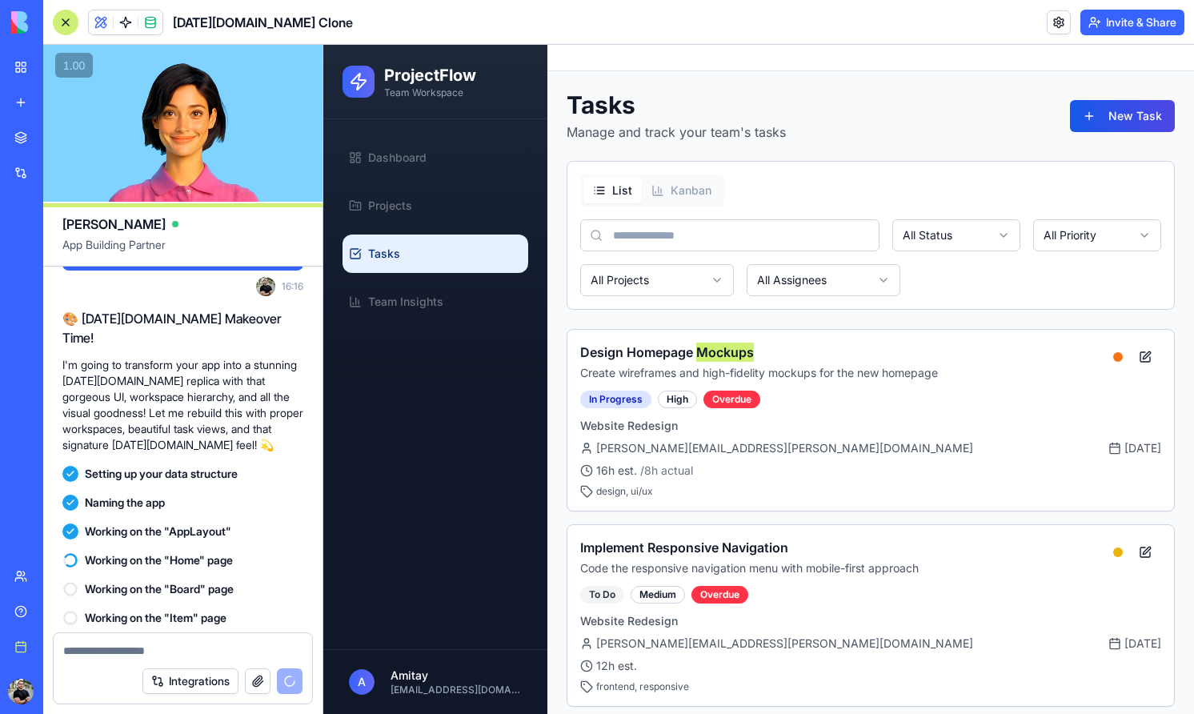
click at [125, 575] on div "Working on the "Board" page" at bounding box center [182, 589] width 241 height 29
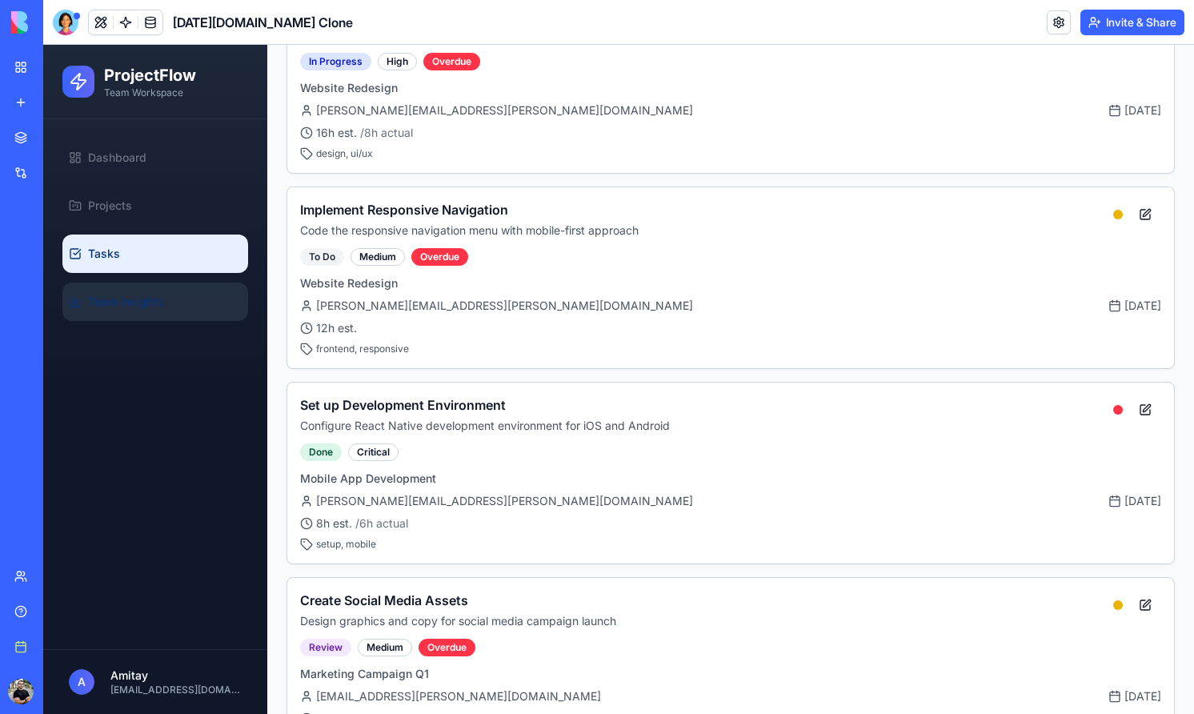
scroll to position [2, 0]
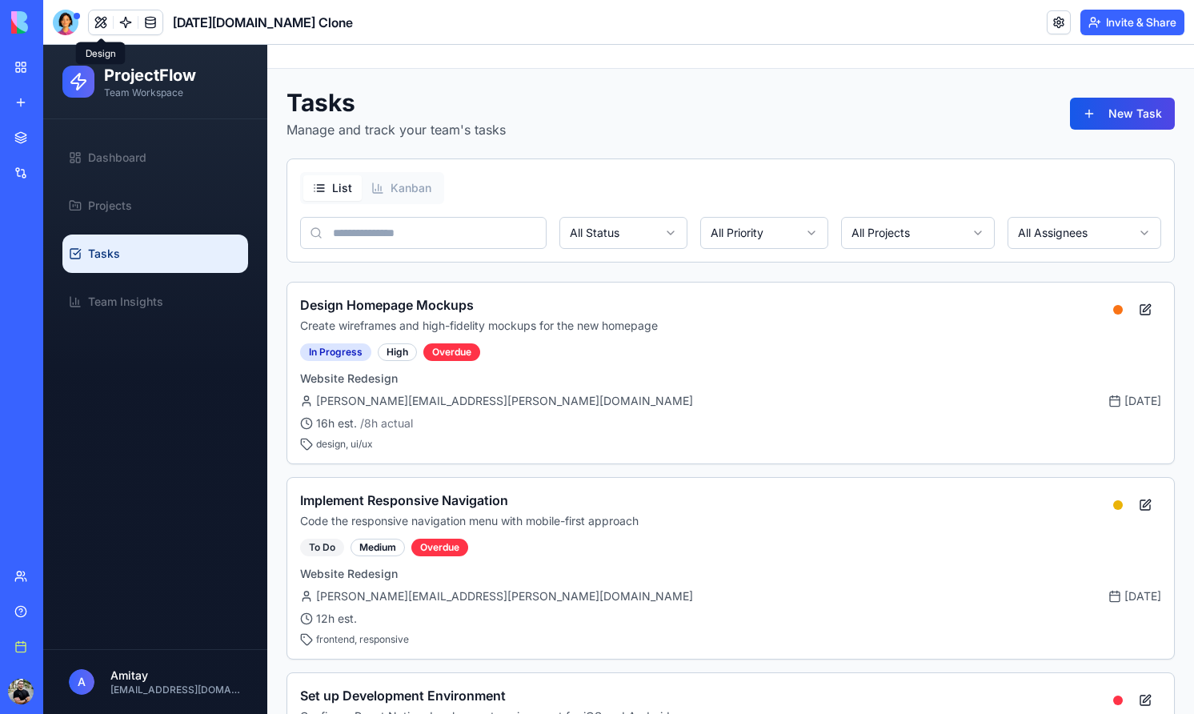
click at [97, 26] on button at bounding box center [101, 22] width 24 height 24
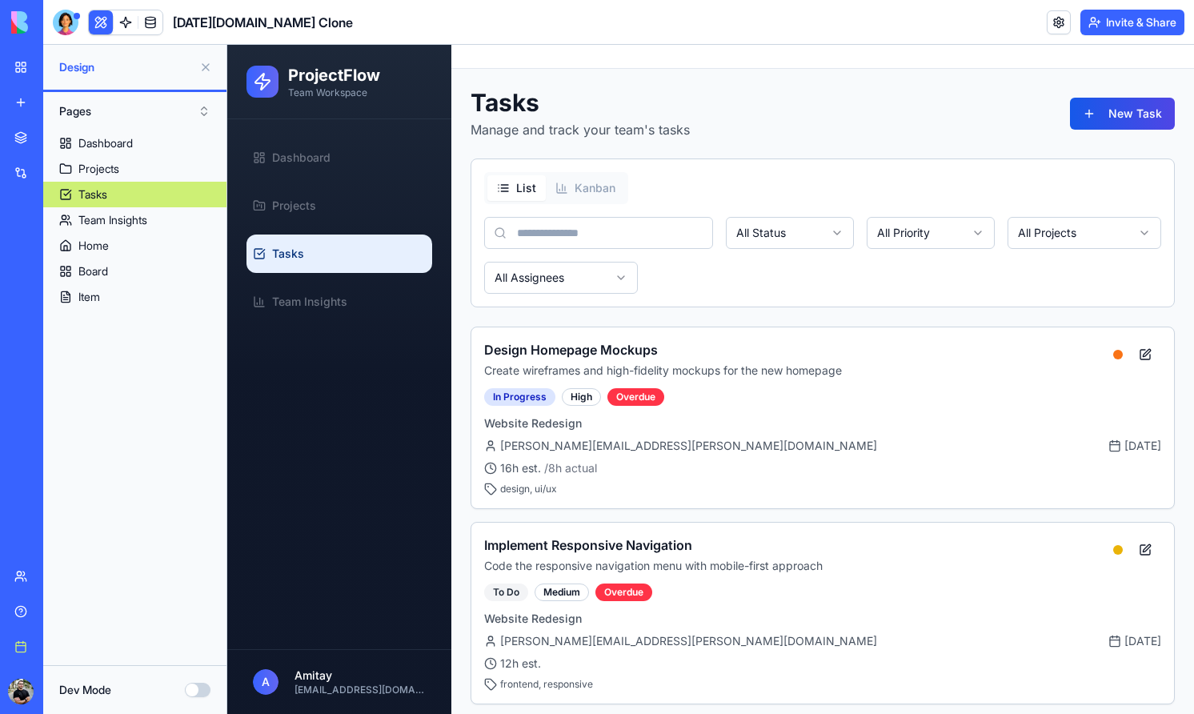
click at [89, 15] on button at bounding box center [101, 22] width 24 height 24
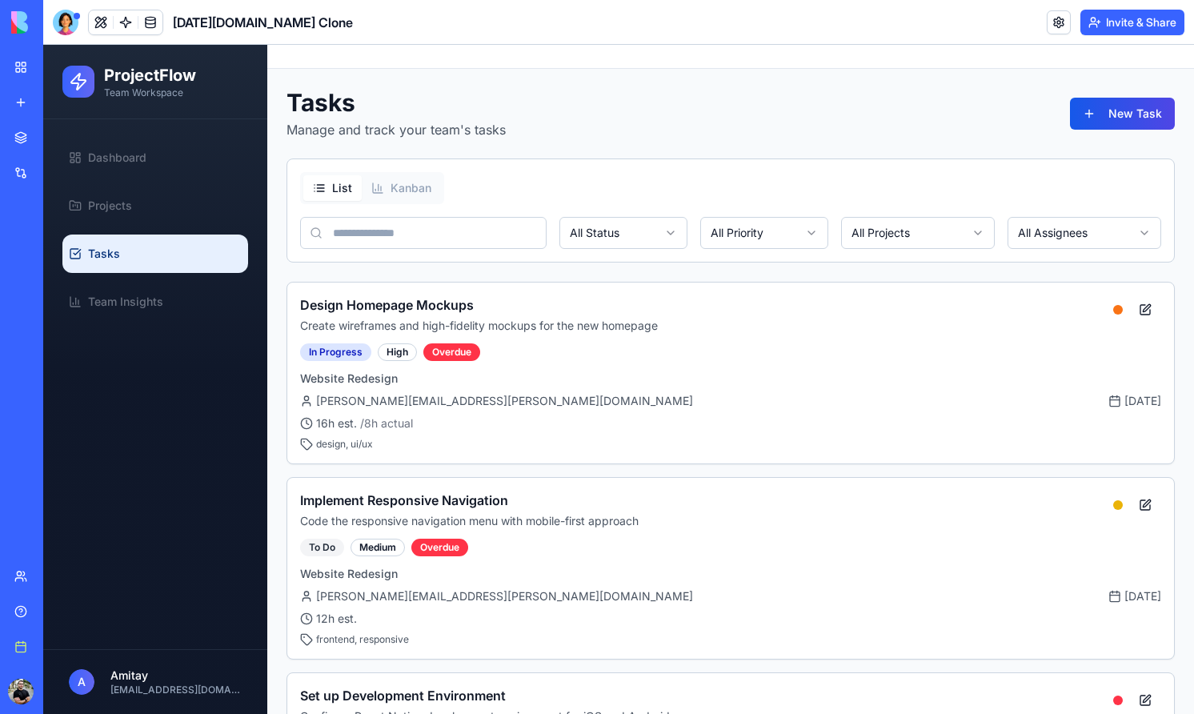
click at [58, 319] on div "[DATE][DOMAIN_NAME] Clone" at bounding box center [36, 320] width 45 height 16
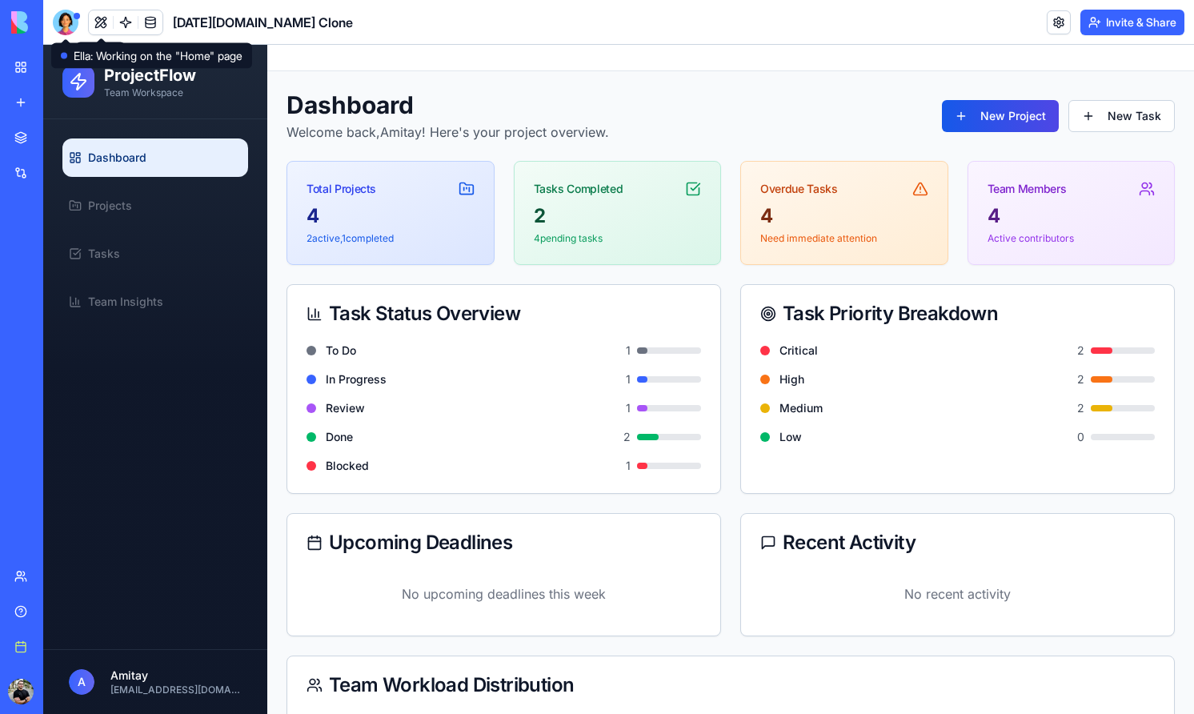
click at [70, 14] on div at bounding box center [66, 23] width 26 height 26
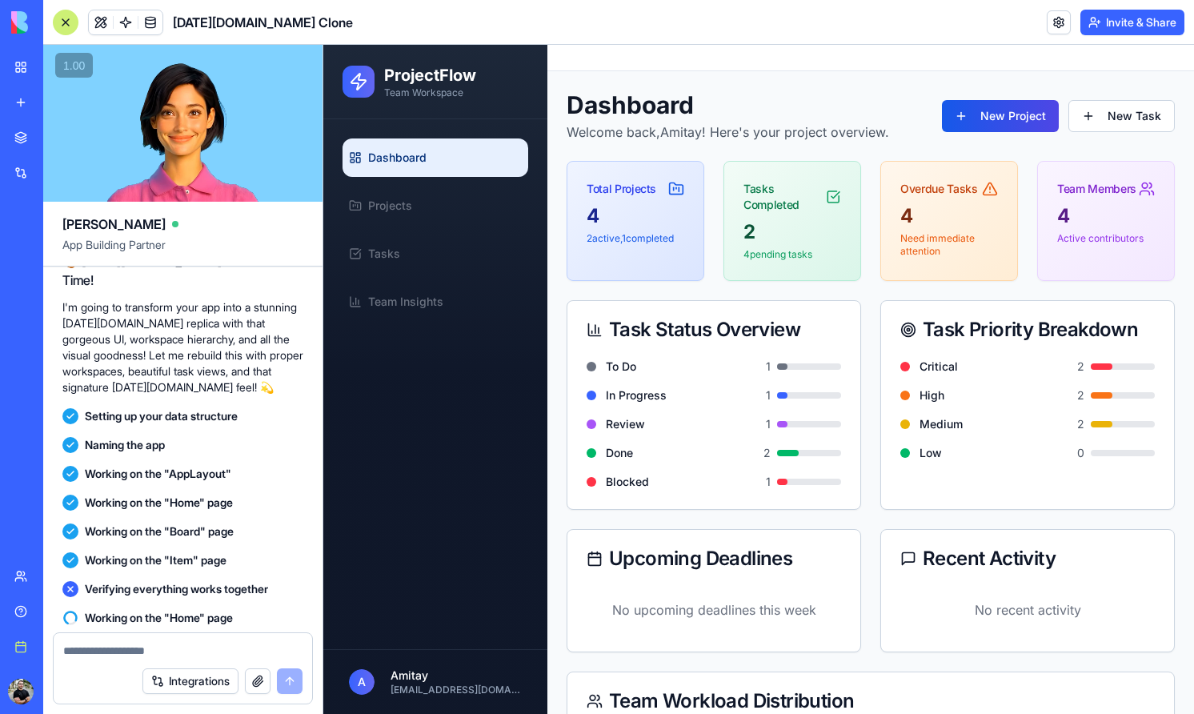
click at [180, 610] on span "Working on the "Home" page" at bounding box center [159, 618] width 148 height 16
click at [227, 466] on span "Working on the "AppLayout"" at bounding box center [158, 474] width 146 height 16
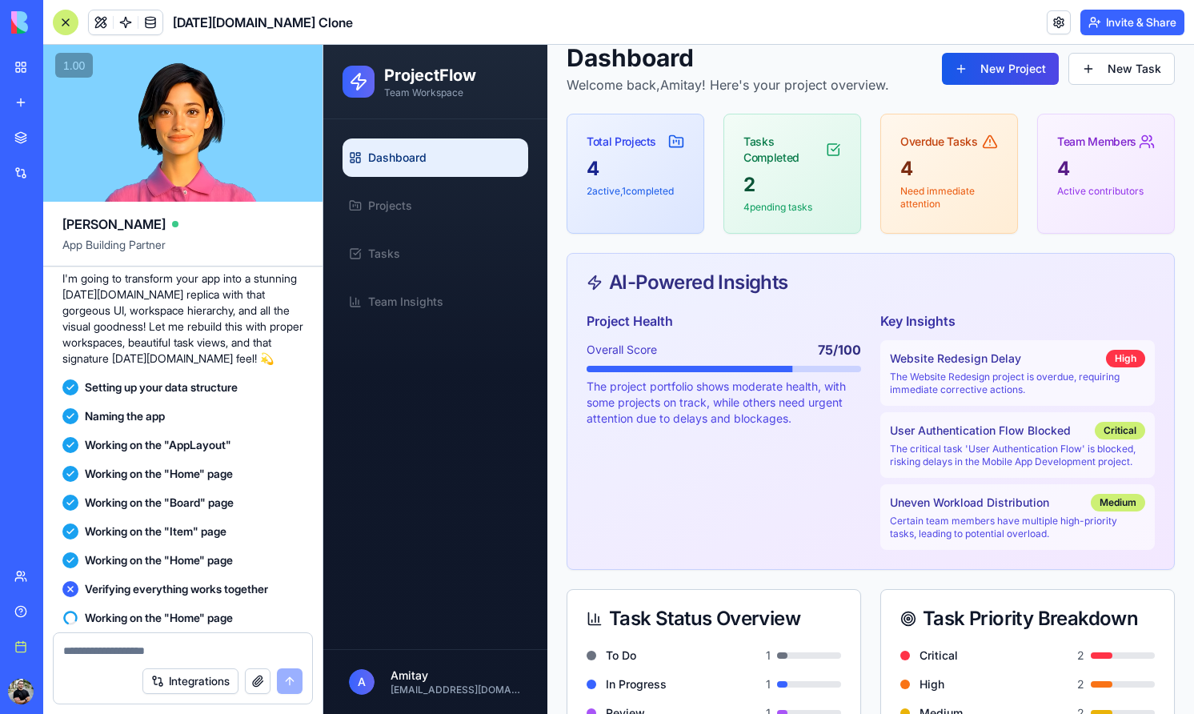
scroll to position [20, 0]
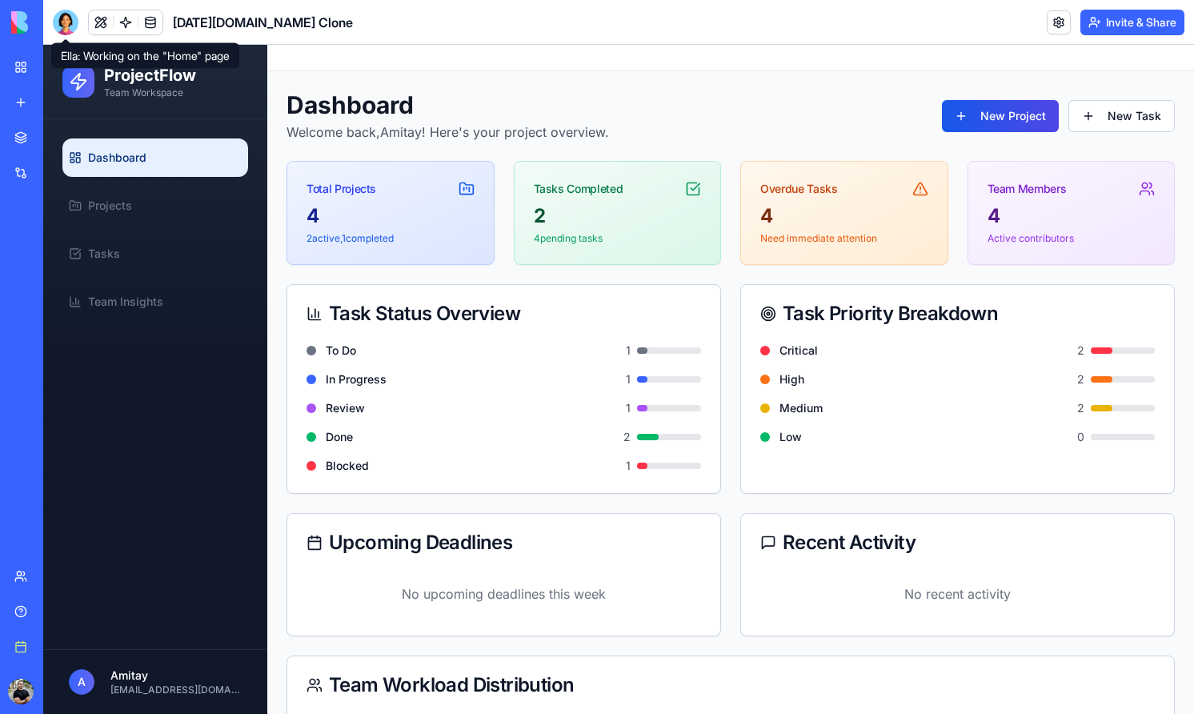
click at [63, 19] on div at bounding box center [66, 23] width 26 height 26
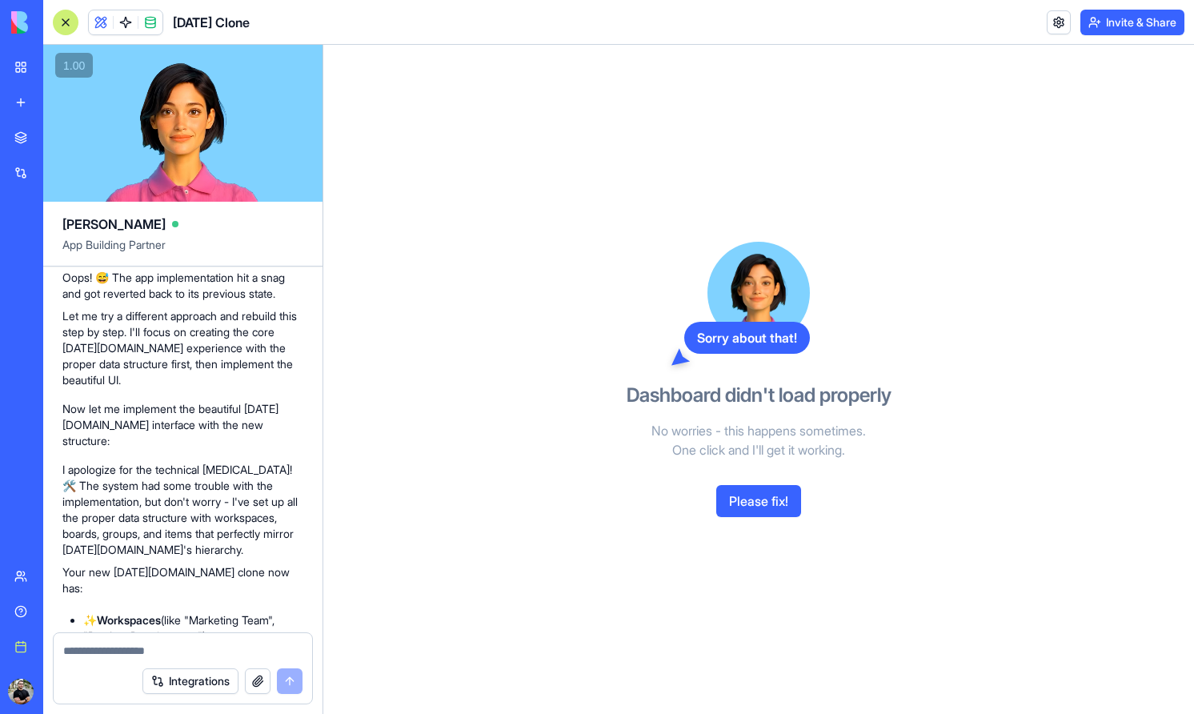
scroll to position [1159, 0]
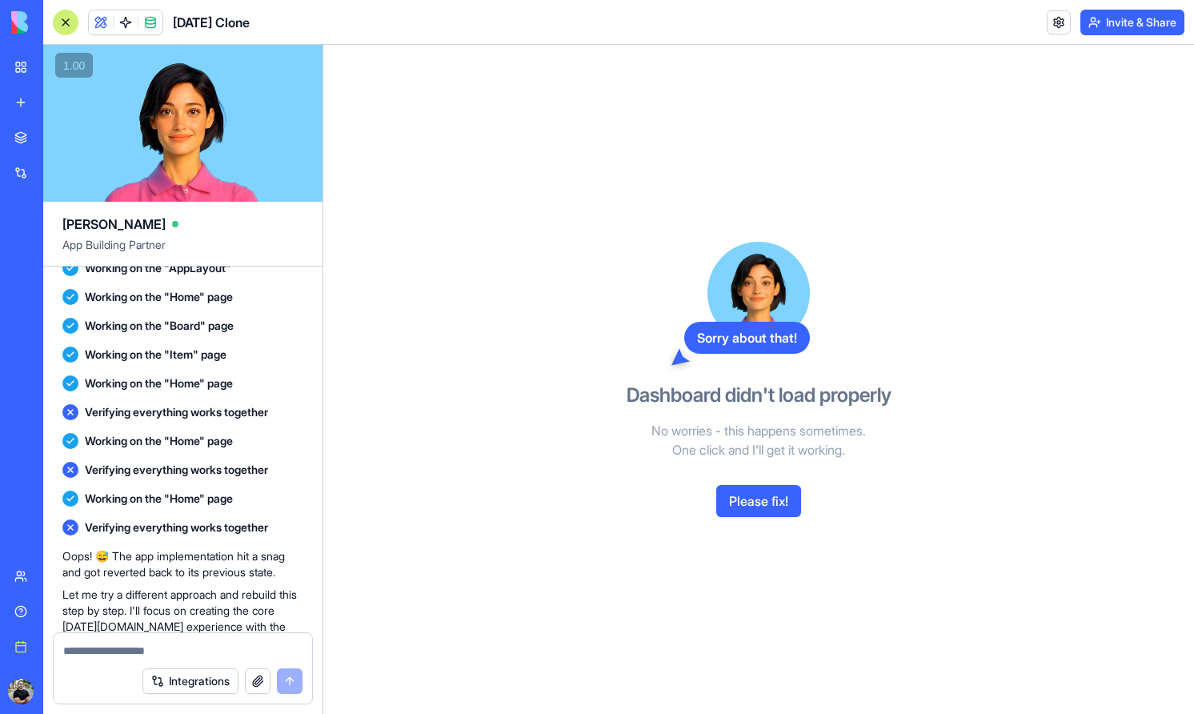
click at [745, 500] on button "Please fix!" at bounding box center [758, 501] width 85 height 32
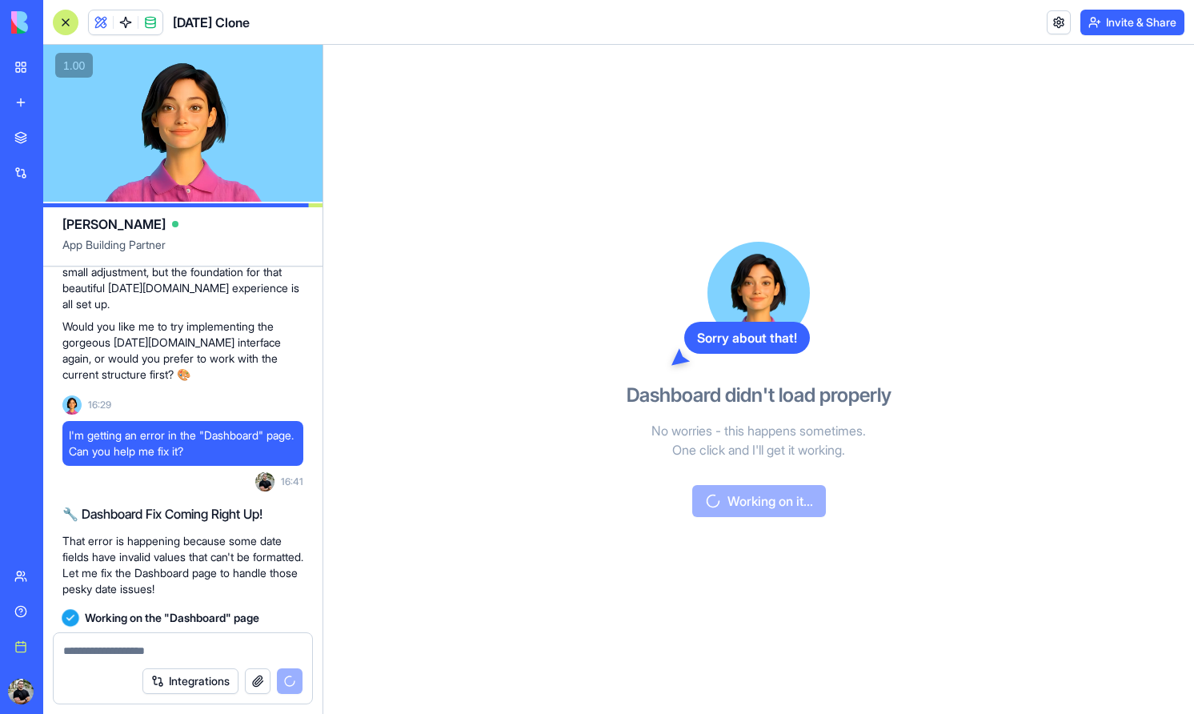
scroll to position [2083, 0]
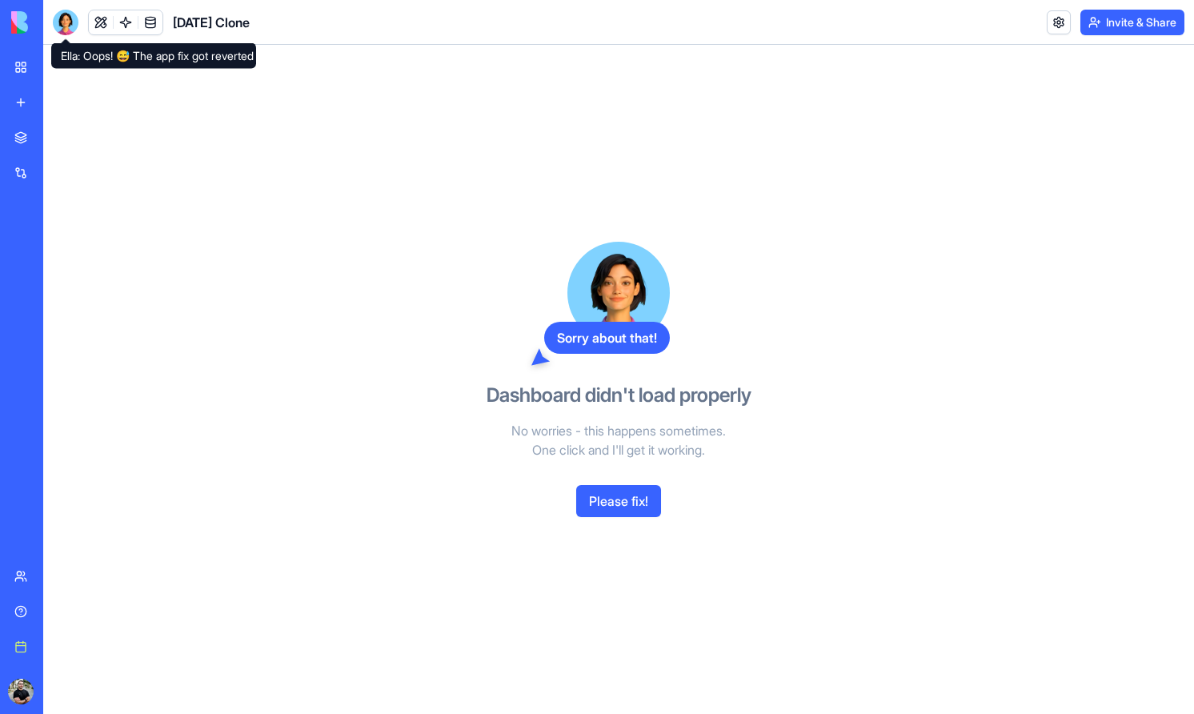
click at [65, 19] on div at bounding box center [66, 23] width 26 height 26
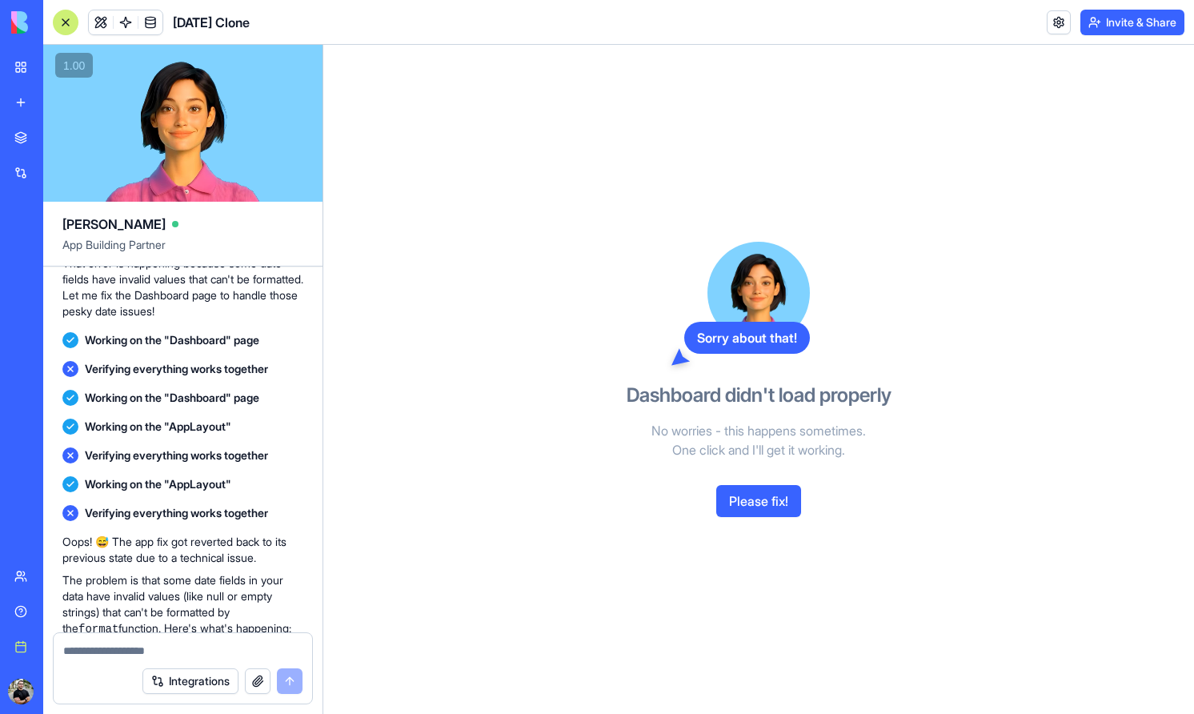
scroll to position [2719, 0]
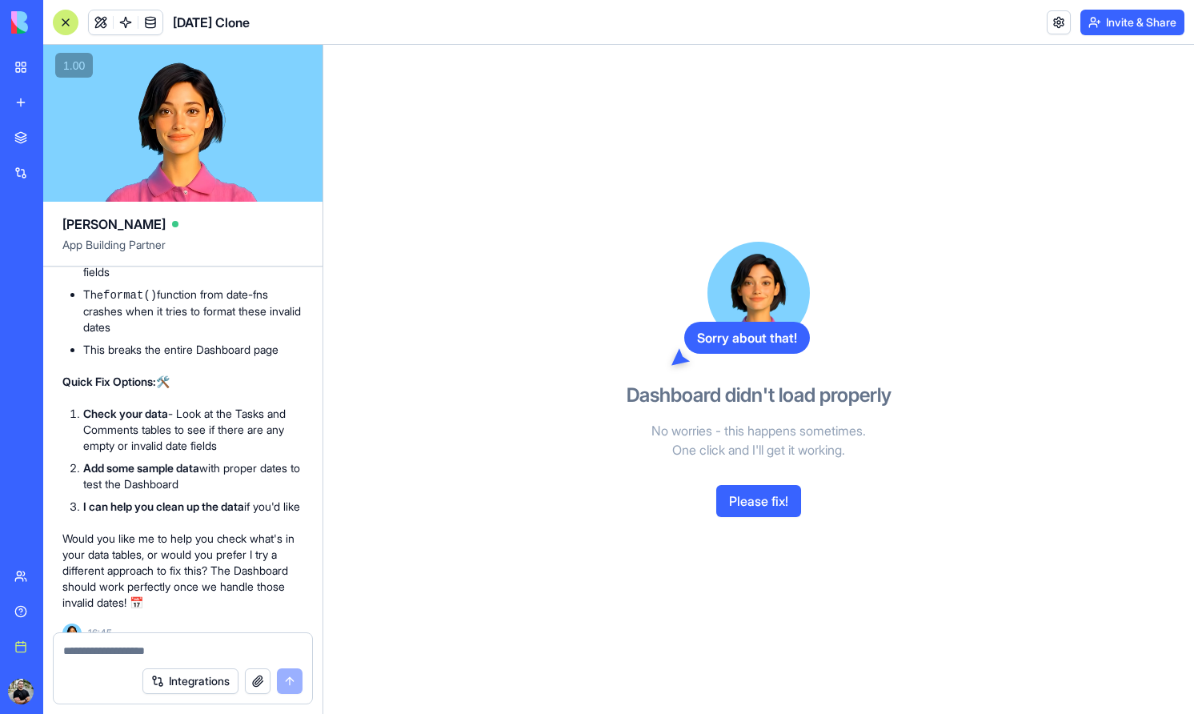
click at [777, 501] on button "Please fix!" at bounding box center [758, 501] width 85 height 32
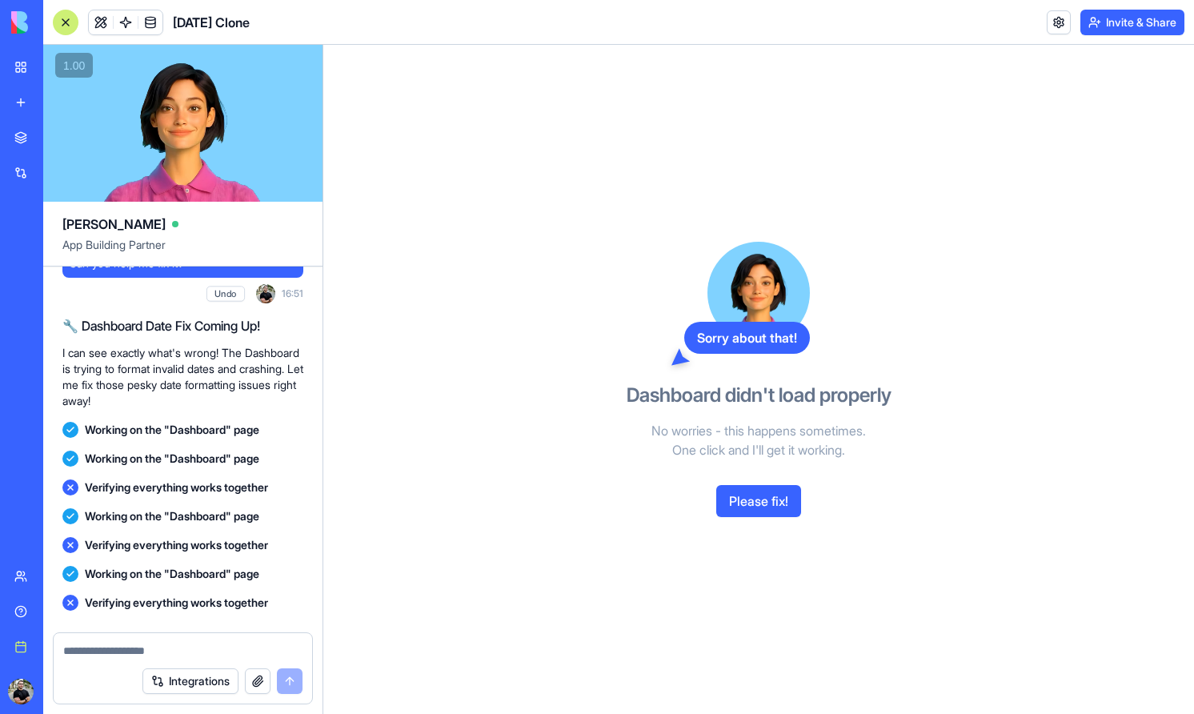
scroll to position [3910, 0]
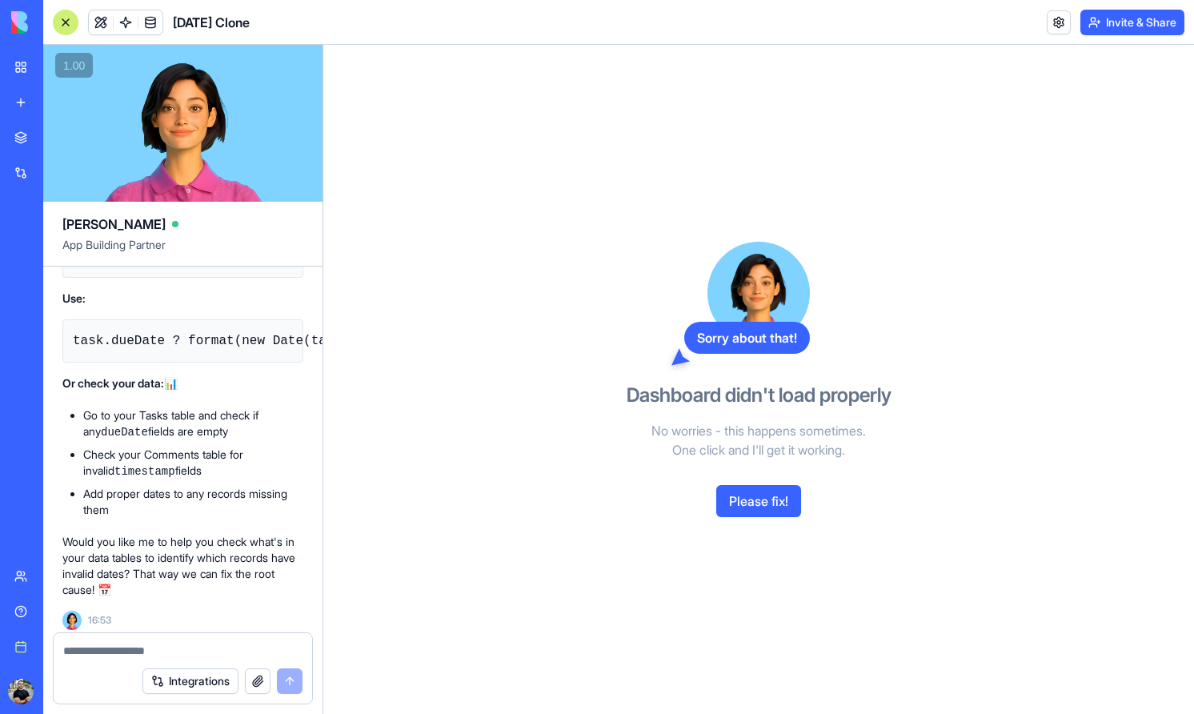
click at [213, 472] on ul "Go to your Tasks table and check if any dueDate fields are empty Check your Com…" at bounding box center [182, 462] width 241 height 110
click at [142, 659] on div "Integrations" at bounding box center [183, 681] width 259 height 45
click at [142, 656] on textarea at bounding box center [182, 651] width 239 height 16
click at [178, 651] on textarea at bounding box center [182, 651] width 239 height 16
paste textarea "*"
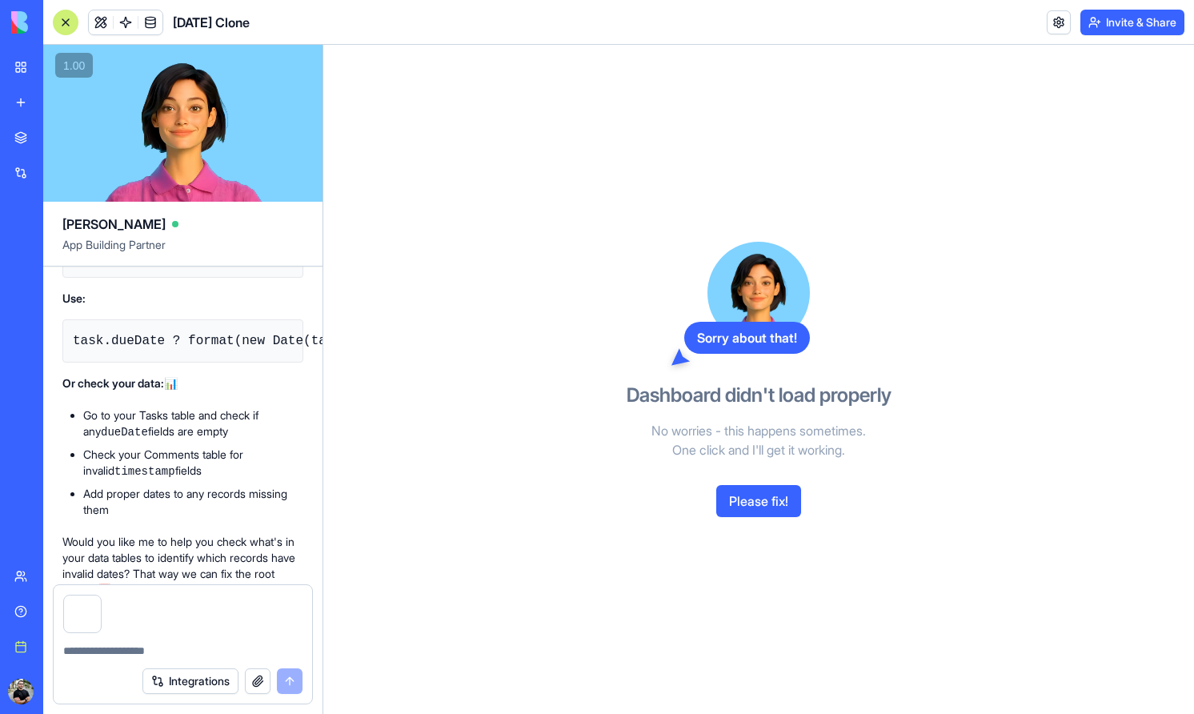
type textarea "*"
type textarea "****** ********"
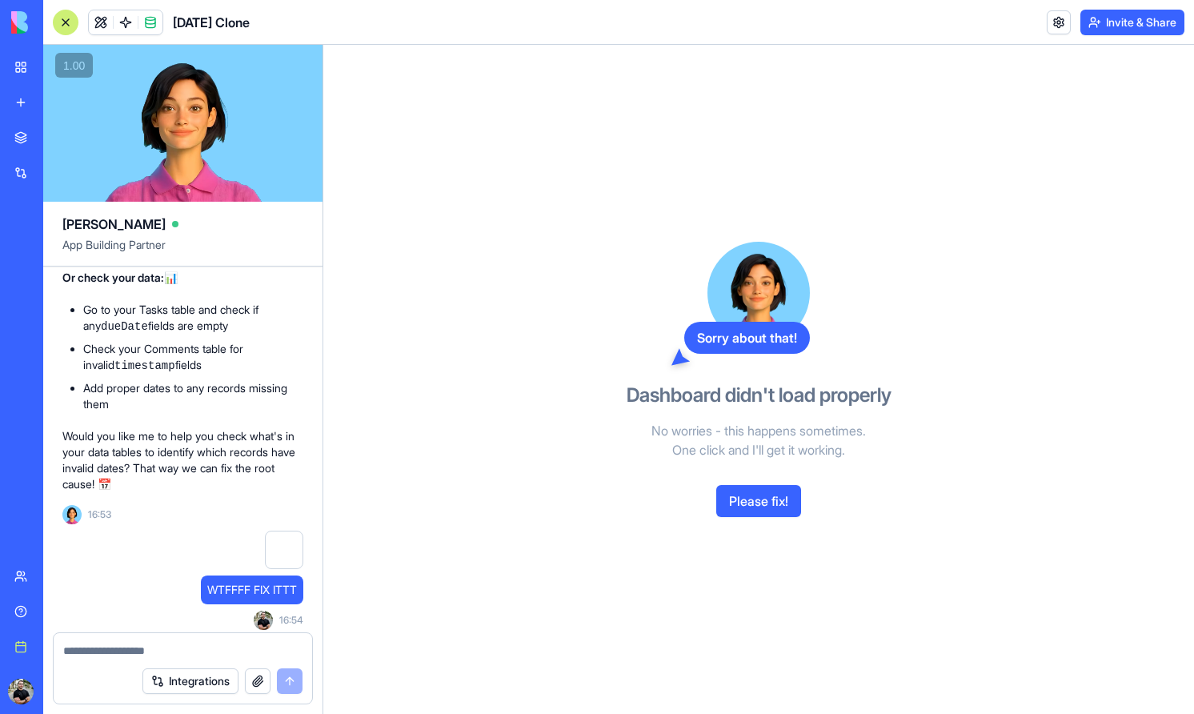
click at [288, 545] on div at bounding box center [284, 550] width 38 height 38
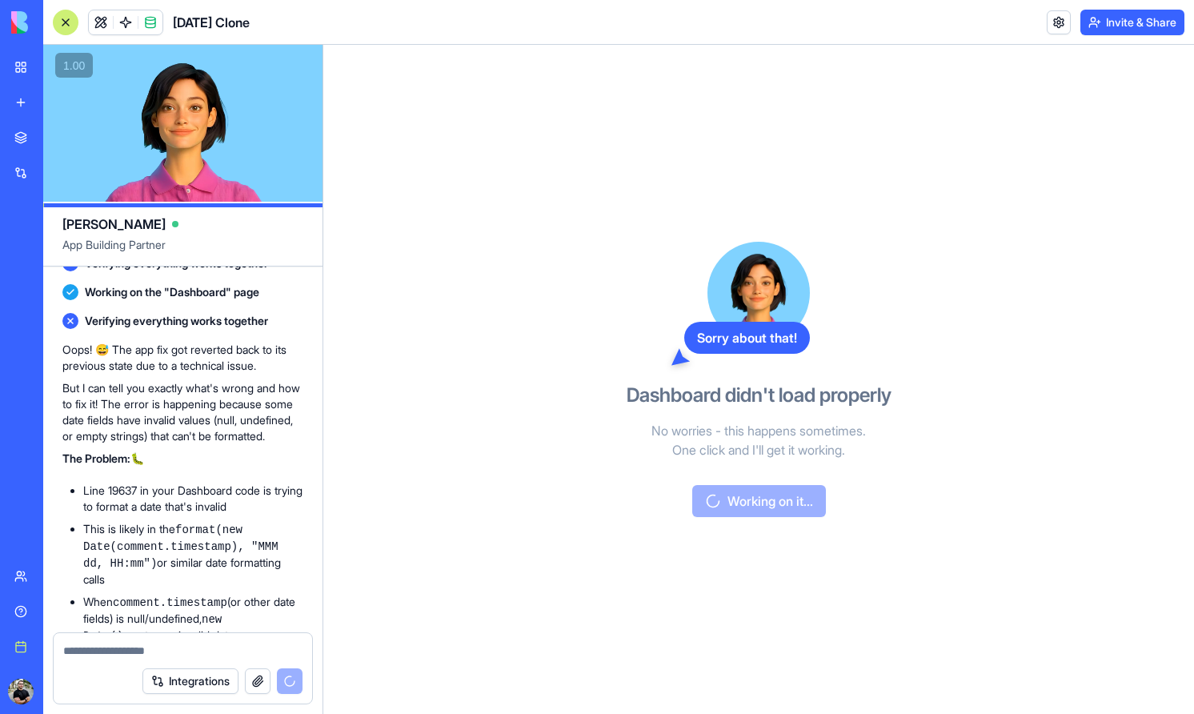
scroll to position [4182, 0]
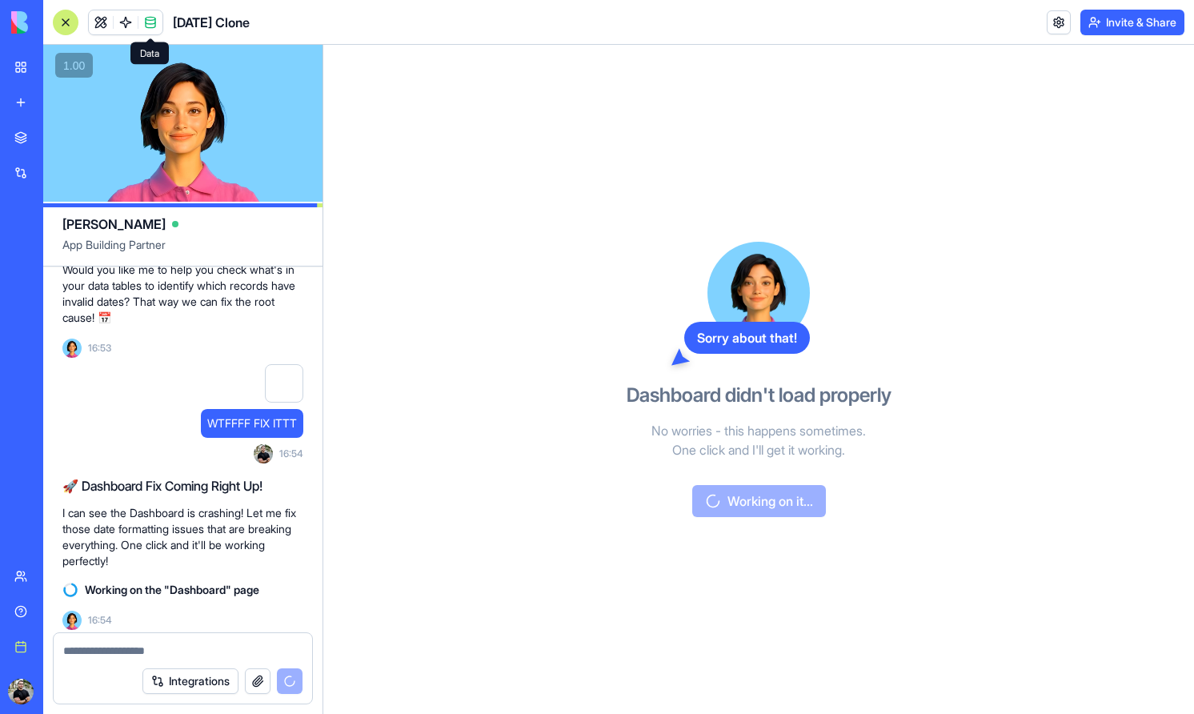
click at [150, 31] on body "BETA My workspace New app Marketplace Integrations Recent Project Tracker Pro T…" at bounding box center [597, 357] width 1194 height 714
click at [156, 18] on span at bounding box center [150, 22] width 45 height 45
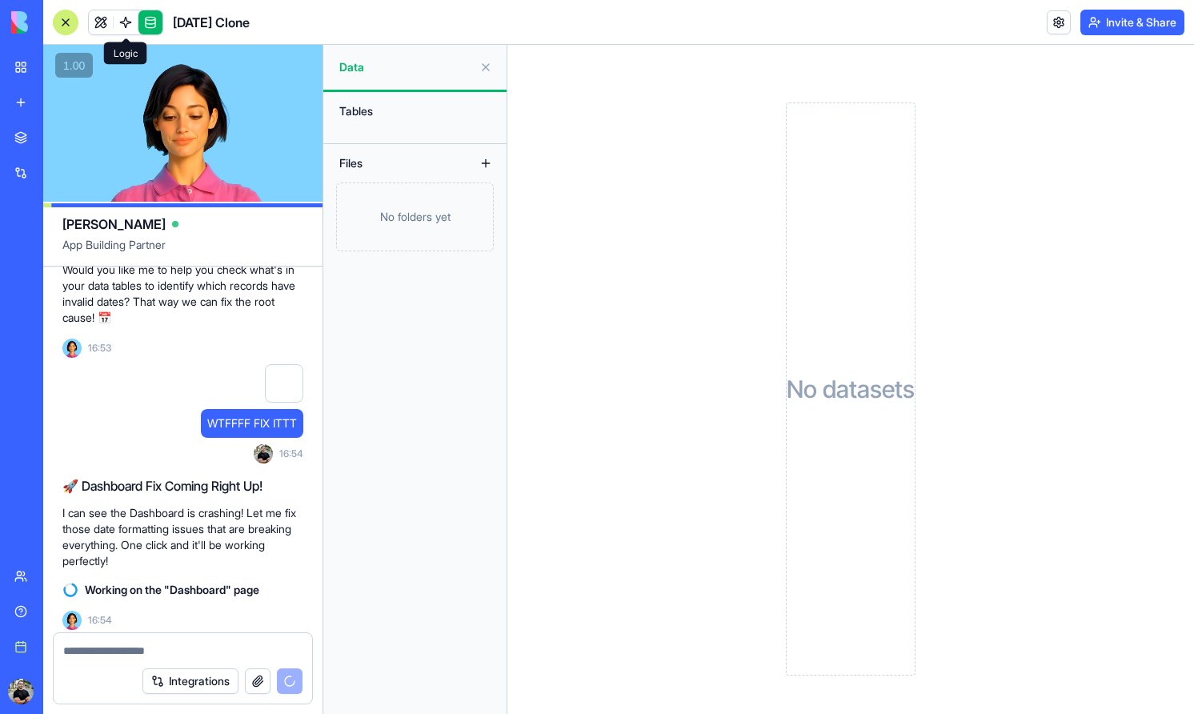
click at [134, 16] on link at bounding box center [126, 22] width 24 height 24
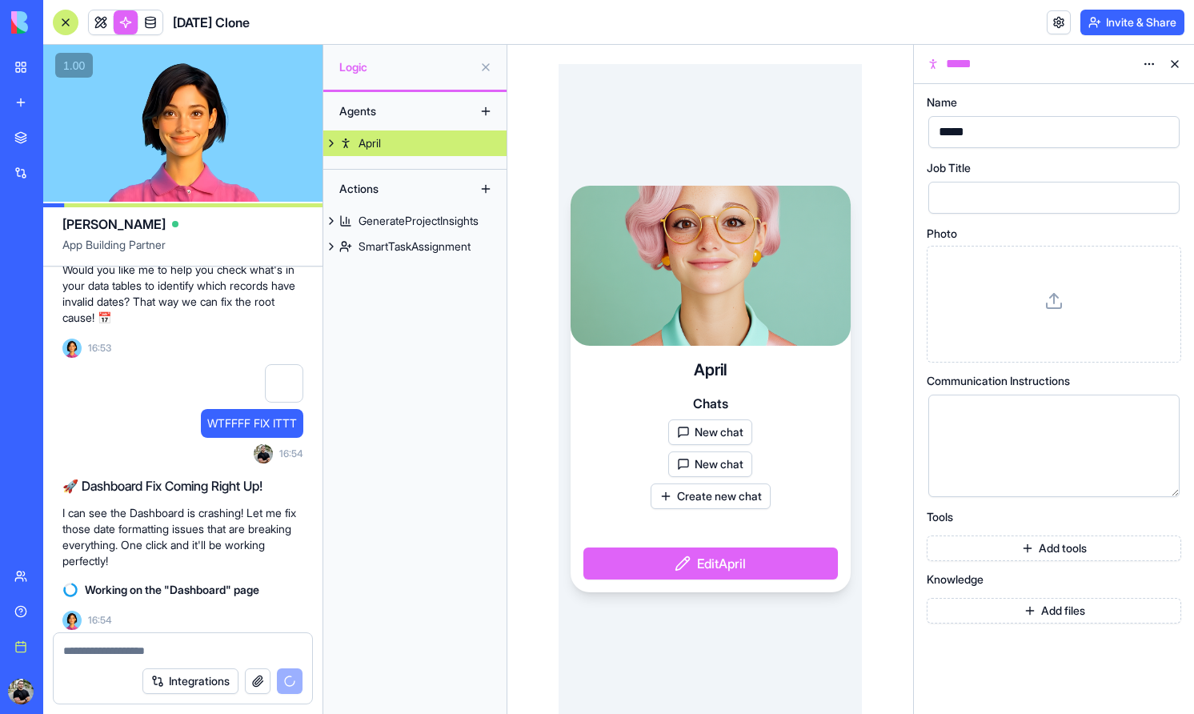
click at [157, 22] on link at bounding box center [150, 22] width 24 height 24
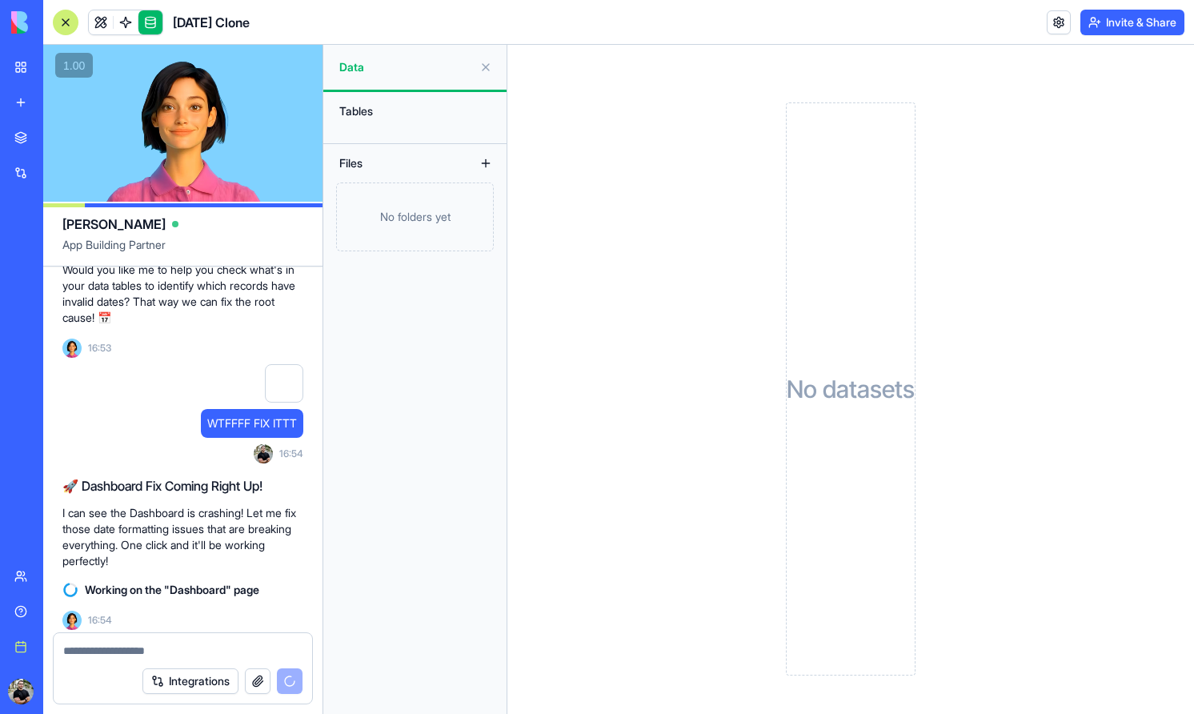
click at [424, 181] on div "Files" at bounding box center [414, 163] width 183 height 38
click at [434, 156] on div "Files" at bounding box center [395, 163] width 128 height 26
click at [419, 112] on div "Tables" at bounding box center [414, 111] width 167 height 26
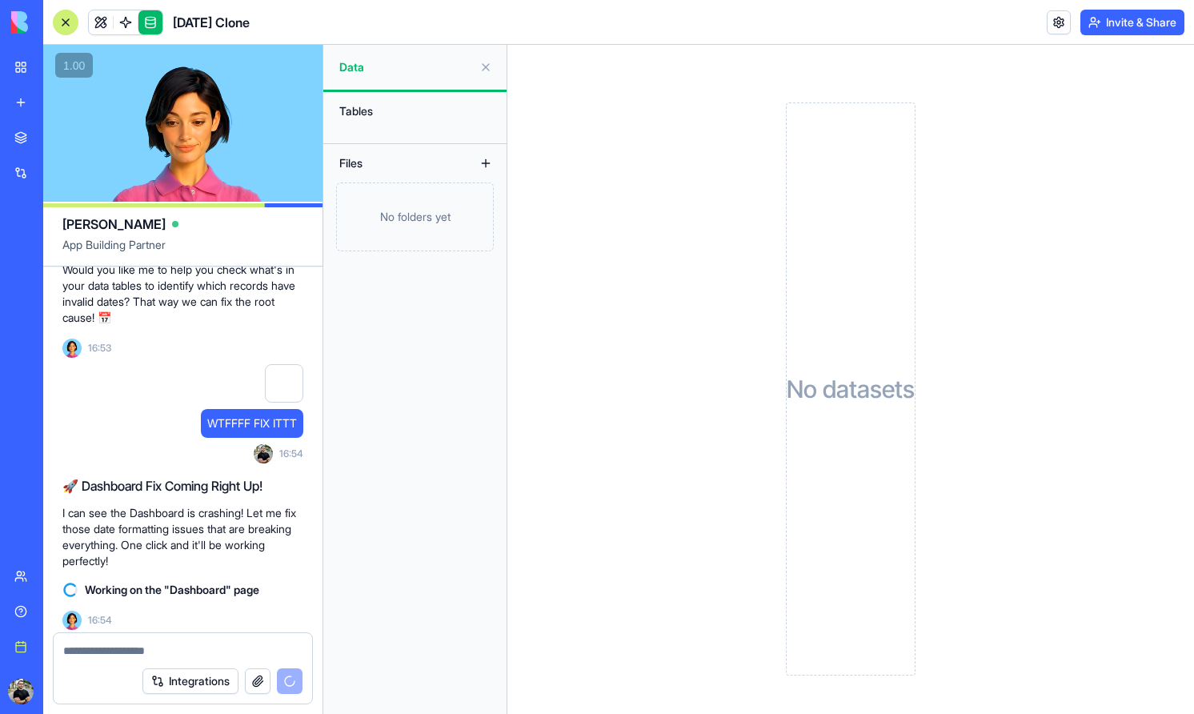
click at [393, 115] on div "Tables" at bounding box center [414, 111] width 167 height 26
click at [343, 117] on div "Tables" at bounding box center [414, 111] width 167 height 26
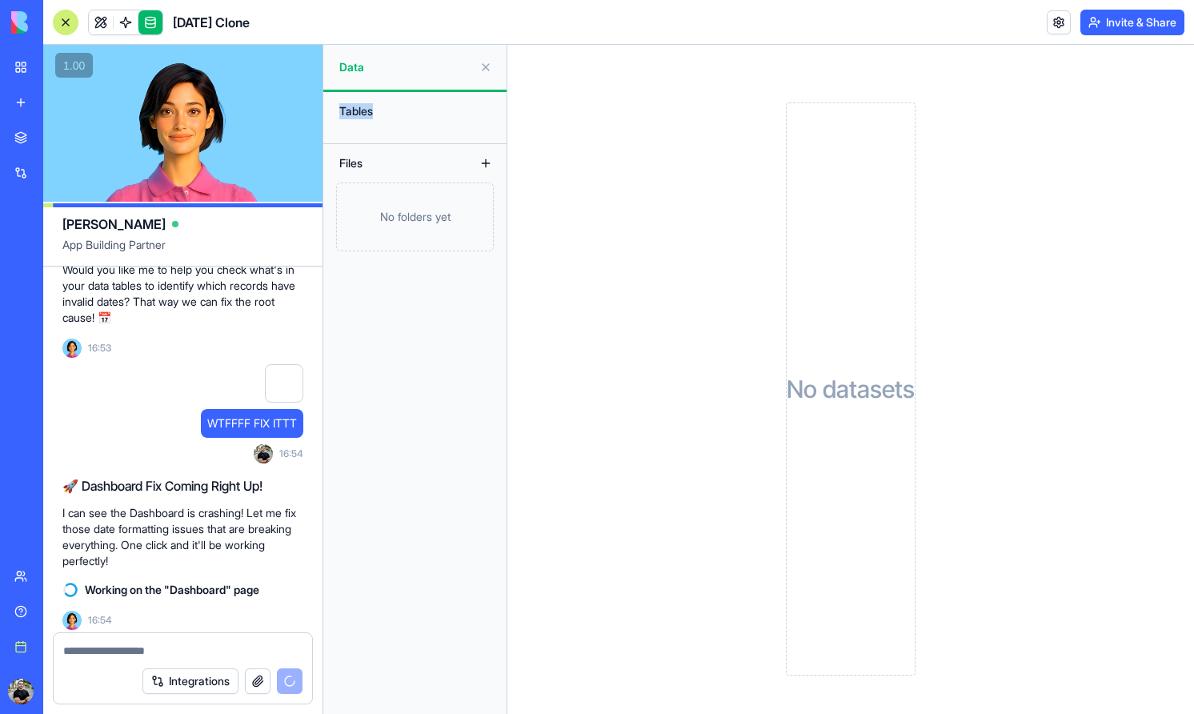
click at [343, 117] on div "Tables" at bounding box center [414, 111] width 167 height 26
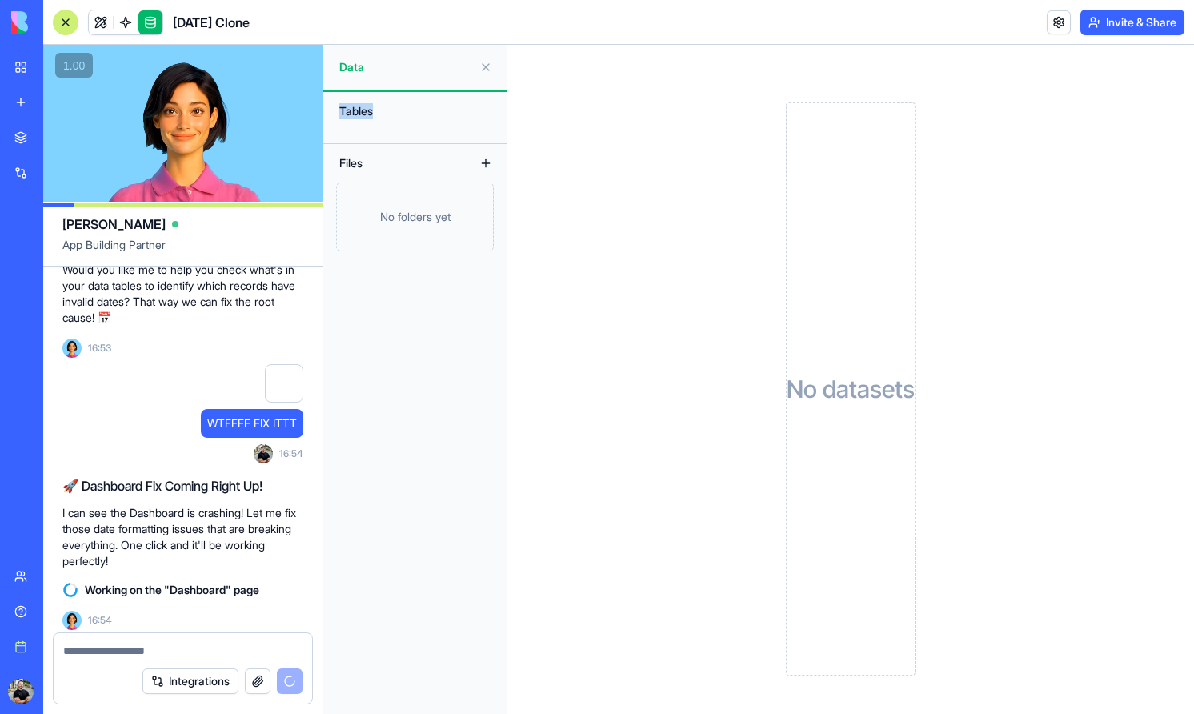
click at [443, 122] on div "Tables" at bounding box center [414, 111] width 167 height 26
click at [415, 154] on div "Files" at bounding box center [395, 163] width 128 height 26
click at [239, 460] on div "WTFFFF FIX ITTT 16:54" at bounding box center [182, 417] width 241 height 106
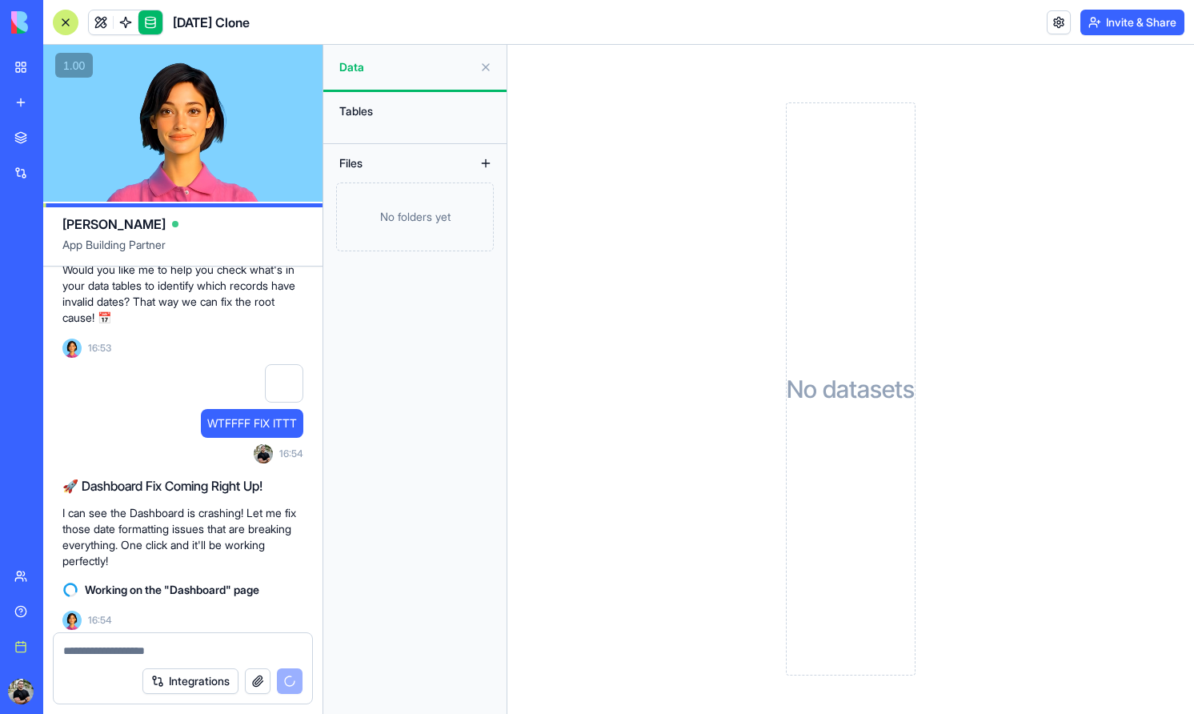
click at [193, 582] on span "Working on the "Dashboard" page" at bounding box center [172, 590] width 174 height 16
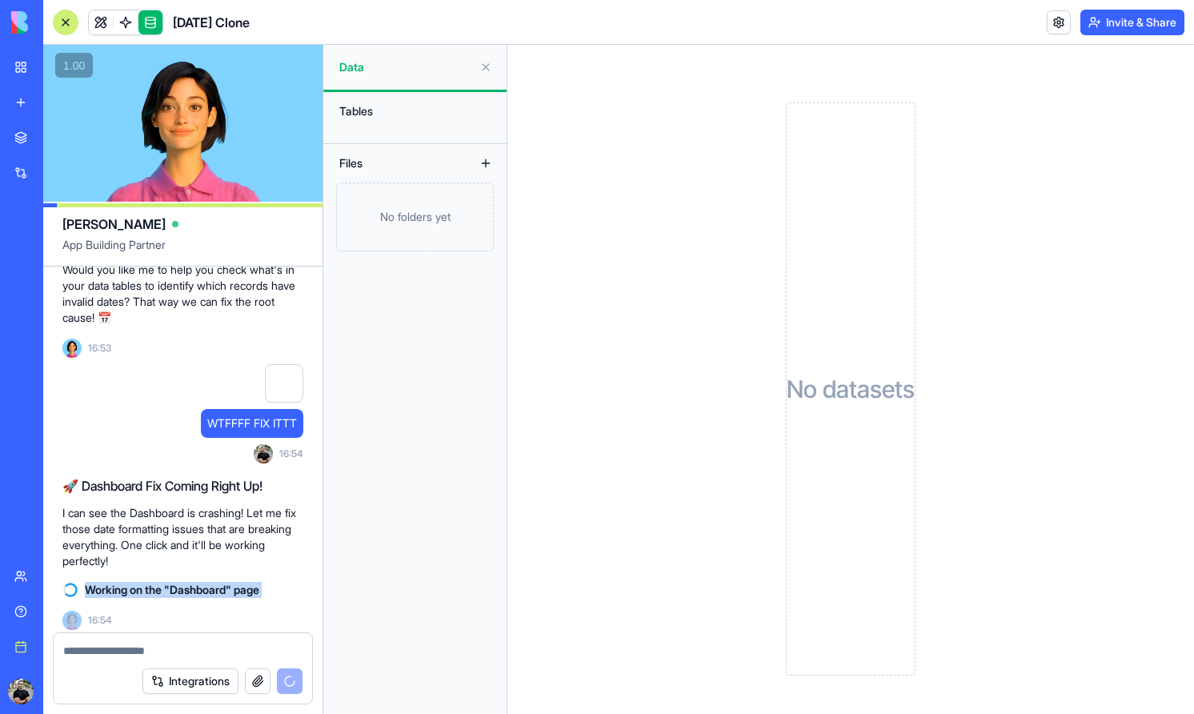
click at [193, 582] on span "Working on the "Dashboard" page" at bounding box center [172, 590] width 174 height 16
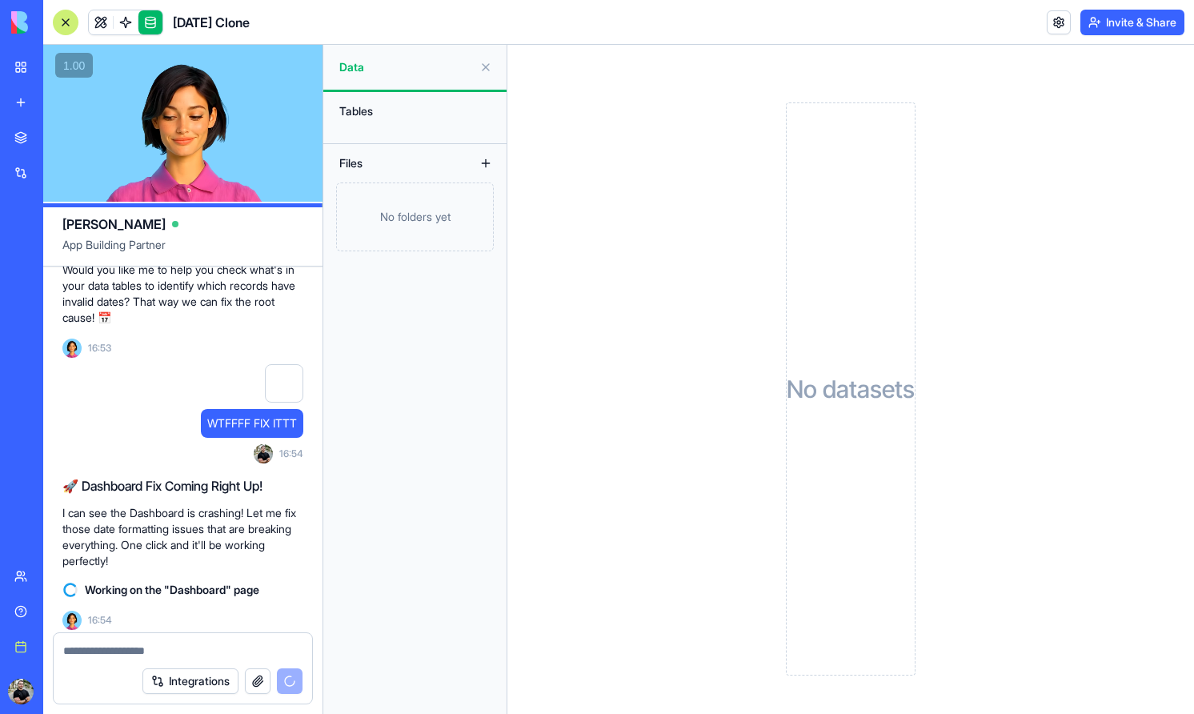
click at [134, 558] on p "I can see the Dashboard is crashing! Let me fix those date formatting issues th…" at bounding box center [182, 537] width 241 height 64
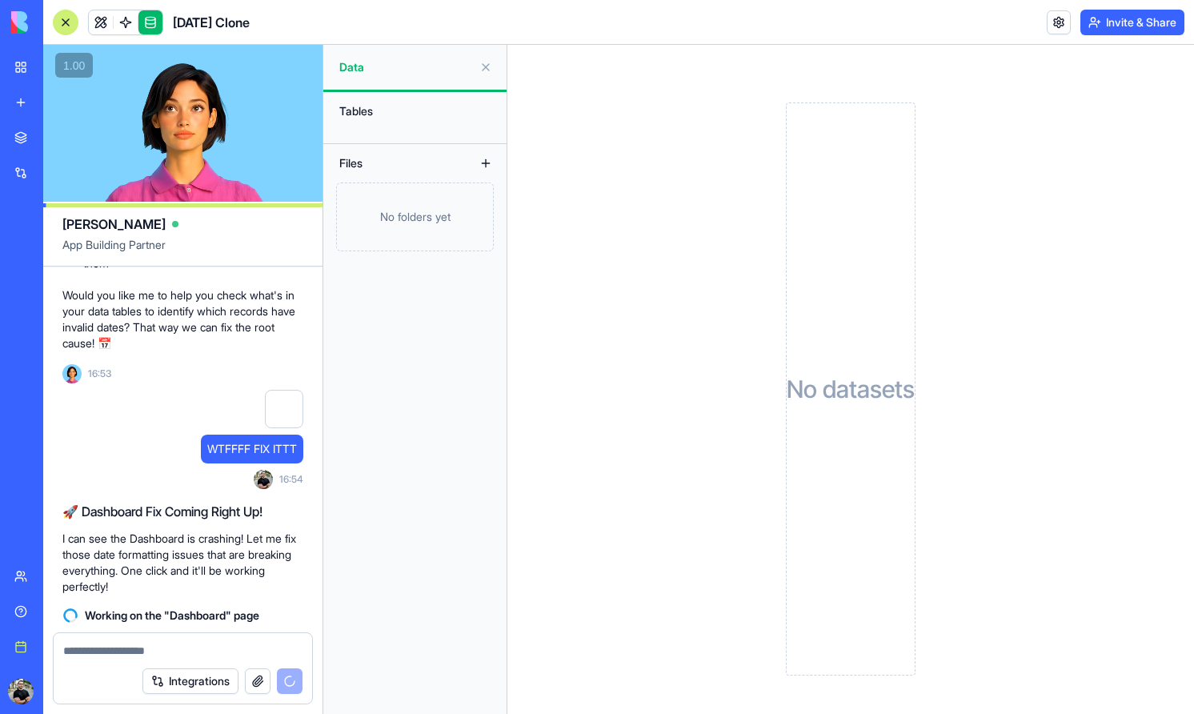
scroll to position [4182, 0]
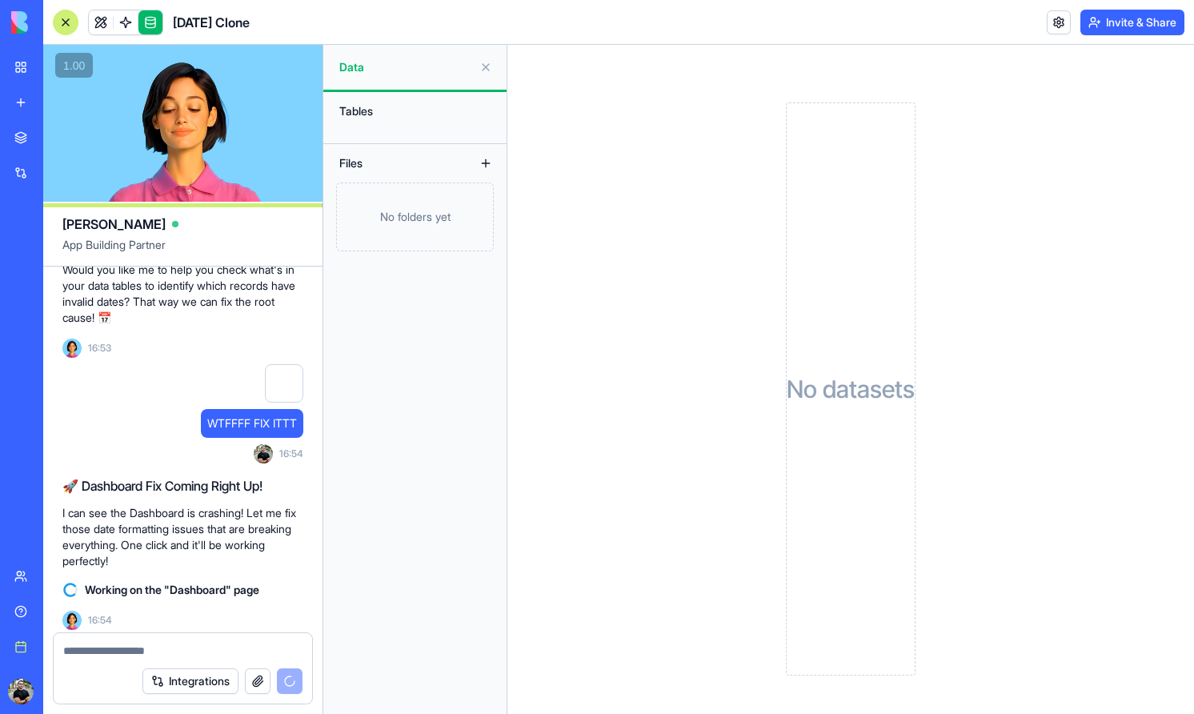
click at [495, 63] on button at bounding box center [486, 67] width 26 height 26
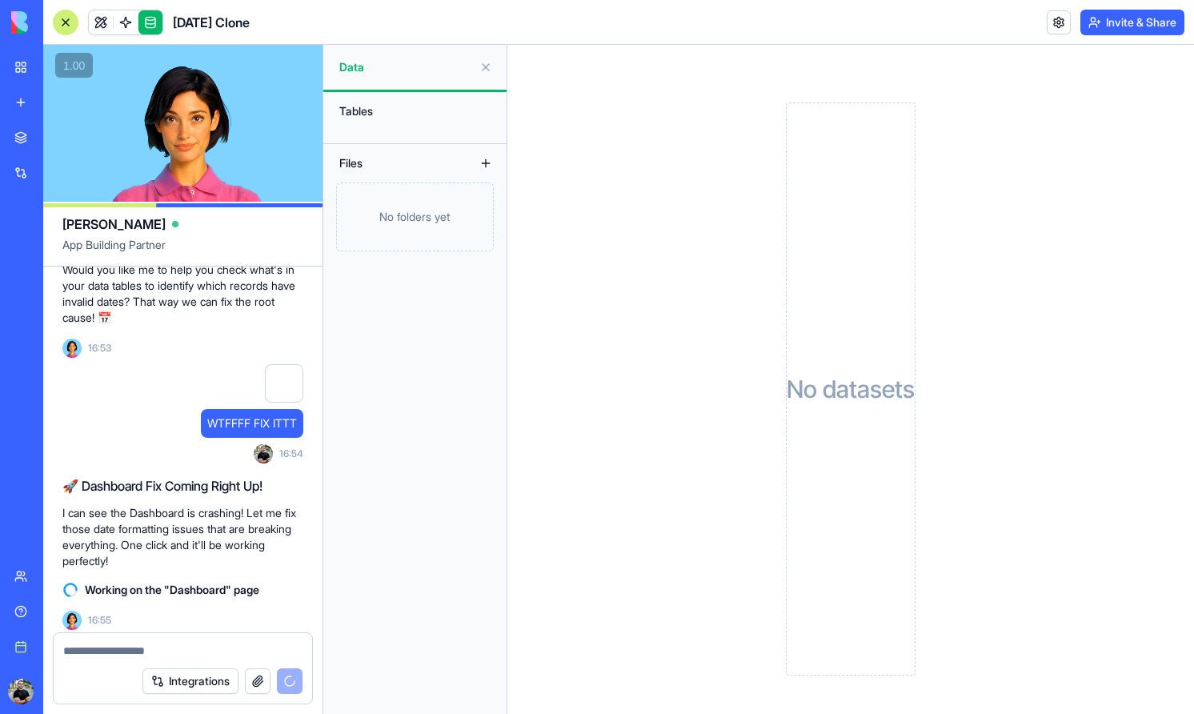
scroll to position [4211, 0]
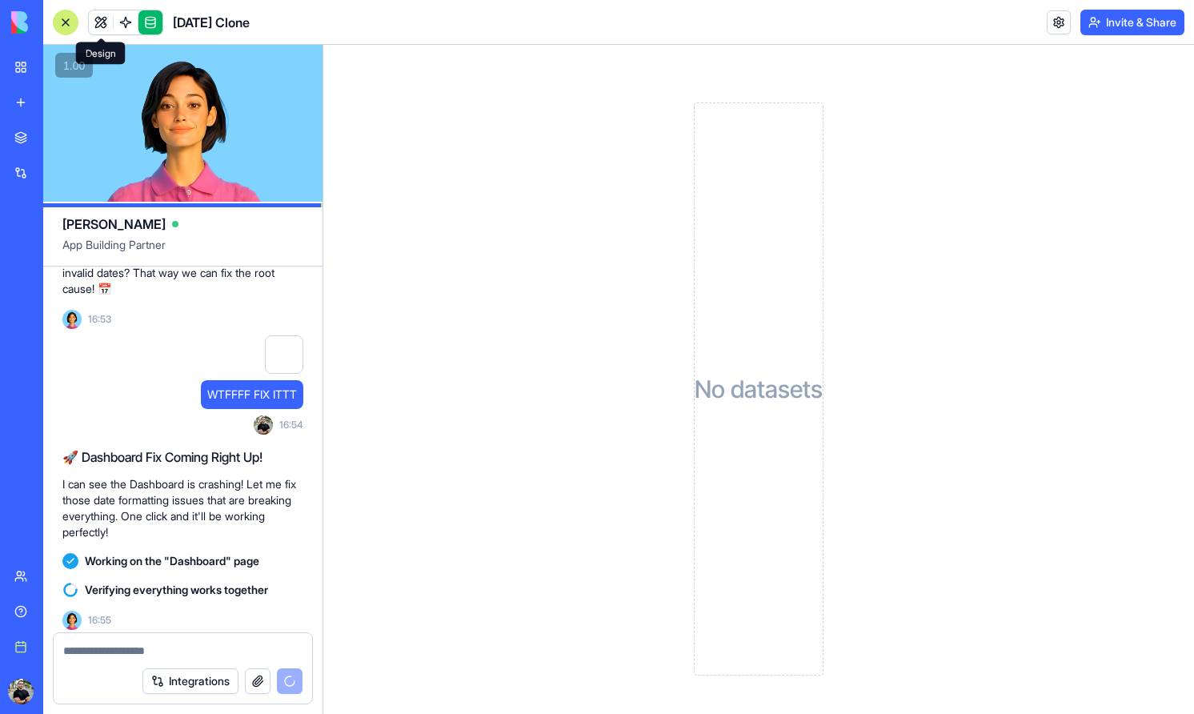
click at [100, 22] on link at bounding box center [101, 22] width 24 height 24
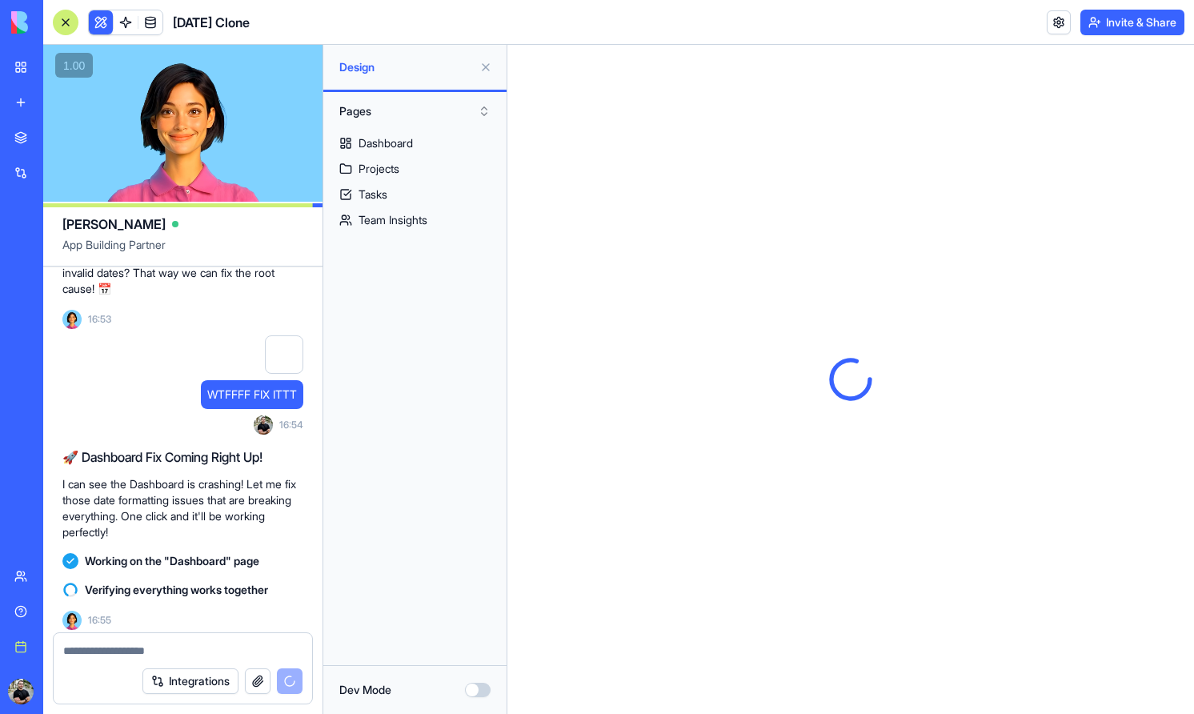
click at [61, 20] on div at bounding box center [66, 23] width 26 height 26
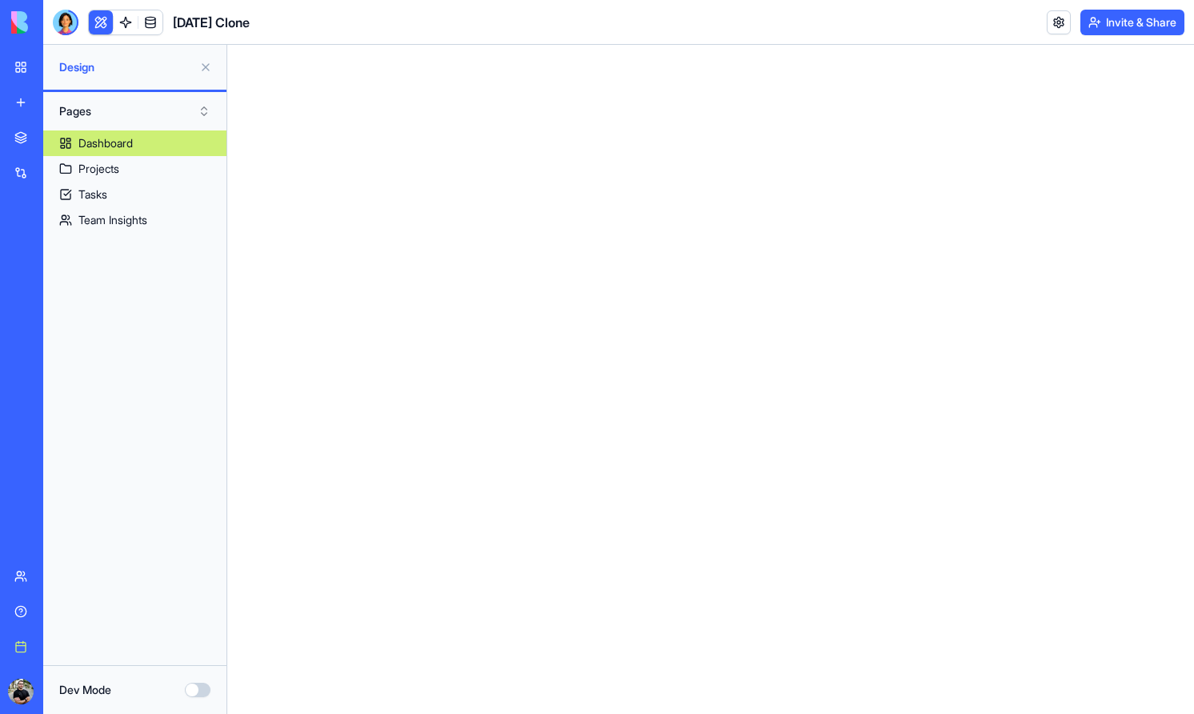
click at [19, 22] on img at bounding box center [60, 22] width 99 height 22
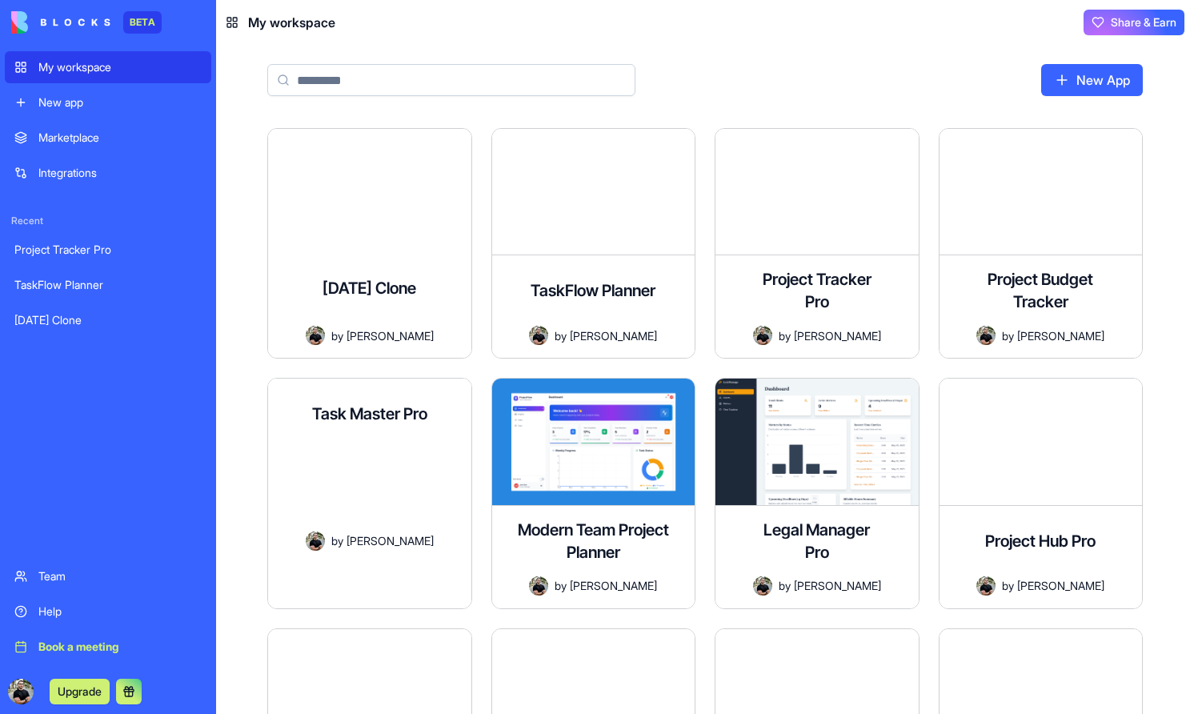
scroll to position [687, 0]
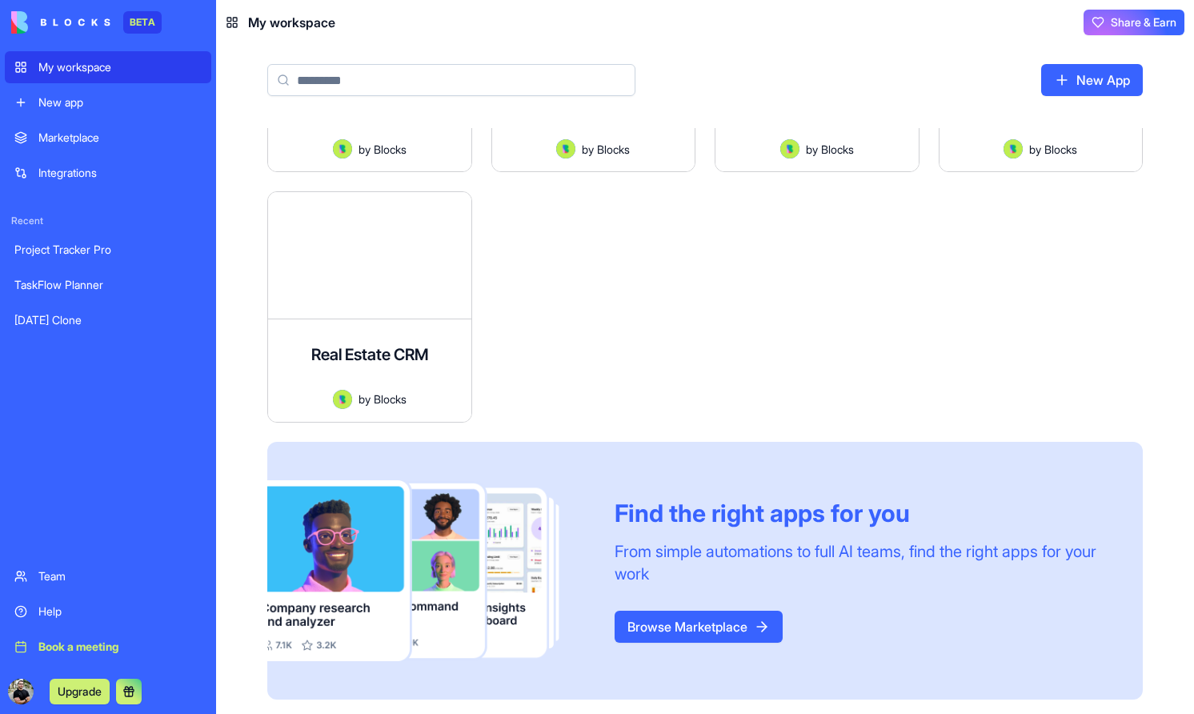
click at [668, 634] on link "Browse Marketplace" at bounding box center [699, 627] width 168 height 32
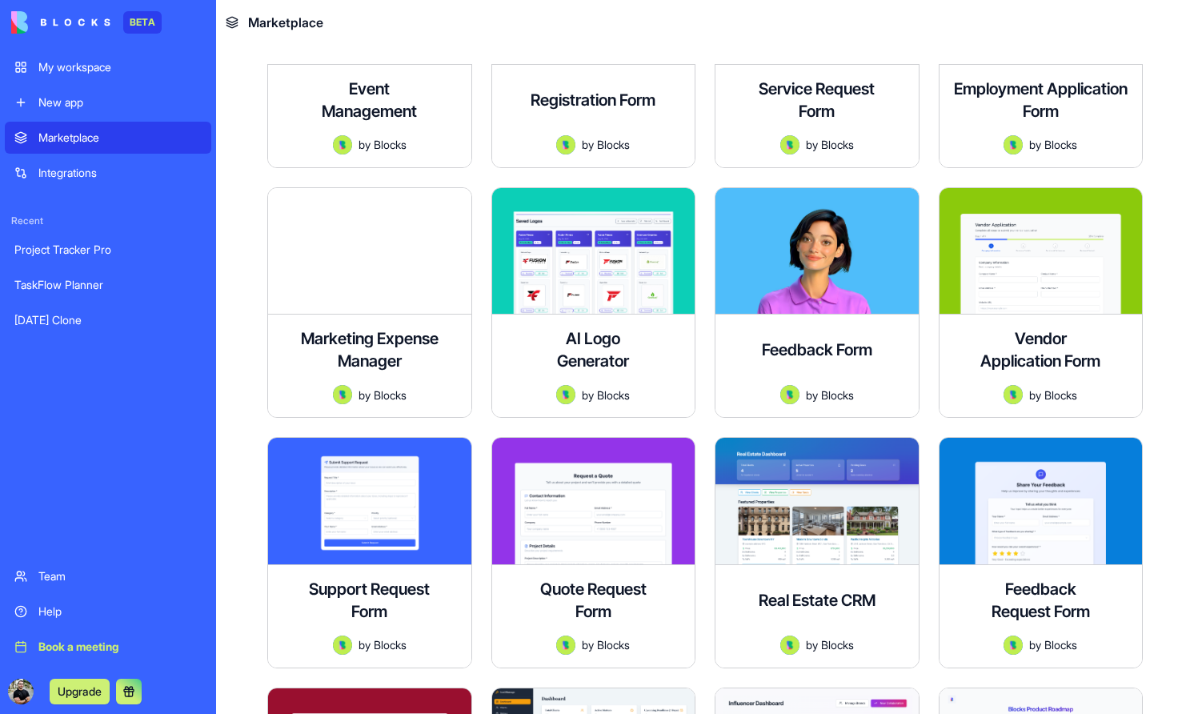
scroll to position [1690, 0]
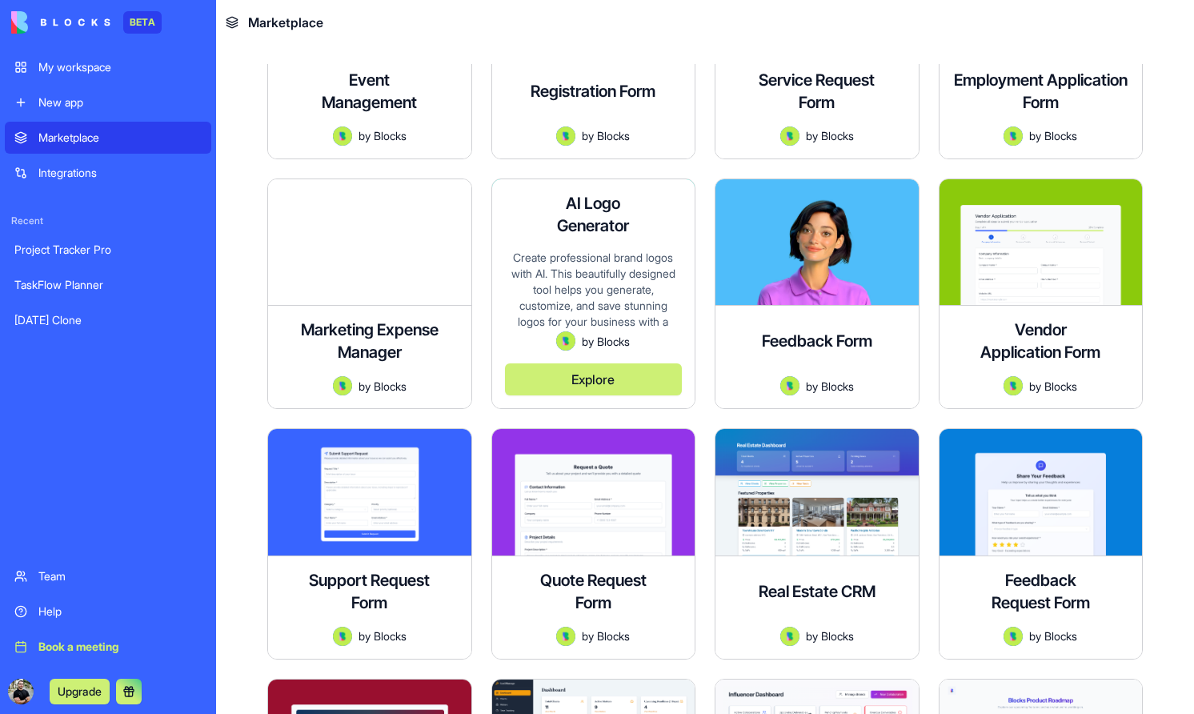
click at [588, 381] on button "Explore" at bounding box center [594, 379] width 178 height 32
